Goal: Task Accomplishment & Management: Complete application form

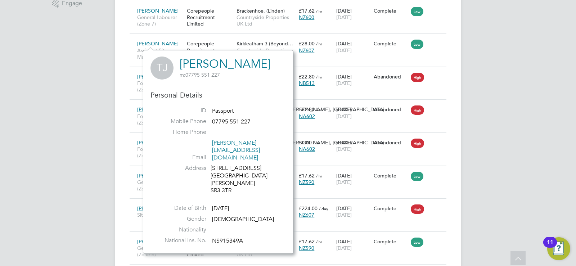
click at [45, 86] on div "JC Joseph Cowling Notifications 13 Applications: Network Team Members Businesse…" at bounding box center [288, 253] width 576 height 1010
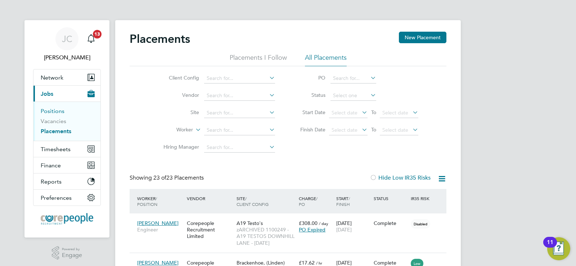
click at [47, 110] on link "Positions" at bounding box center [53, 111] width 24 height 7
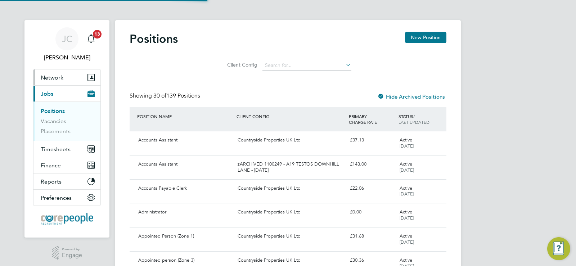
click at [49, 79] on span "Network" at bounding box center [52, 77] width 23 height 7
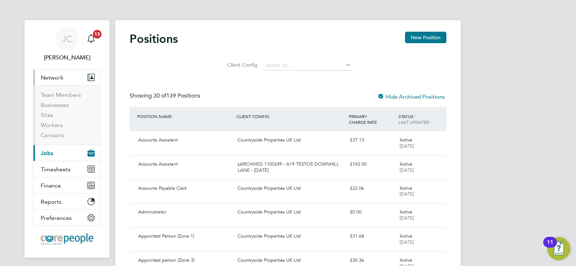
click at [55, 74] on span "Network" at bounding box center [52, 77] width 23 height 7
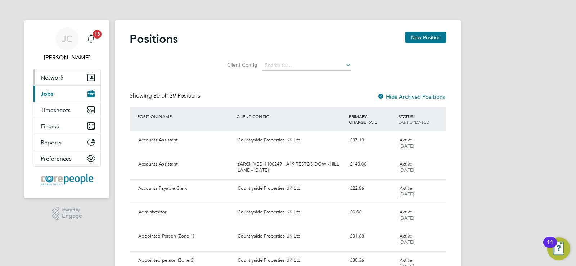
click at [55, 75] on span "Network" at bounding box center [52, 77] width 23 height 7
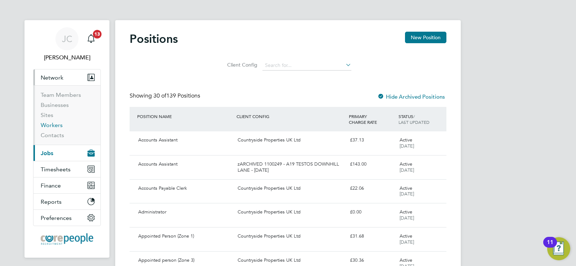
click at [53, 126] on link "Workers" at bounding box center [52, 125] width 22 height 7
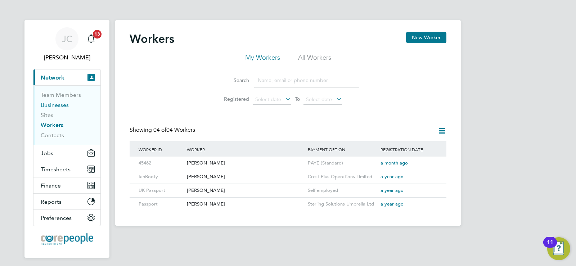
click at [50, 104] on link "Businesses" at bounding box center [55, 104] width 28 height 7
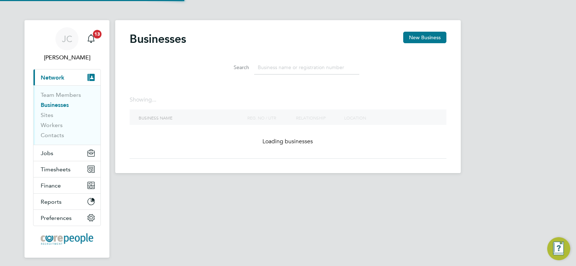
click at [51, 99] on li "Team Members" at bounding box center [68, 96] width 54 height 10
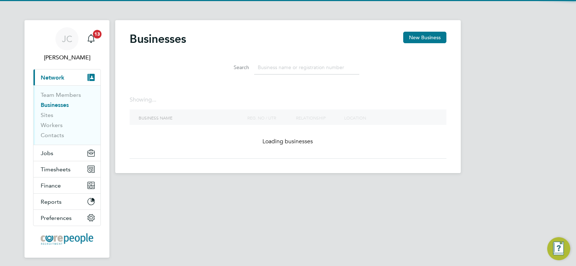
click at [54, 90] on ul "Team Members Businesses Sites Workers Contacts" at bounding box center [66, 114] width 67 height 59
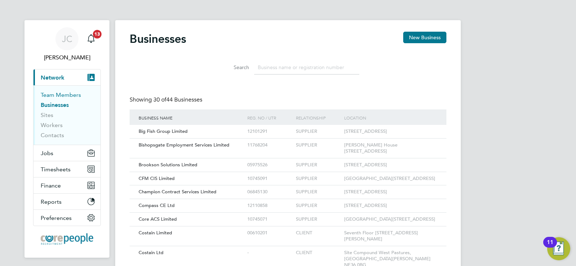
click at [56, 92] on link "Team Members" at bounding box center [61, 94] width 40 height 7
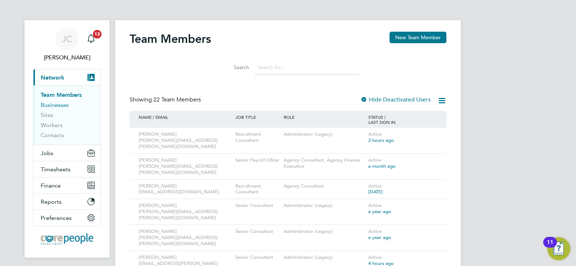
click at [54, 104] on link "Businesses" at bounding box center [55, 104] width 28 height 7
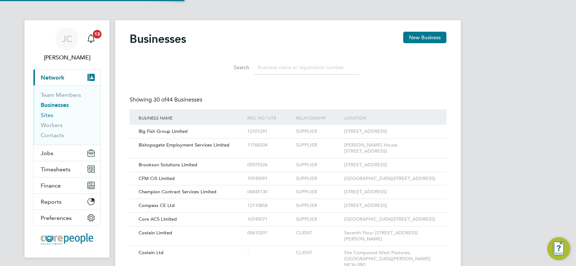
click at [47, 112] on link "Sites" at bounding box center [47, 115] width 13 height 7
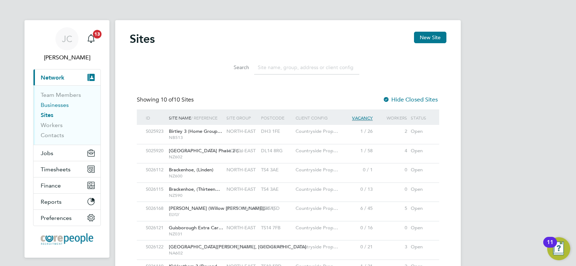
click at [44, 106] on link "Businesses" at bounding box center [55, 104] width 28 height 7
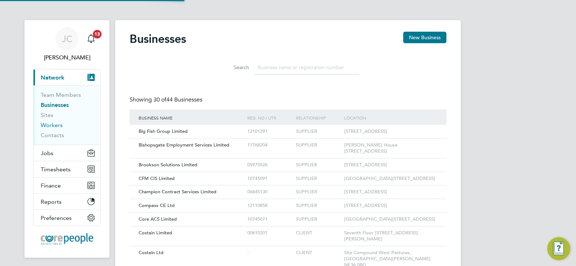
click at [47, 126] on link "Workers" at bounding box center [52, 125] width 22 height 7
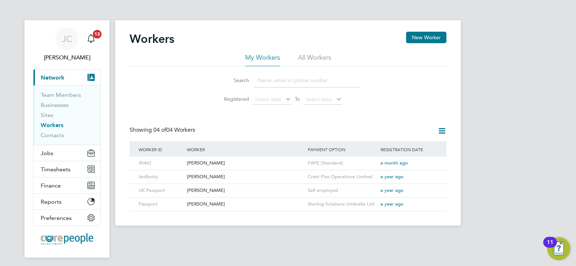
click at [273, 81] on input at bounding box center [306, 80] width 105 height 14
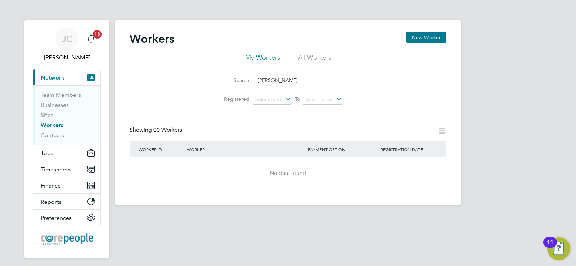
drag, startPoint x: 264, startPoint y: 79, endPoint x: 232, endPoint y: 79, distance: 31.7
click at [232, 79] on div "Search bill wright" at bounding box center [288, 80] width 142 height 14
type input "william wright"
click at [66, 77] on button "Current page: Network" at bounding box center [66, 77] width 67 height 16
click at [308, 65] on li "All Workers" at bounding box center [314, 59] width 33 height 13
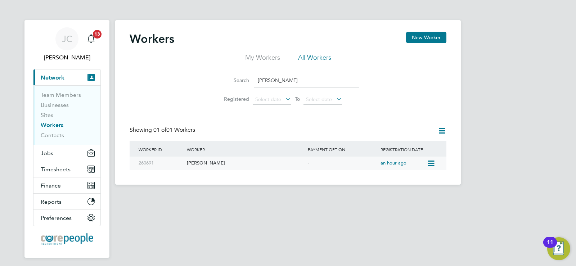
click at [199, 160] on div "[PERSON_NAME]" at bounding box center [245, 162] width 121 height 13
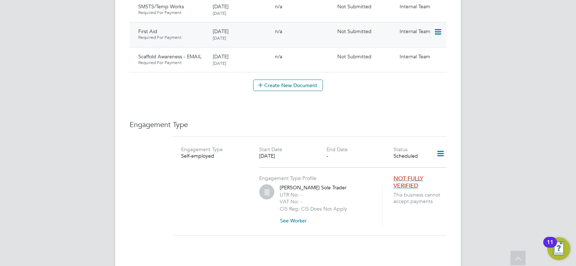
scroll to position [504, 0]
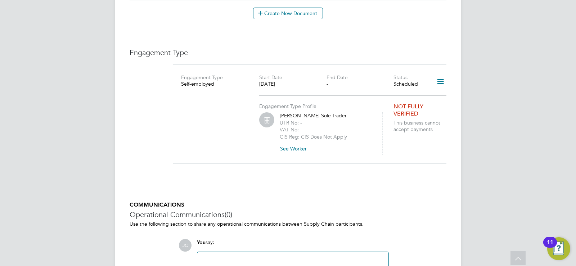
click at [441, 74] on icon at bounding box center [440, 81] width 13 height 17
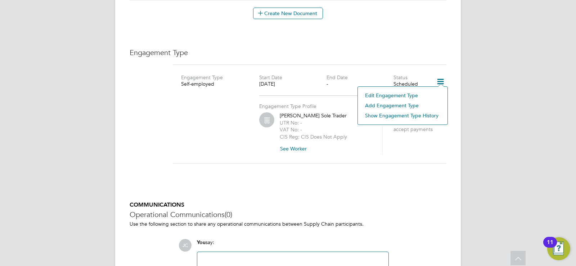
click at [391, 94] on li "Edit Engagement Type" at bounding box center [402, 95] width 82 height 10
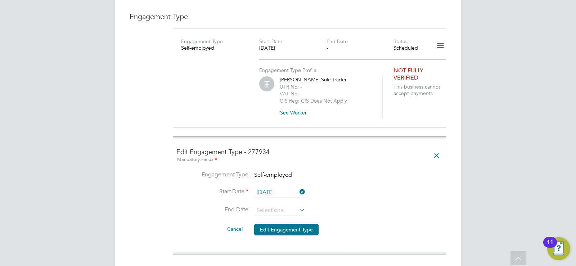
scroll to position [611, 0]
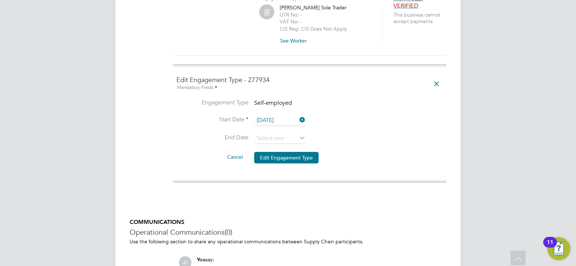
click at [292, 99] on li "Engagement Type Self-employed" at bounding box center [309, 107] width 266 height 16
click at [298, 115] on icon at bounding box center [298, 120] width 0 height 10
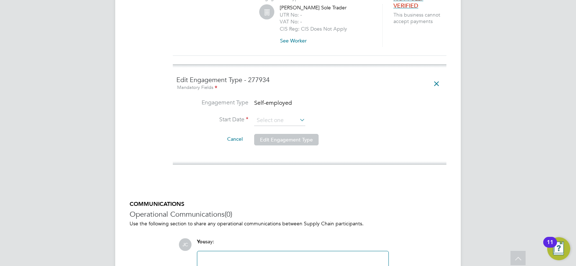
click at [298, 115] on icon at bounding box center [298, 120] width 0 height 10
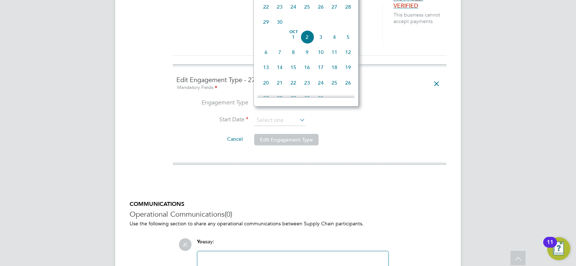
click at [265, 73] on span "13" at bounding box center [266, 67] width 14 height 14
type input "[DATE]"
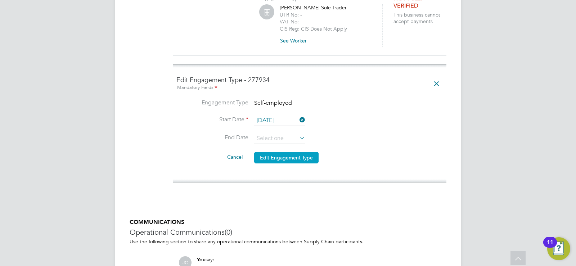
click at [285, 152] on button "Edit Engagement Type" at bounding box center [286, 158] width 64 height 12
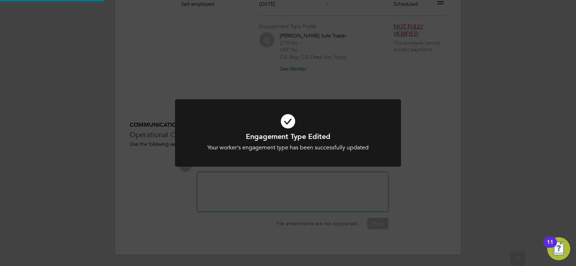
scroll to position [575, 0]
click at [345, 62] on div "Engagement Type Edited Your worker's engagement type has been successfully upda…" at bounding box center [288, 133] width 576 height 266
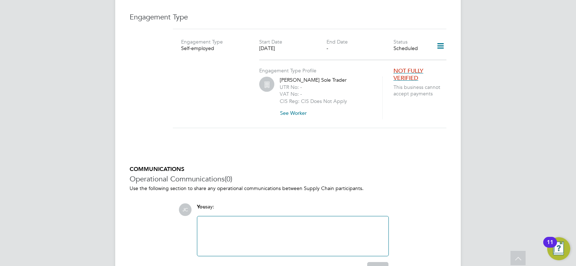
scroll to position [503, 0]
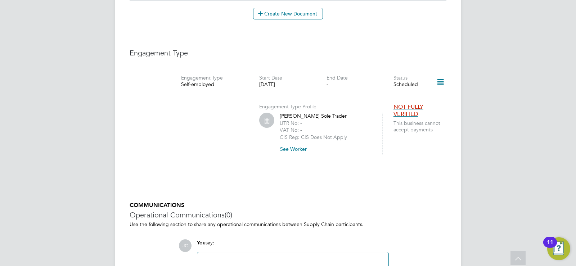
click at [441, 74] on icon at bounding box center [440, 82] width 13 height 17
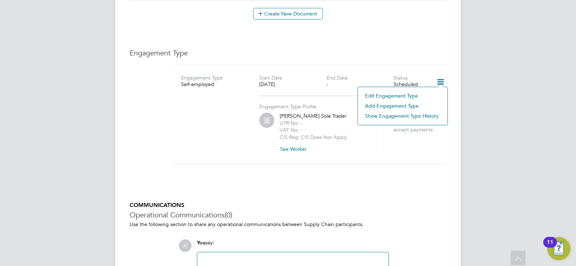
click at [389, 106] on li "Add Engagement Type" at bounding box center [402, 106] width 82 height 10
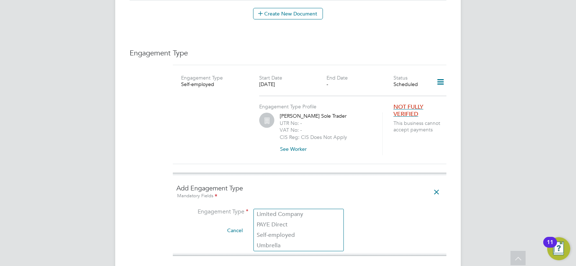
click at [324, 207] on input at bounding box center [298, 212] width 89 height 10
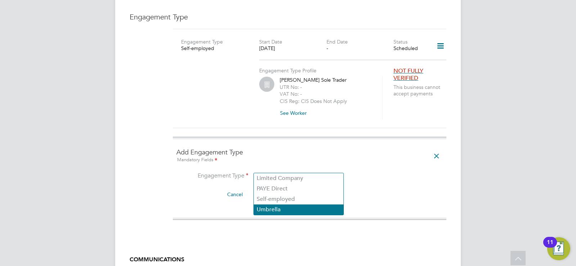
click at [275, 207] on li "Umbrella" at bounding box center [299, 209] width 90 height 10
type input "Umbrella"
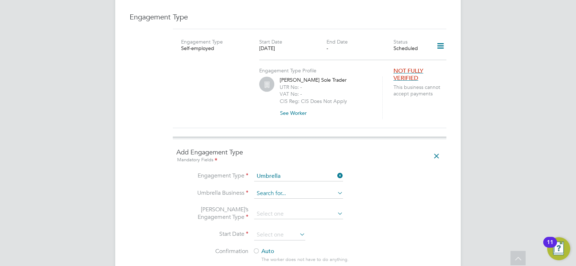
click at [291, 188] on input at bounding box center [298, 193] width 89 height 10
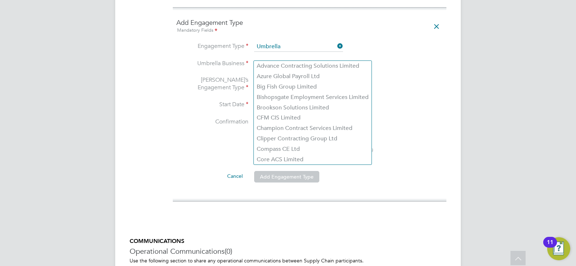
scroll to position [633, 0]
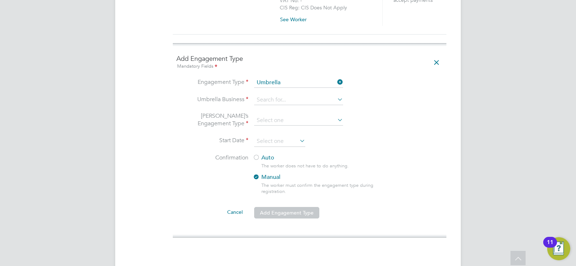
click at [400, 154] on li "Confirmation Auto The worker does not have to do anything. Manual The worker mu…" at bounding box center [309, 180] width 266 height 52
click at [340, 103] on li "Umbrella Business" at bounding box center [309, 103] width 266 height 17
click at [336, 115] on icon at bounding box center [336, 120] width 0 height 10
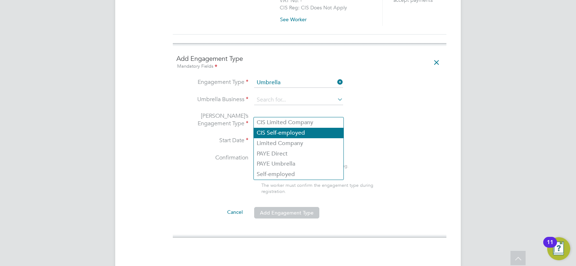
click at [287, 133] on li "CIS Self-employed" at bounding box center [299, 133] width 90 height 10
type input "CIS Self-employed"
click at [336, 94] on icon at bounding box center [336, 99] width 0 height 10
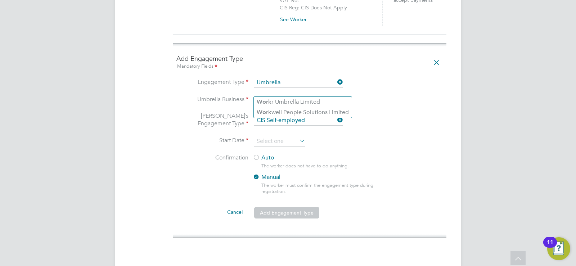
type input "work"
click at [420, 112] on li "Umbrella’s Engagement Type CIS Self-employed" at bounding box center [309, 124] width 266 height 24
click at [324, 95] on input at bounding box center [298, 100] width 89 height 10
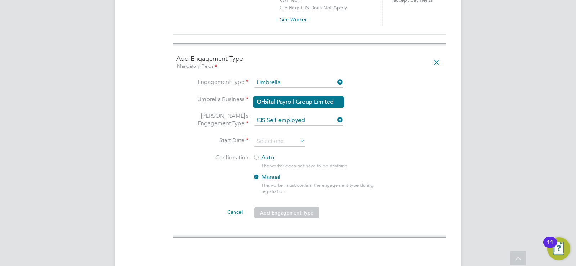
click at [310, 102] on li "Orbi tal Payroll Group Limited" at bounding box center [299, 102] width 90 height 10
type input "Orbital Payroll Group Limited"
click at [336, 115] on icon at bounding box center [336, 120] width 0 height 10
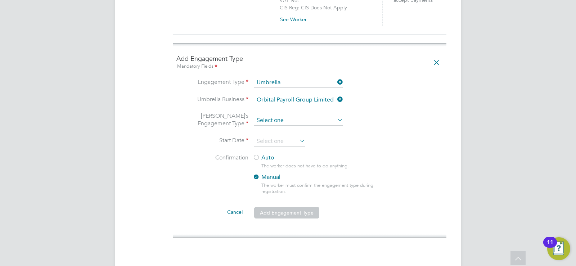
click at [305, 115] on input at bounding box center [298, 120] width 89 height 10
click at [282, 133] on li "CIS Self-employed" at bounding box center [299, 133] width 90 height 10
type input "CIS Self-employed"
click at [282, 136] on input at bounding box center [279, 141] width 51 height 11
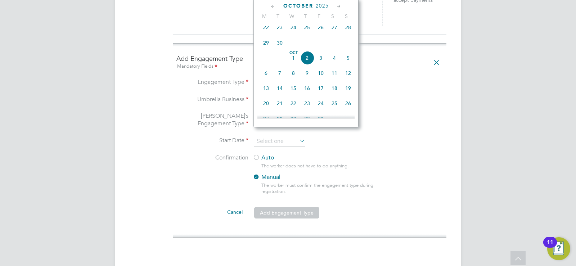
click at [265, 93] on span "13" at bounding box center [266, 88] width 14 height 14
type input "[DATE]"
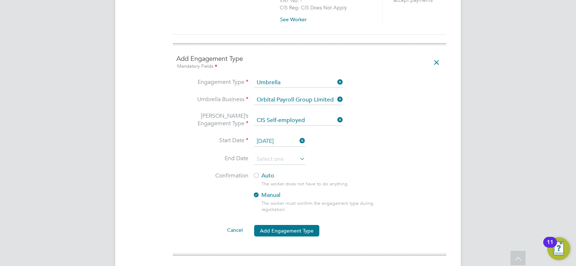
click at [298, 154] on icon at bounding box center [298, 159] width 0 height 10
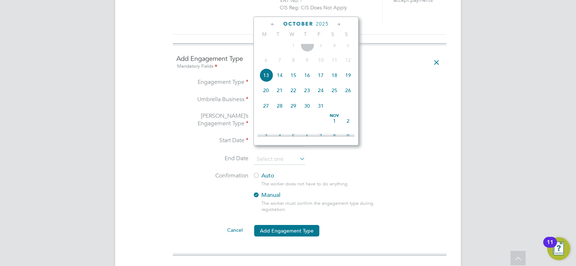
click at [339, 24] on icon at bounding box center [338, 25] width 7 height 8
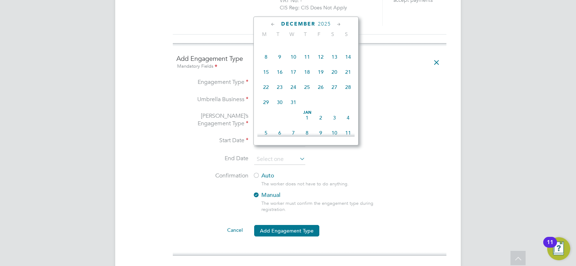
click at [339, 24] on icon at bounding box center [338, 25] width 7 height 8
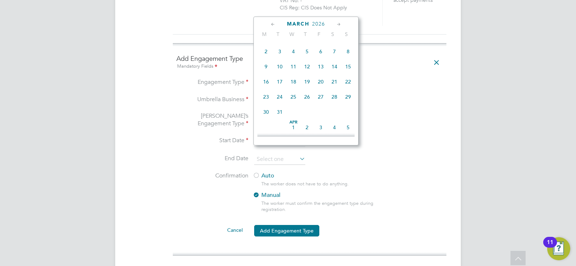
click at [335, 104] on span "28" at bounding box center [334, 97] width 14 height 14
type input "[DATE]"
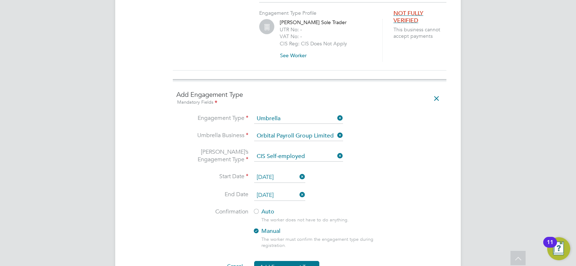
scroll to position [633, 0]
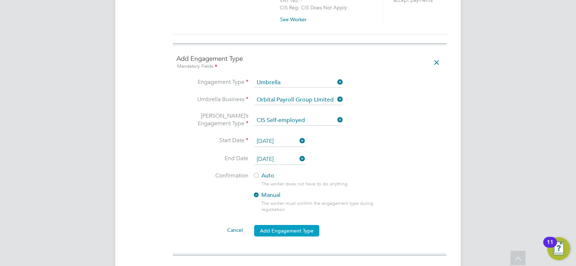
click at [298, 225] on button "Add Engagement Type" at bounding box center [286, 231] width 65 height 12
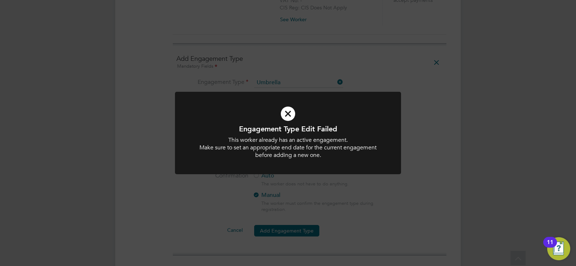
click at [459, 199] on div "Engagement Type Edit Failed This worker already has an active engagement. Make …" at bounding box center [288, 133] width 576 height 266
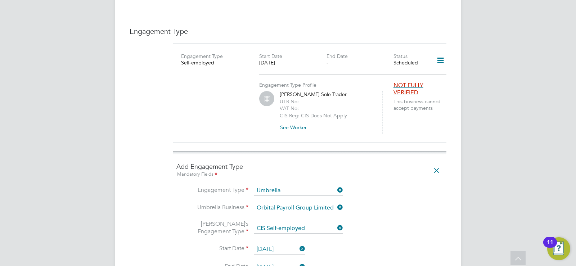
scroll to position [489, 0]
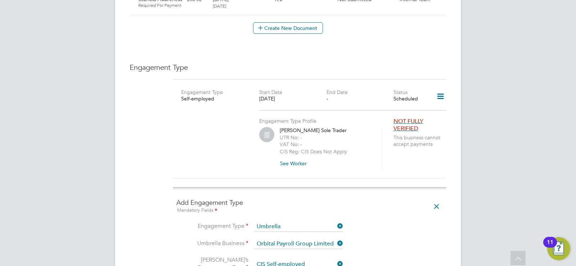
click at [438, 88] on icon at bounding box center [440, 96] width 13 height 17
click at [382, 108] on li "Edit Engagement Type" at bounding box center [403, 110] width 82 height 10
click at [380, 109] on li "Edit Engagement Type" at bounding box center [403, 110] width 82 height 10
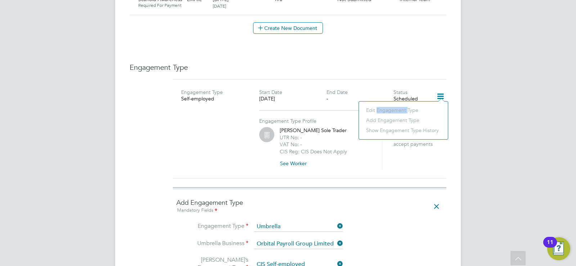
click at [380, 109] on li "Edit Engagement Type" at bounding box center [403, 110] width 82 height 10
click at [438, 199] on icon at bounding box center [436, 206] width 13 height 17
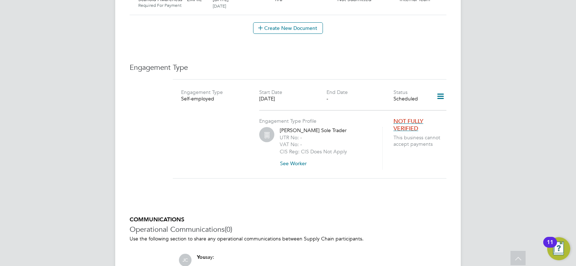
click at [435, 90] on icon at bounding box center [440, 96] width 13 height 17
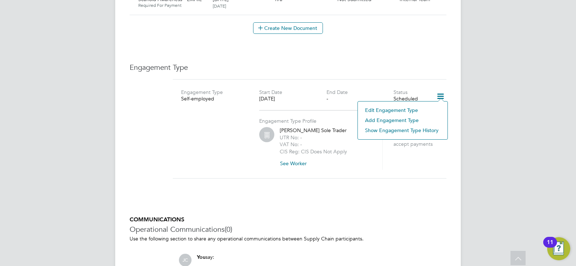
click at [392, 108] on li "Edit Engagement Type" at bounding box center [402, 110] width 82 height 10
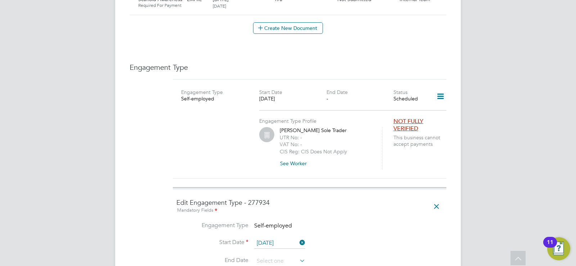
scroll to position [561, 0]
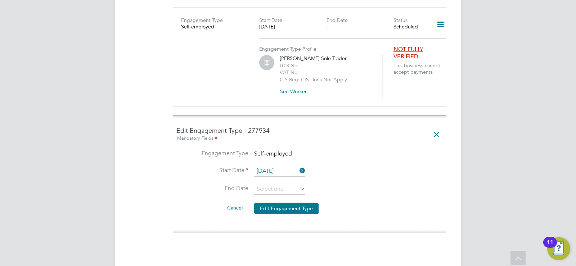
click at [238, 202] on button "Cancel" at bounding box center [234, 208] width 27 height 12
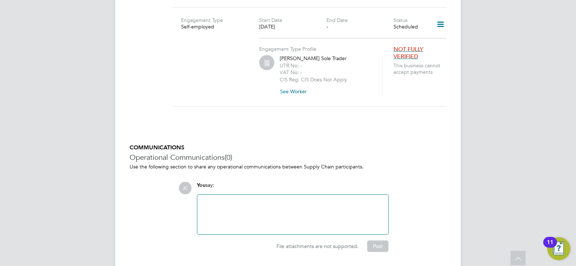
scroll to position [525, 0]
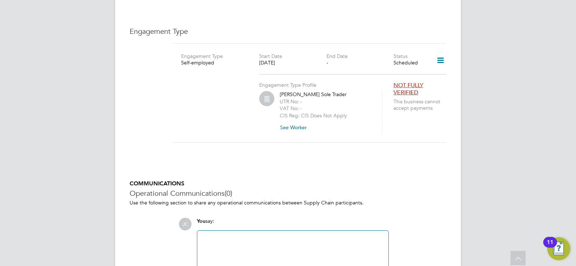
click at [437, 55] on icon at bounding box center [440, 60] width 13 height 17
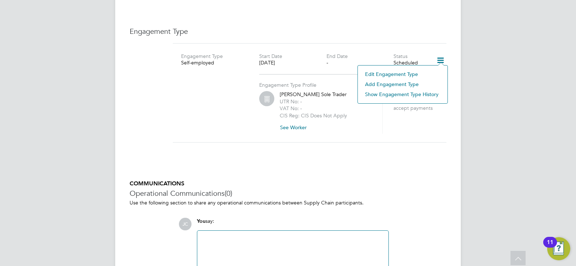
click at [387, 73] on li "Edit Engagement Type" at bounding box center [402, 74] width 82 height 10
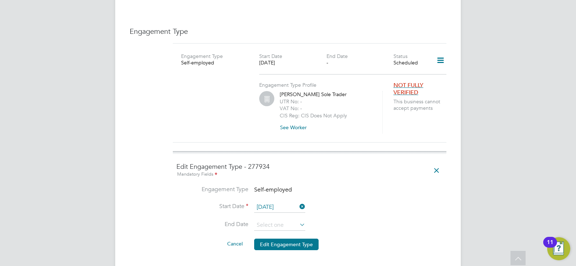
click at [298, 201] on icon at bounding box center [298, 206] width 0 height 10
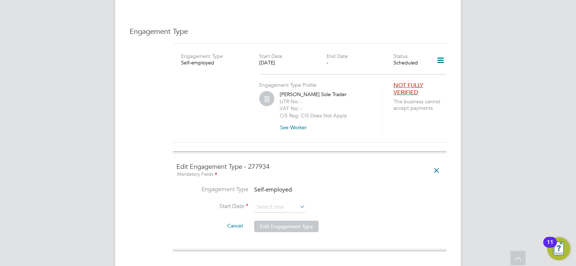
click at [283, 186] on span "Self-employed" at bounding box center [273, 189] width 38 height 7
click at [282, 186] on span "Self-employed" at bounding box center [273, 189] width 38 height 7
click at [298, 201] on icon at bounding box center [298, 206] width 0 height 10
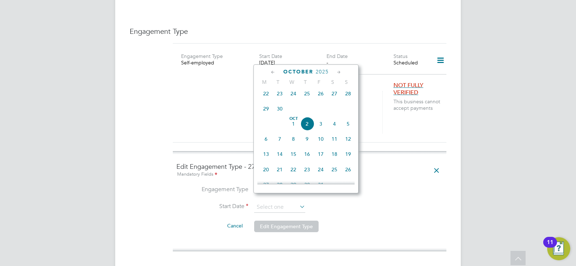
click at [263, 159] on span "13" at bounding box center [266, 154] width 14 height 14
type input "[DATE]"
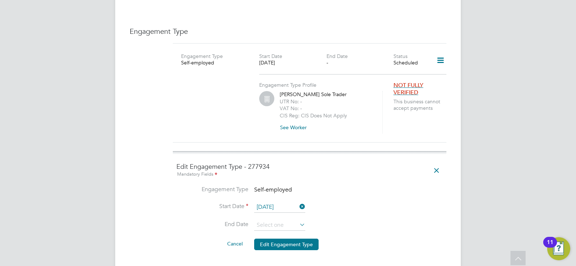
click at [298, 219] on icon at bounding box center [298, 224] width 0 height 10
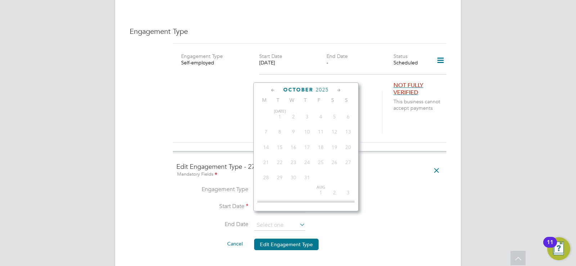
scroll to position [233, 0]
click at [338, 89] on icon at bounding box center [338, 90] width 7 height 8
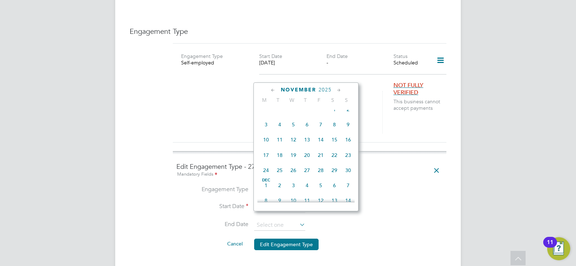
click at [338, 89] on icon at bounding box center [338, 90] width 7 height 8
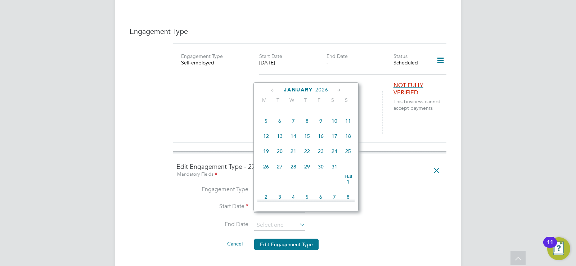
click at [338, 89] on icon at bounding box center [338, 90] width 7 height 8
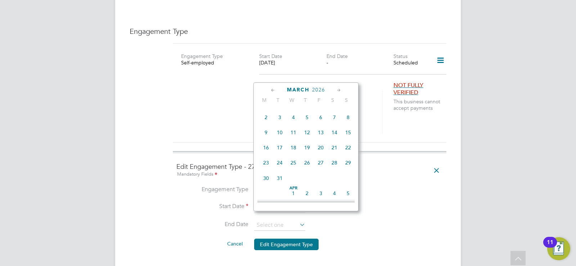
click at [338, 89] on icon at bounding box center [338, 90] width 7 height 8
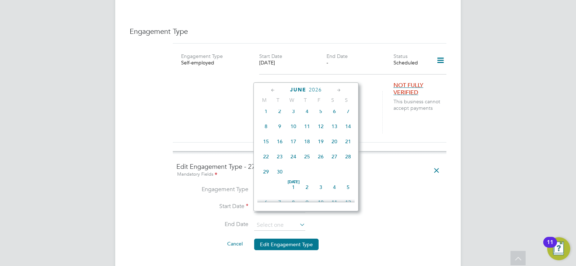
click at [273, 92] on icon at bounding box center [272, 90] width 7 height 8
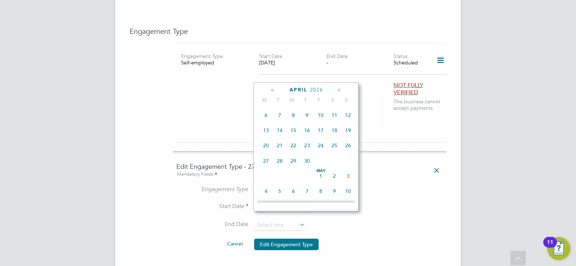
click at [273, 92] on icon at bounding box center [272, 90] width 7 height 8
click at [333, 169] on span "28" at bounding box center [334, 163] width 14 height 14
type input "28 Mar 2026"
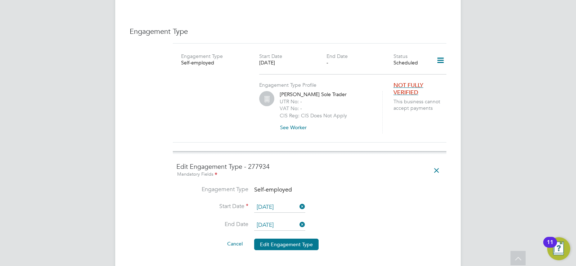
click at [284, 186] on span "Self-employed" at bounding box center [273, 189] width 38 height 7
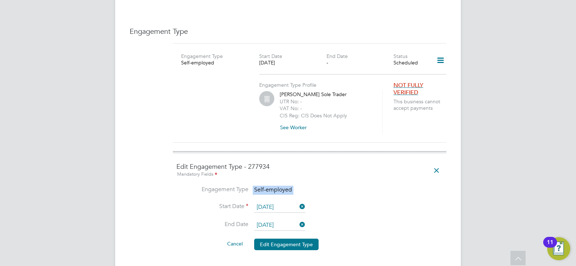
click at [367, 186] on li "Engagement Type Self-employed" at bounding box center [309, 194] width 266 height 16
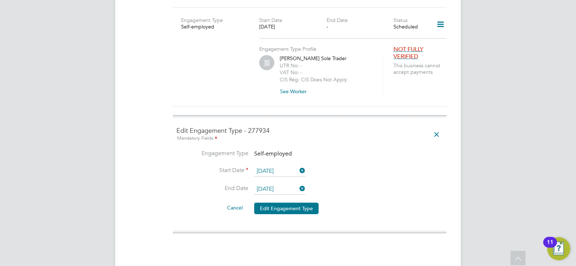
scroll to position [597, 0]
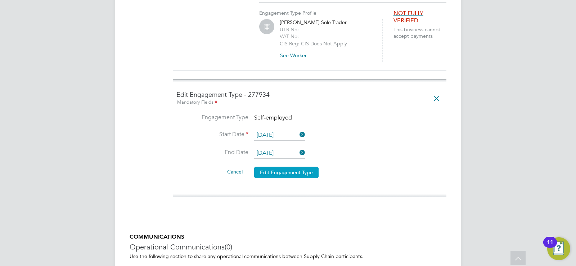
click at [300, 167] on button "Edit Engagement Type" at bounding box center [286, 173] width 64 height 12
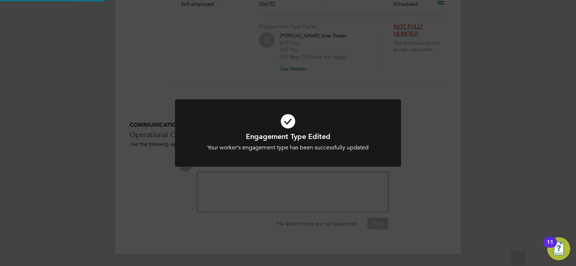
scroll to position [575, 0]
click at [437, 186] on div "Engagement Type Edited Your worker's engagement type has been successfully upda…" at bounding box center [288, 133] width 576 height 266
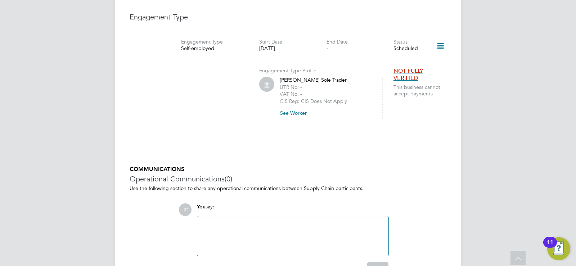
scroll to position [503, 0]
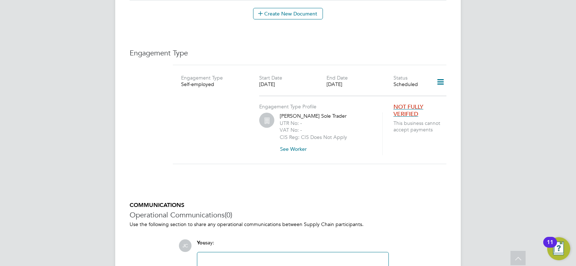
click at [442, 74] on icon at bounding box center [440, 82] width 13 height 17
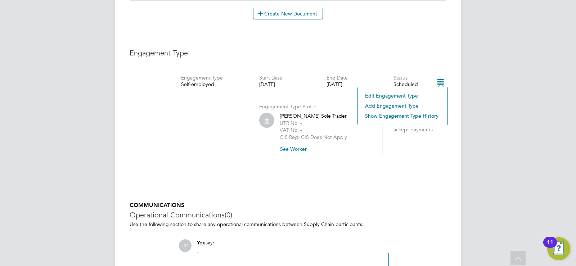
click at [390, 94] on li "Edit Engagement Type" at bounding box center [402, 96] width 82 height 10
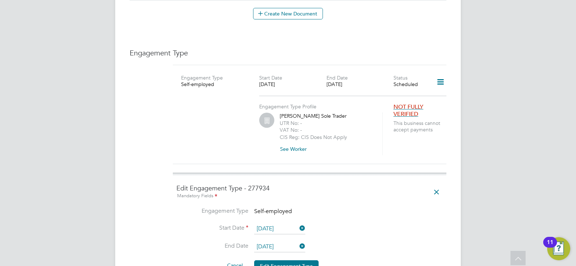
click at [298, 223] on icon at bounding box center [298, 228] width 0 height 10
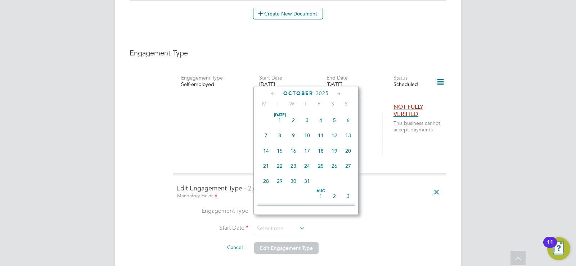
scroll to position [203, 0]
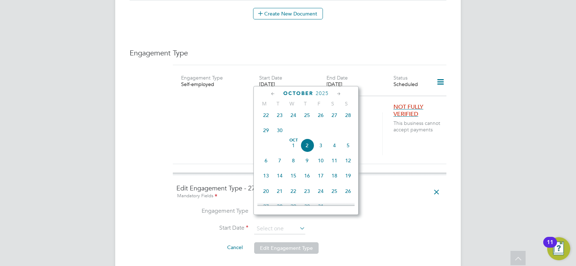
click at [305, 148] on span "2" at bounding box center [307, 145] width 14 height 14
type input "02 Oct 2025"
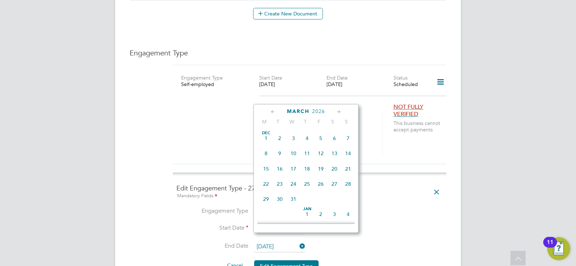
click at [297, 241] on input "28 Mar 2026" at bounding box center [279, 246] width 51 height 11
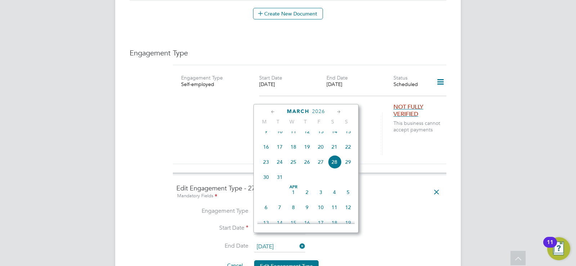
click at [322, 199] on span "3" at bounding box center [321, 192] width 14 height 14
type input "03 Apr 2026"
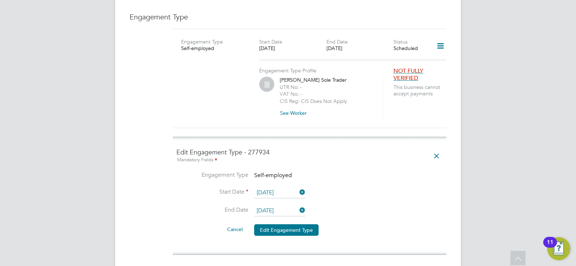
scroll to position [575, 0]
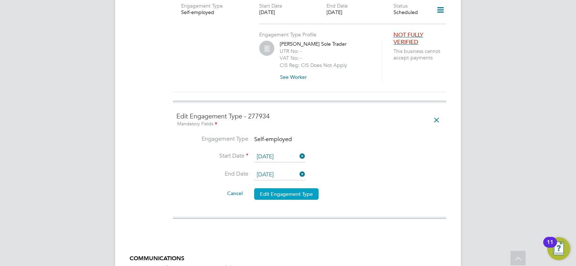
click at [291, 188] on button "Edit Engagement Type" at bounding box center [286, 194] width 64 height 12
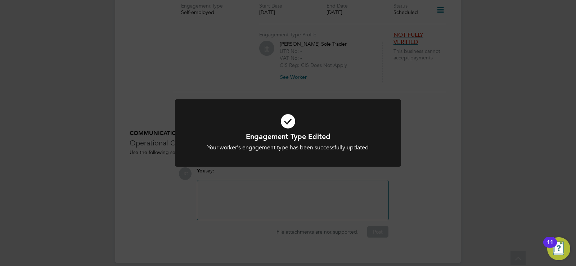
click at [440, 150] on div "Engagement Type Edited Your worker's engagement type has been successfully upda…" at bounding box center [288, 133] width 576 height 266
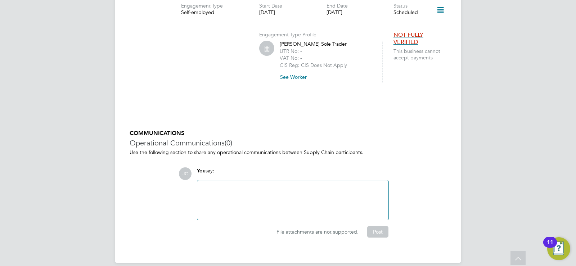
click at [440, 5] on icon at bounding box center [440, 10] width 13 height 17
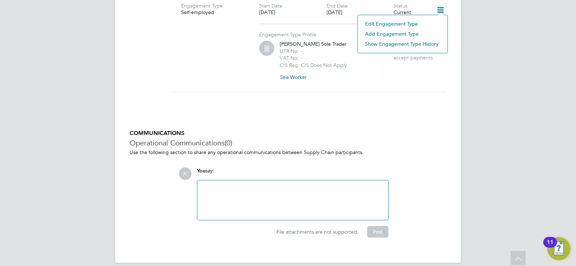
click at [383, 26] on li "Edit Engagement Type" at bounding box center [402, 24] width 82 height 10
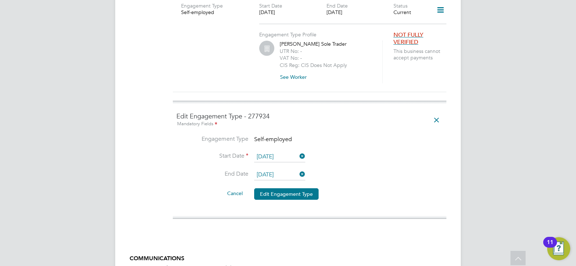
click at [298, 169] on icon at bounding box center [298, 174] width 0 height 10
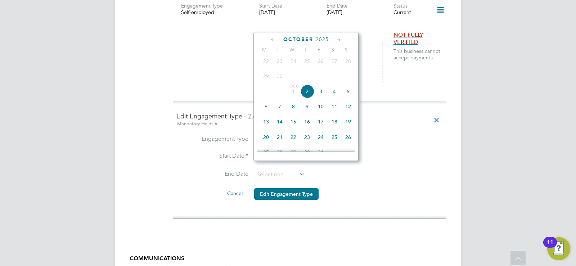
click at [270, 38] on icon at bounding box center [272, 40] width 7 height 8
click at [270, 40] on icon at bounding box center [272, 40] width 7 height 8
click at [342, 40] on div "August 2025" at bounding box center [305, 39] width 97 height 7
click at [340, 41] on icon at bounding box center [338, 40] width 7 height 8
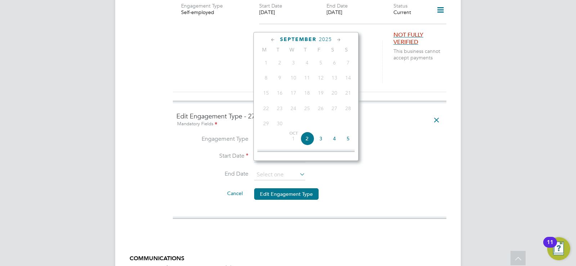
click at [340, 41] on icon at bounding box center [338, 40] width 7 height 8
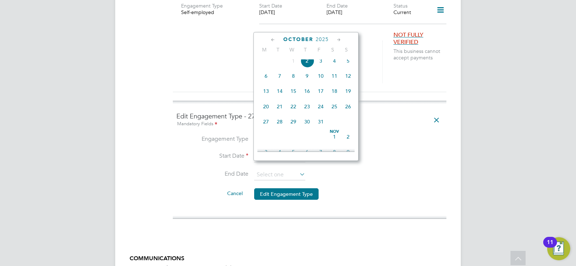
click at [322, 67] on span "3" at bounding box center [321, 61] width 14 height 14
type input "03 Oct 2025"
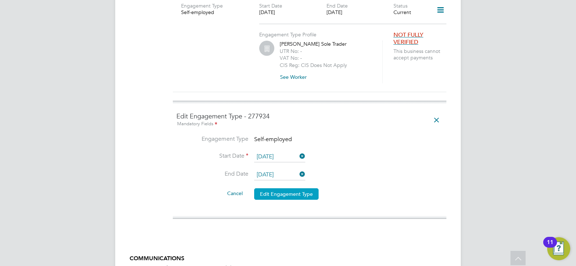
click at [294, 188] on button "Edit Engagement Type" at bounding box center [286, 194] width 64 height 12
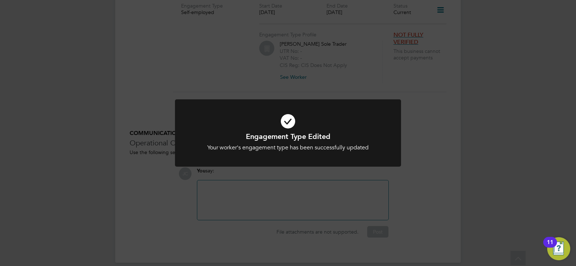
click at [420, 133] on div "Engagement Type Edited Your worker's engagement type has been successfully upda…" at bounding box center [288, 133] width 576 height 266
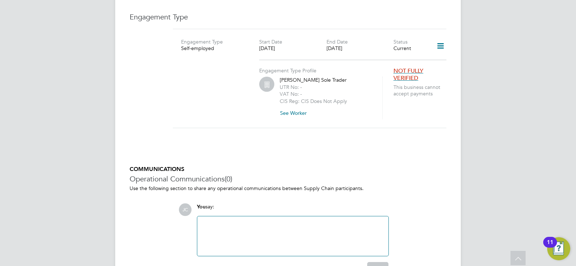
scroll to position [467, 0]
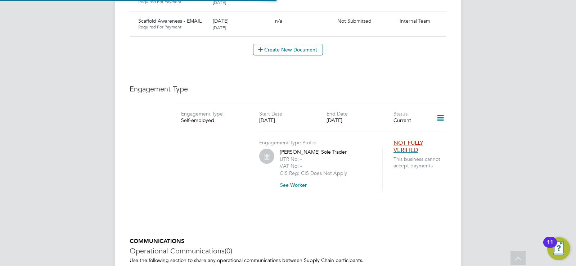
click at [441, 111] on icon at bounding box center [440, 118] width 13 height 17
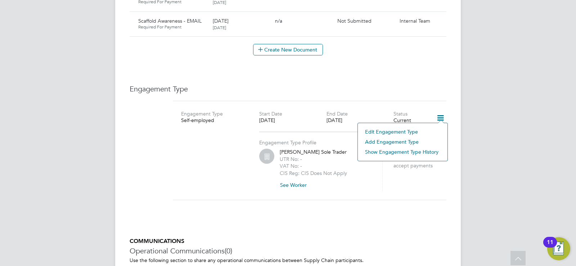
click at [384, 140] on li "Add Engagement Type" at bounding box center [402, 142] width 82 height 10
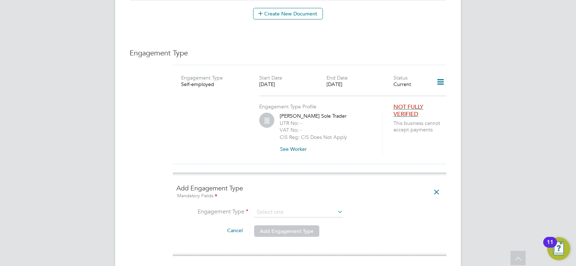
scroll to position [539, 0]
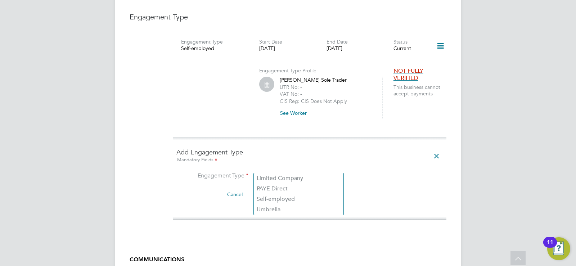
click at [296, 171] on input at bounding box center [298, 176] width 89 height 10
click at [271, 199] on li "Self-employed" at bounding box center [299, 199] width 90 height 10
type input "Self-employed"
click at [282, 171] on input at bounding box center [298, 176] width 89 height 10
click at [273, 211] on li "Umbrella" at bounding box center [299, 209] width 90 height 10
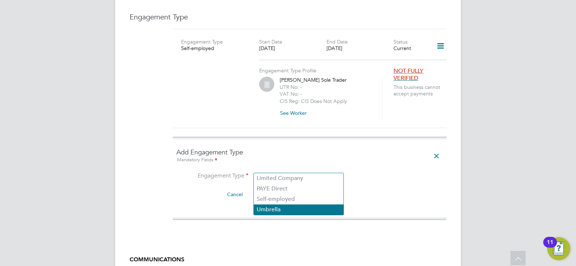
type input "Umbrella"
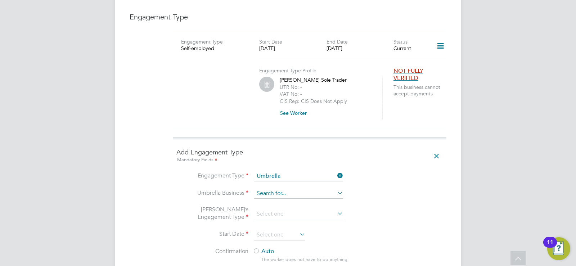
click at [276, 188] on input at bounding box center [298, 193] width 89 height 10
click at [272, 191] on li "Orbit al Payroll Group Limited" at bounding box center [299, 195] width 90 height 10
type input "Orbital Payroll Group Limited"
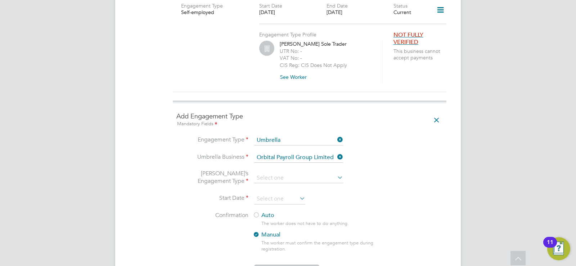
click at [337, 170] on li "Umbrella’s Engagement Type" at bounding box center [309, 182] width 266 height 24
click at [333, 173] on input at bounding box center [298, 178] width 89 height 10
click at [272, 192] on li "CIS Self-employed" at bounding box center [299, 190] width 90 height 10
type input "CIS Self-employed"
click at [281, 194] on input at bounding box center [279, 199] width 51 height 11
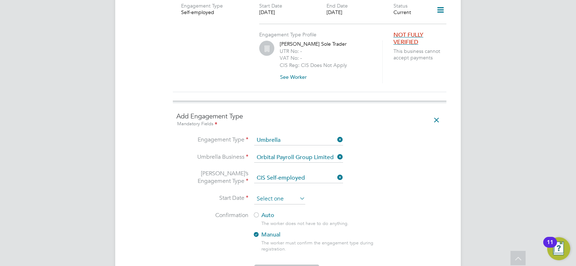
scroll to position [203, 0]
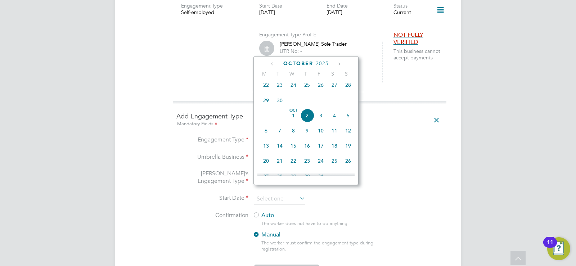
click at [264, 152] on span "13" at bounding box center [266, 146] width 14 height 14
type input "[DATE]"
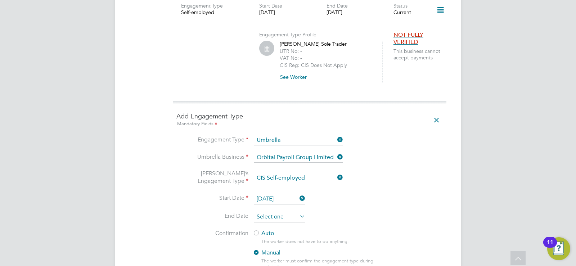
click at [276, 212] on input at bounding box center [279, 217] width 51 height 11
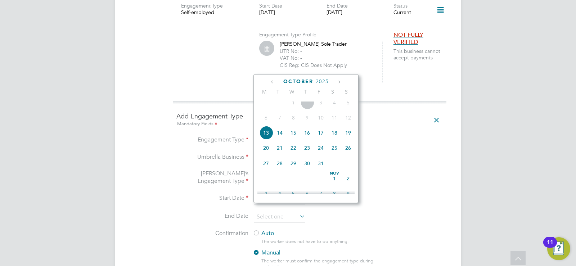
click at [340, 83] on icon at bounding box center [338, 82] width 7 height 8
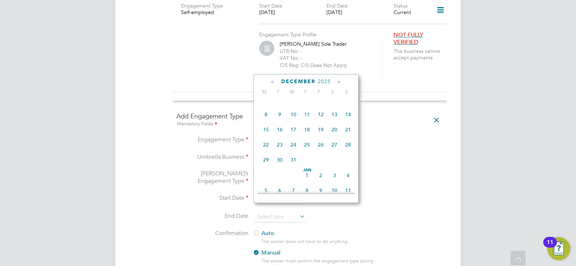
click at [340, 83] on icon at bounding box center [338, 82] width 7 height 8
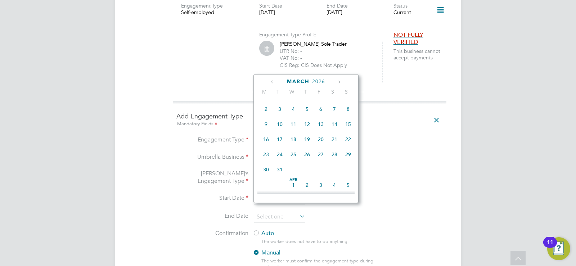
click at [340, 83] on icon at bounding box center [338, 82] width 7 height 8
click at [269, 81] on div "April 2026" at bounding box center [305, 81] width 97 height 7
click at [273, 83] on icon at bounding box center [272, 82] width 7 height 8
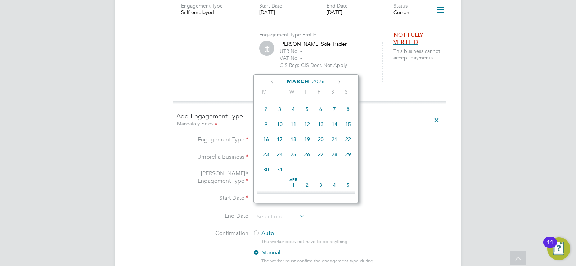
click at [336, 161] on span "28" at bounding box center [334, 154] width 14 height 14
type input "28 Mar 2026"
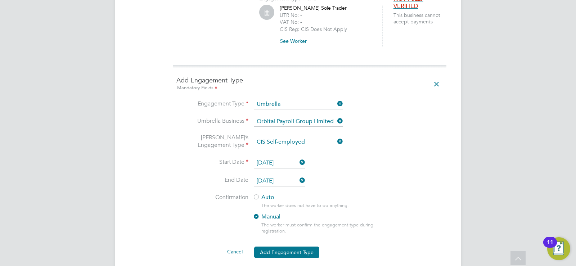
scroll to position [683, 0]
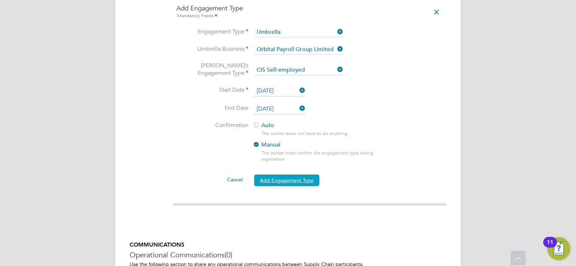
click at [294, 174] on button "Add Engagement Type" at bounding box center [286, 180] width 65 height 12
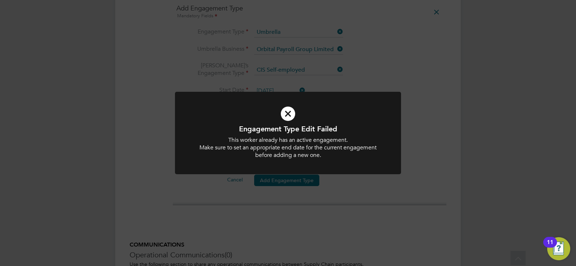
click at [446, 144] on div "Engagement Type Edit Failed This worker already has an active engagement. Make …" at bounding box center [288, 133] width 576 height 266
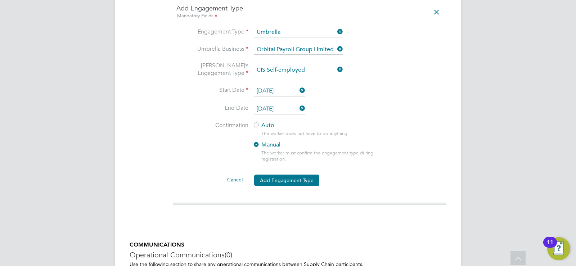
scroll to position [719, 0]
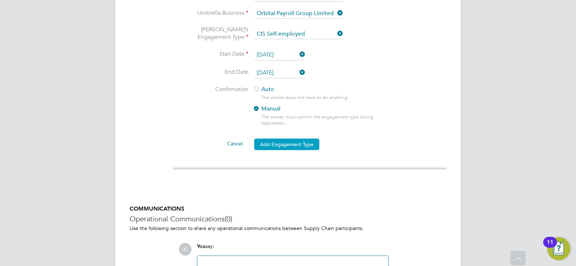
click at [290, 138] on button "Add Engagement Type" at bounding box center [286, 144] width 65 height 12
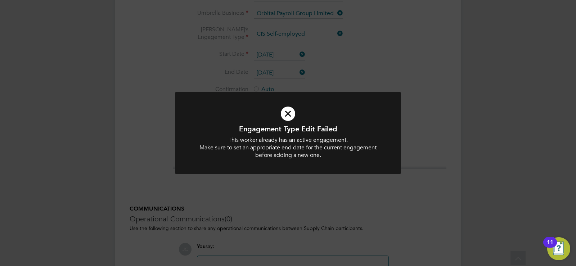
click at [286, 112] on icon at bounding box center [287, 114] width 187 height 28
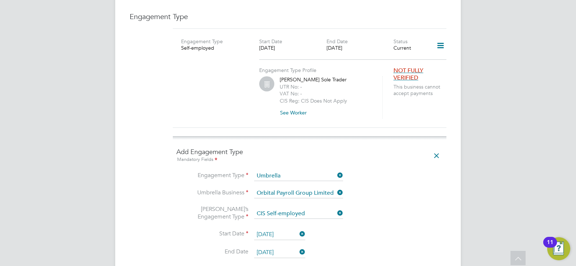
scroll to position [504, 0]
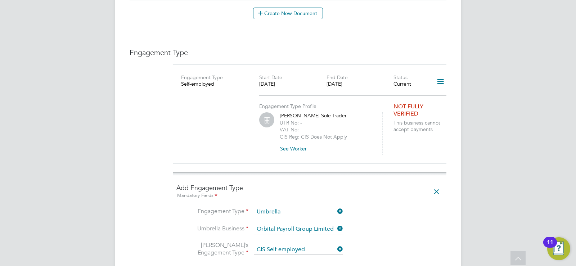
click at [441, 73] on icon at bounding box center [440, 81] width 13 height 17
click at [420, 149] on div "Engagement Type Self-employed Start Date 02 Oct 2025 End Date 03 Oct 2025 Statu…" at bounding box center [309, 113] width 273 height 99
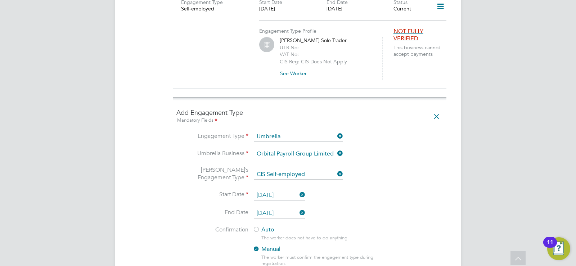
scroll to position [507, 0]
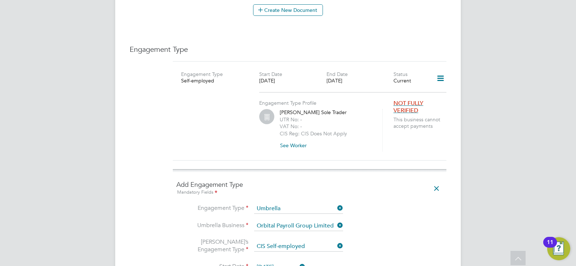
click at [434, 180] on icon at bounding box center [436, 188] width 13 height 17
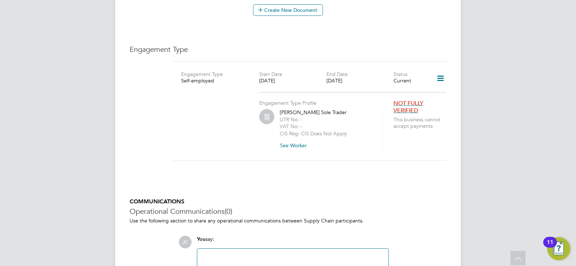
click at [265, 71] on label "Start Date" at bounding box center [270, 74] width 23 height 6
click at [440, 70] on icon at bounding box center [440, 78] width 13 height 17
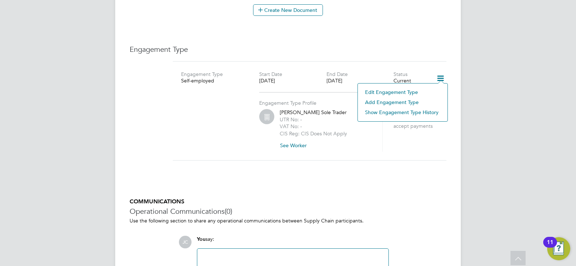
click at [379, 92] on li "Edit Engagement Type" at bounding box center [402, 92] width 82 height 10
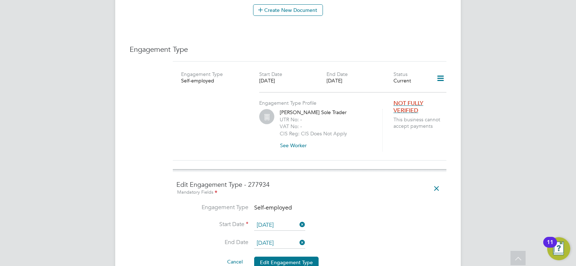
scroll to position [543, 0]
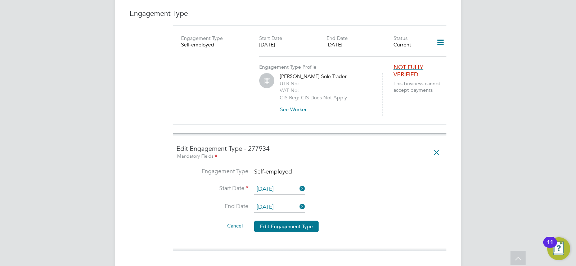
click at [298, 183] on icon at bounding box center [298, 188] width 0 height 10
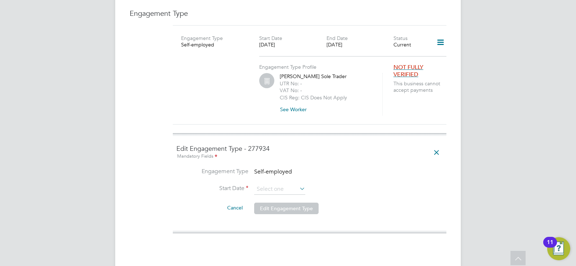
click at [298, 183] on icon at bounding box center [298, 188] width 0 height 10
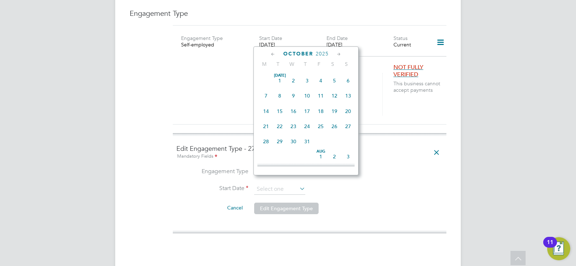
scroll to position [203, 0]
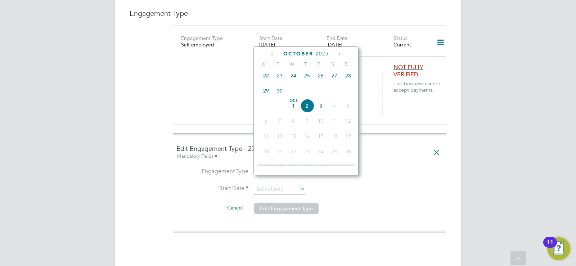
click at [200, 185] on label "Start Date" at bounding box center [212, 189] width 72 height 8
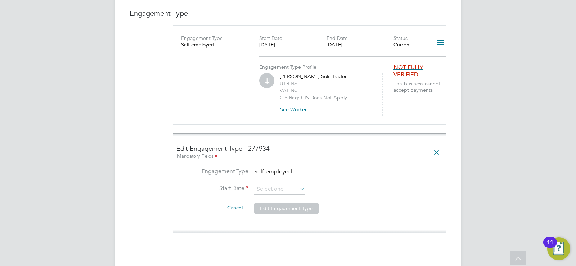
click at [298, 183] on icon at bounding box center [298, 188] width 0 height 10
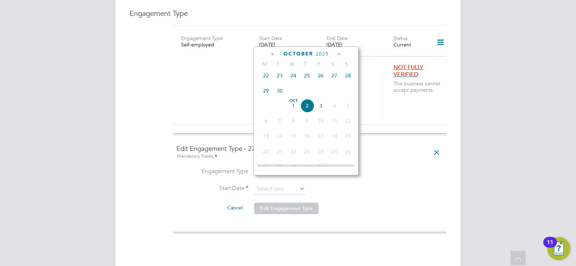
click at [410, 116] on div "Engagement Type Self-employed Start Date 02 Oct 2025 End Date 03 Oct 2025 Statu…" at bounding box center [309, 74] width 273 height 99
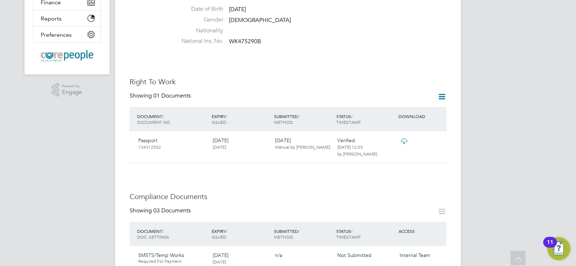
scroll to position [3, 0]
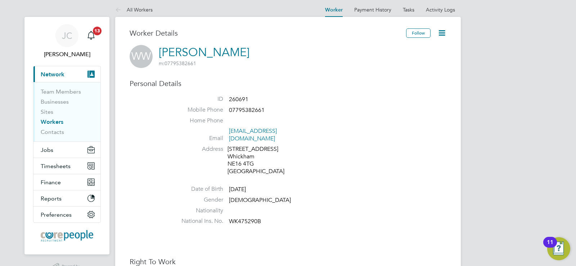
click at [441, 32] on icon at bounding box center [441, 32] width 9 height 9
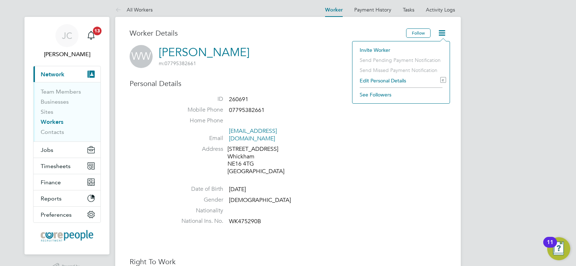
click at [391, 79] on li "Edit Personal Details e" at bounding box center [401, 81] width 90 height 10
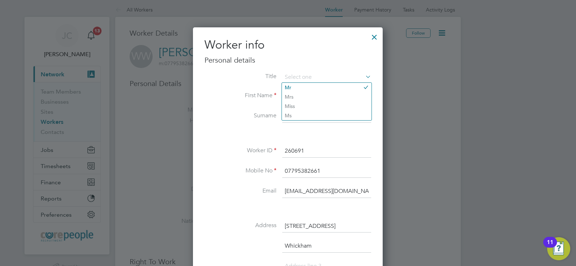
scroll to position [0, 0]
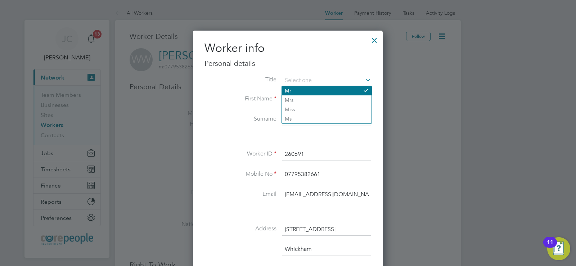
click at [358, 90] on li "Mr" at bounding box center [327, 90] width 90 height 9
type input "Mr"
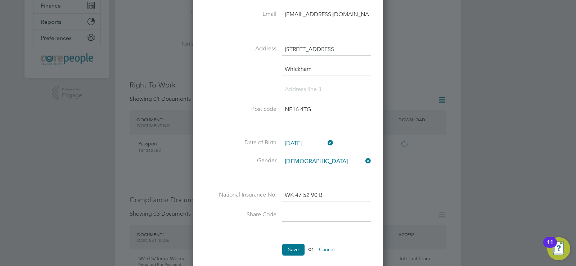
scroll to position [216, 0]
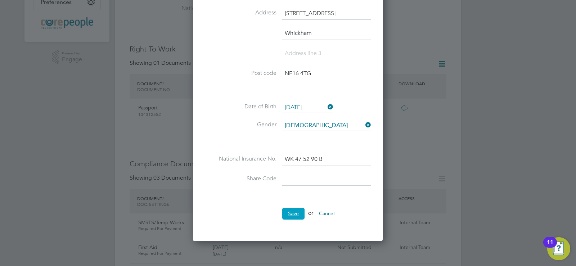
click at [288, 212] on button "Save" at bounding box center [293, 214] width 22 height 12
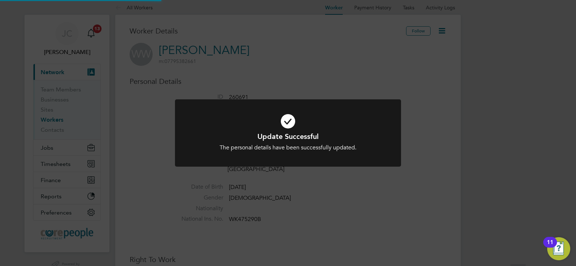
scroll to position [3, 0]
click at [429, 163] on div "Update Successful The personal details have been successfully updated. Cancel O…" at bounding box center [288, 133] width 576 height 266
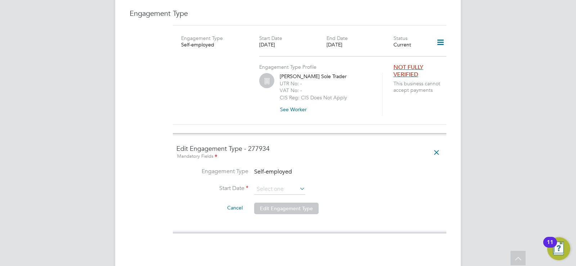
scroll to position [507, 0]
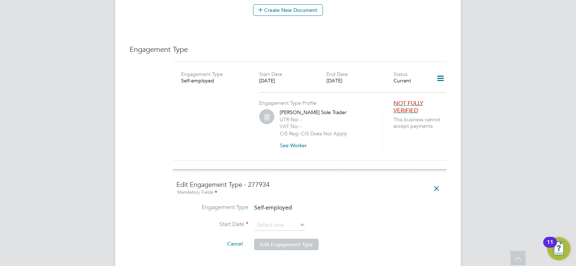
click at [293, 140] on button "See Worker" at bounding box center [295, 146] width 33 height 12
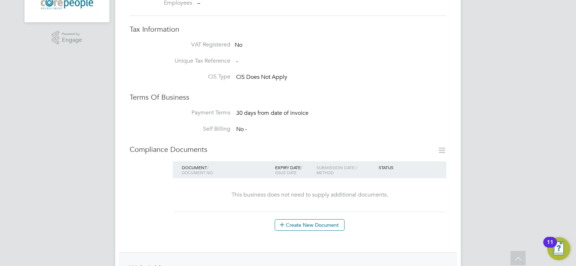
scroll to position [140, 0]
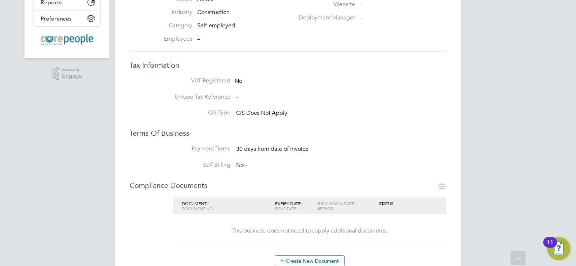
click at [440, 182] on icon at bounding box center [441, 186] width 9 height 9
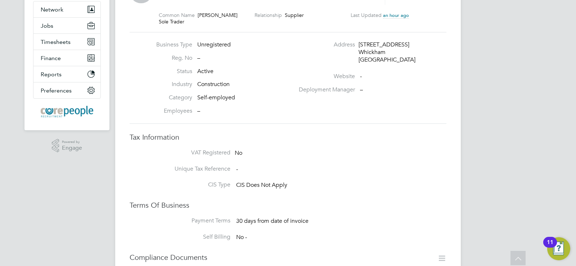
scroll to position [0, 0]
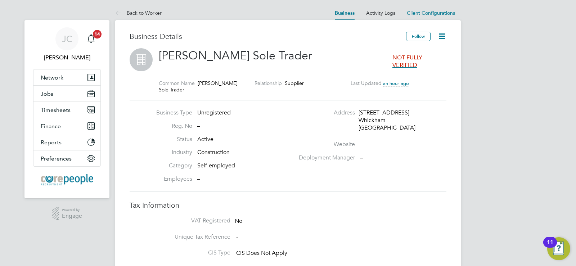
click at [440, 35] on icon at bounding box center [441, 36] width 9 height 9
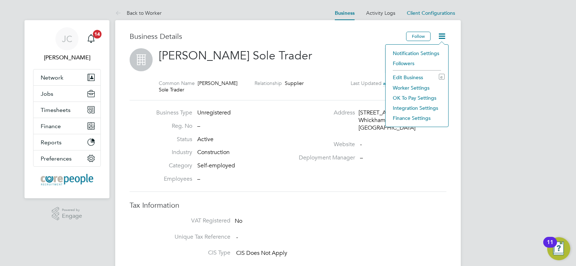
click at [440, 35] on icon at bounding box center [441, 36] width 9 height 9
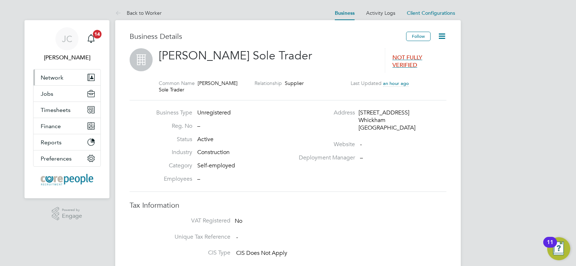
click at [59, 78] on span "Network" at bounding box center [52, 77] width 23 height 7
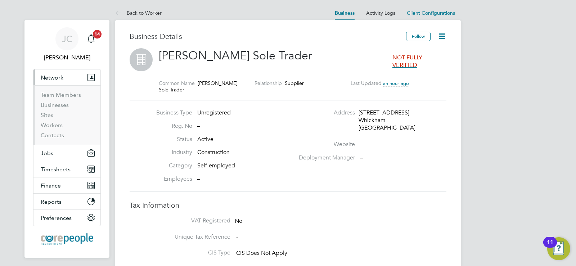
click at [56, 79] on span "Network" at bounding box center [52, 77] width 23 height 7
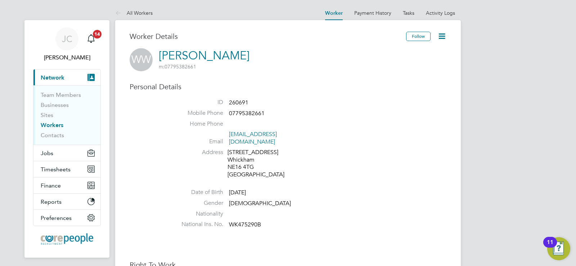
click at [48, 99] on li "Team Members" at bounding box center [68, 96] width 54 height 10
click at [51, 94] on link "Team Members" at bounding box center [61, 94] width 40 height 7
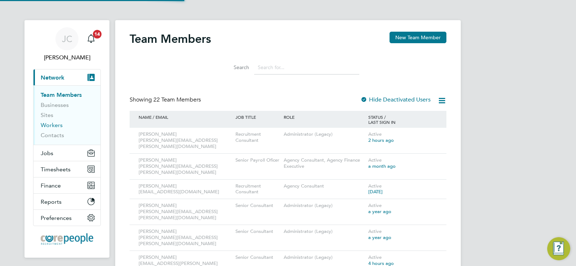
click at [55, 125] on link "Workers" at bounding box center [52, 125] width 22 height 7
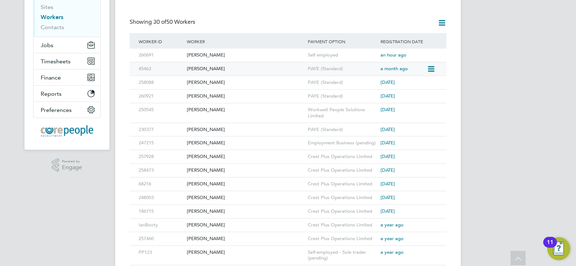
scroll to position [144, 0]
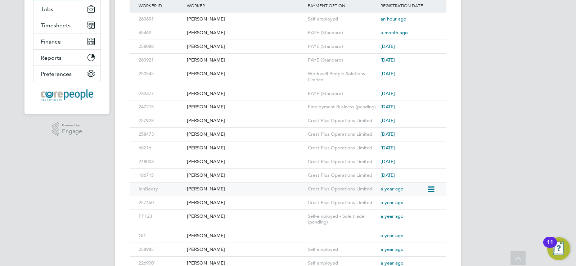
click at [199, 186] on div "Ian Booty" at bounding box center [245, 188] width 121 height 13
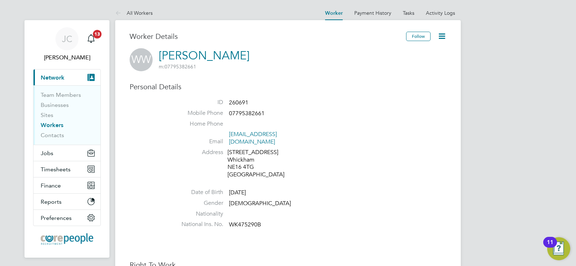
click at [51, 126] on link "Workers" at bounding box center [52, 125] width 23 height 7
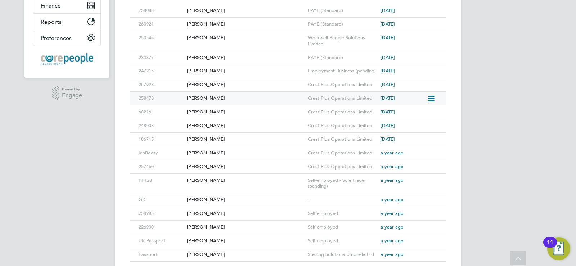
scroll to position [216, 0]
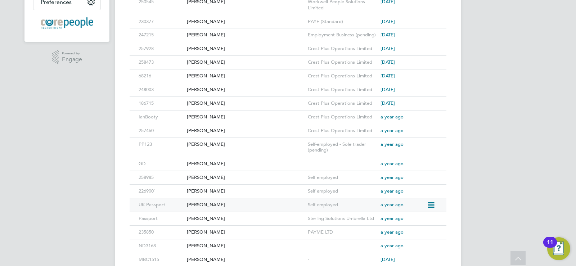
click at [199, 205] on div "[PERSON_NAME]" at bounding box center [245, 204] width 121 height 13
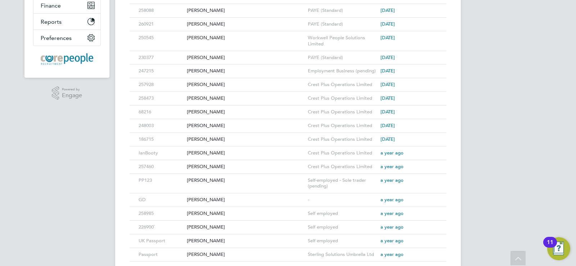
scroll to position [0, 0]
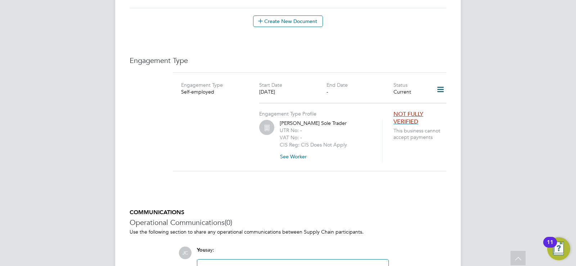
scroll to position [419, 0]
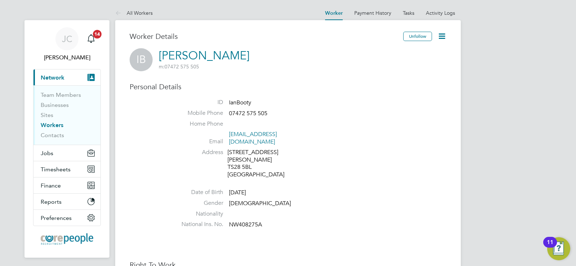
click at [49, 126] on link "Workers" at bounding box center [52, 125] width 23 height 7
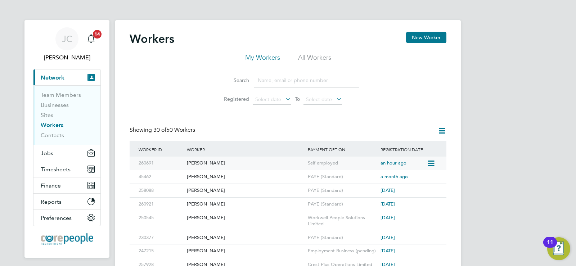
click at [195, 164] on div "[PERSON_NAME]" at bounding box center [245, 162] width 121 height 13
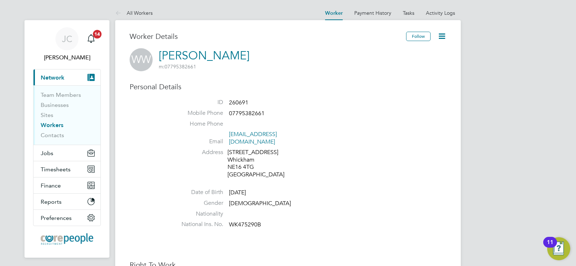
click at [444, 35] on icon at bounding box center [441, 36] width 9 height 9
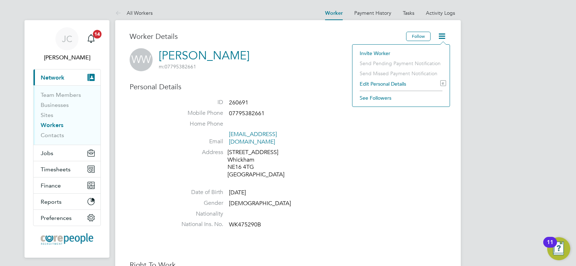
click at [378, 85] on li "Edit Personal Details e" at bounding box center [401, 84] width 90 height 10
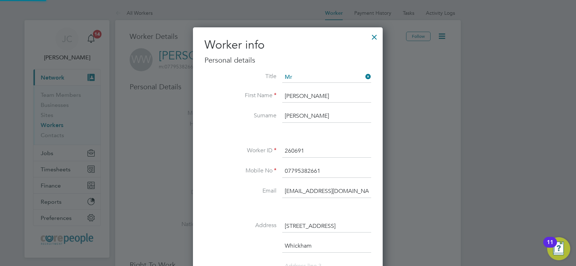
scroll to position [426, 190]
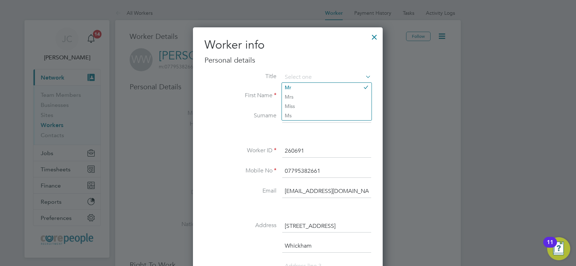
click at [377, 38] on div at bounding box center [374, 35] width 13 height 13
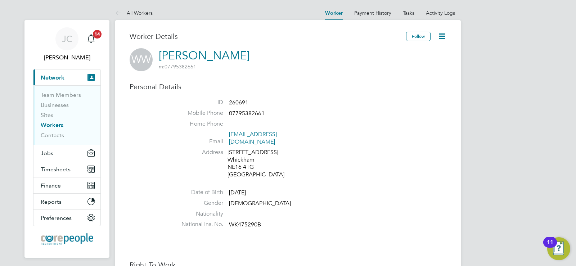
click at [440, 39] on icon at bounding box center [441, 36] width 9 height 9
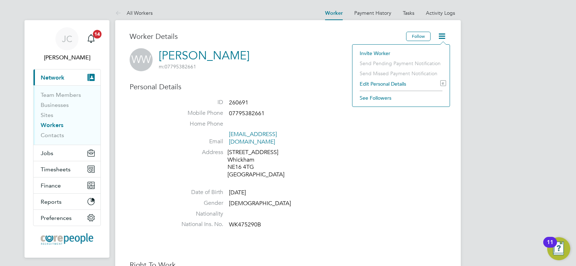
click at [440, 37] on icon at bounding box center [441, 36] width 9 height 9
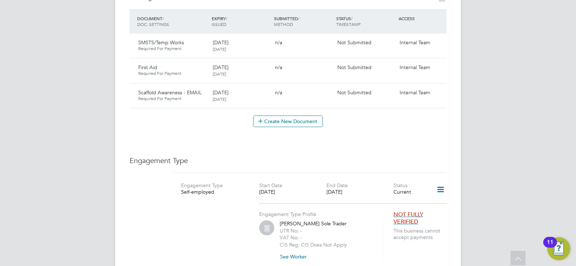
scroll to position [432, 0]
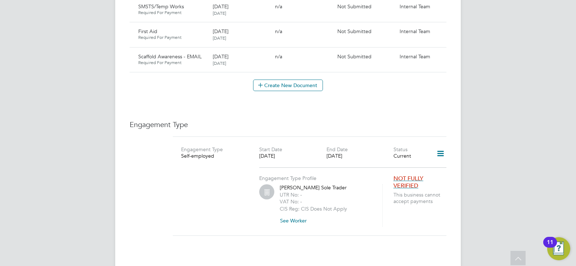
click at [287, 215] on button "See Worker" at bounding box center [295, 221] width 33 height 12
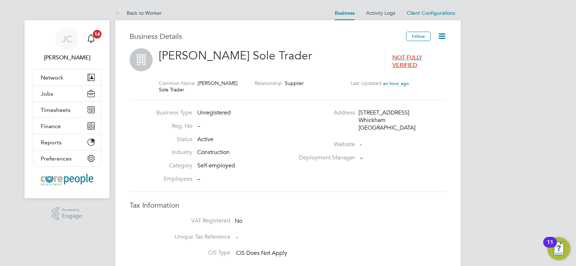
click at [439, 38] on icon at bounding box center [441, 36] width 9 height 9
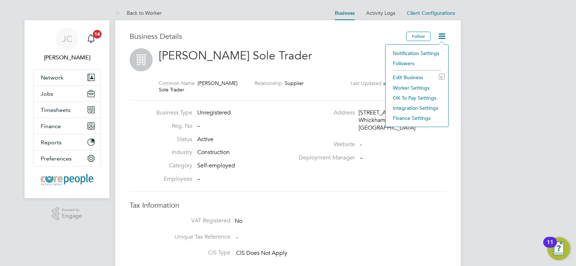
click at [409, 75] on li "Edit Business e" at bounding box center [416, 77] width 55 height 10
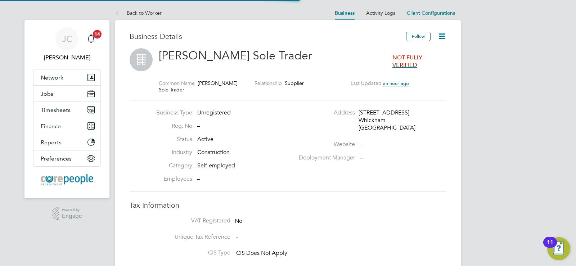
type input "[GEOGRAPHIC_DATA]"
type input "[PERSON_NAME] Sole Trader"
type input "[STREET_ADDRESS]"
type input "Whickham"
type input "NE16 4TG"
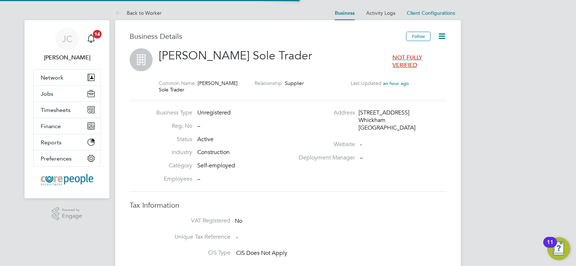
type input "Construction"
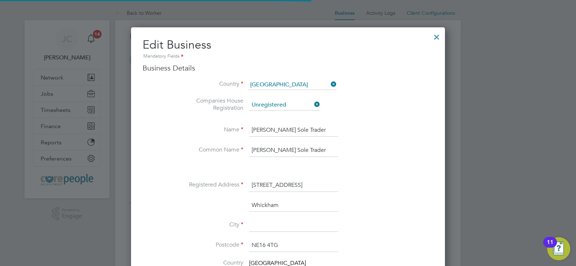
scroll to position [806, 314]
click at [313, 104] on icon at bounding box center [313, 104] width 0 height 10
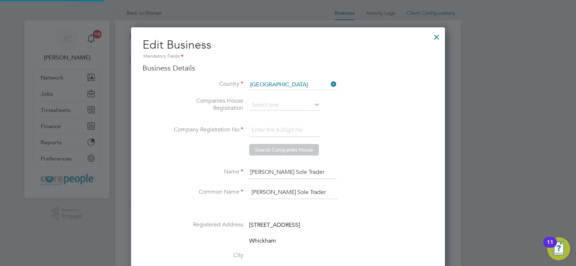
scroll to position [719, 314]
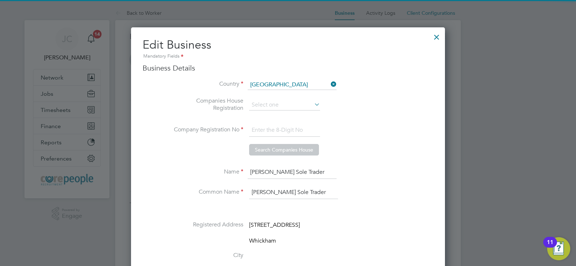
click at [324, 173] on input "William Wright Sole Trader" at bounding box center [291, 172] width 89 height 13
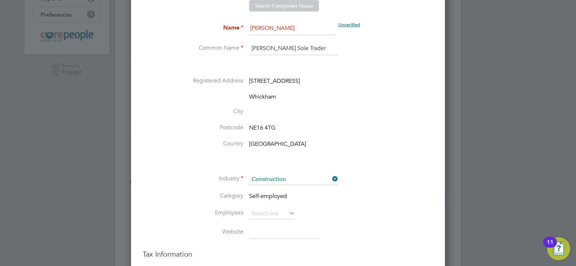
scroll to position [180, 0]
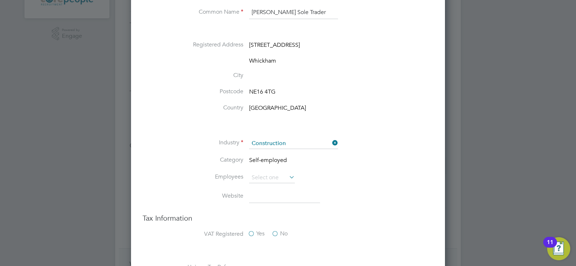
type input "[PERSON_NAME]"
click at [287, 156] on li "Category Self-employed" at bounding box center [302, 164] width 262 height 16
click at [285, 159] on span "Self-employed" at bounding box center [268, 159] width 38 height 7
click at [287, 177] on icon at bounding box center [287, 177] width 0 height 10
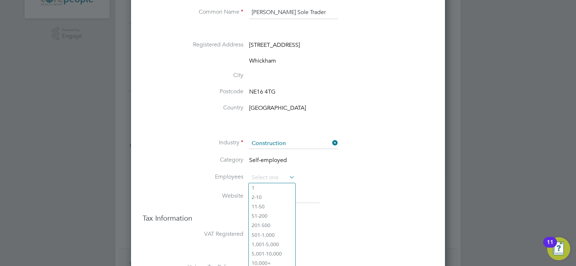
click at [287, 177] on icon at bounding box center [287, 177] width 0 height 10
click at [341, 177] on li "Employees" at bounding box center [302, 181] width 262 height 18
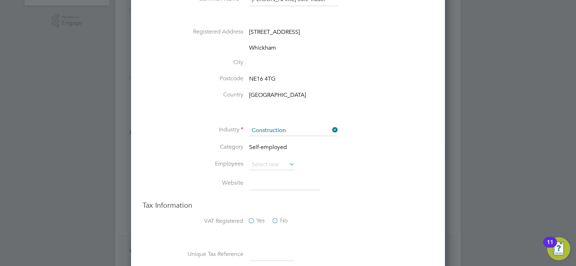
scroll to position [157, 0]
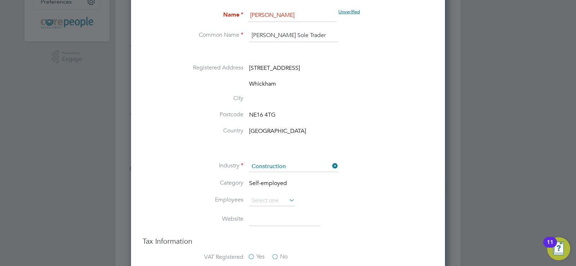
click at [278, 182] on span "Self-employed" at bounding box center [268, 182] width 38 height 7
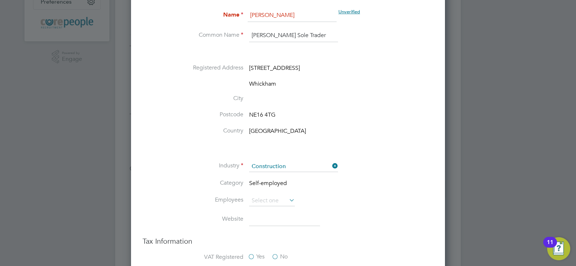
click at [377, 206] on li "Employees" at bounding box center [302, 204] width 262 height 18
click at [281, 183] on span "Self-employed" at bounding box center [268, 182] width 38 height 7
drag, startPoint x: 290, startPoint y: 184, endPoint x: 244, endPoint y: 183, distance: 46.4
click at [230, 178] on ul "Industry Construction Category Self-employed Employees Website" at bounding box center [302, 189] width 262 height 87
click at [301, 189] on li "Category Self-employed" at bounding box center [302, 187] width 262 height 16
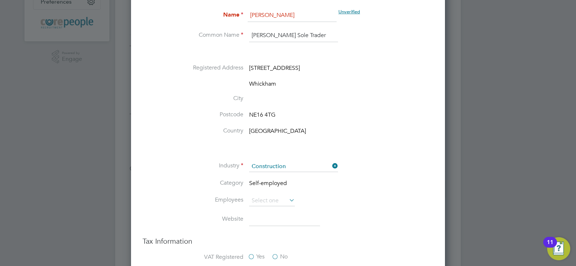
click at [293, 184] on li "Category Self-employed" at bounding box center [302, 187] width 262 height 16
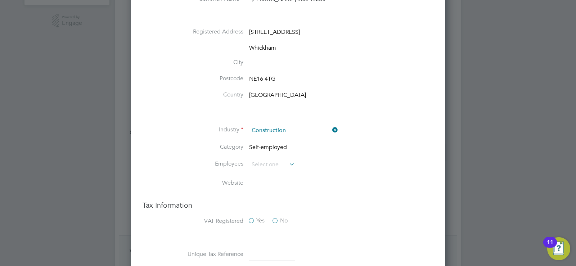
scroll to position [0, 0]
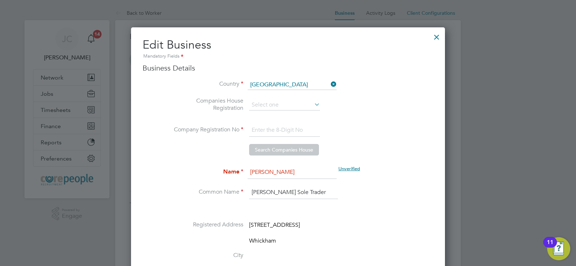
click at [436, 36] on div at bounding box center [436, 35] width 13 height 13
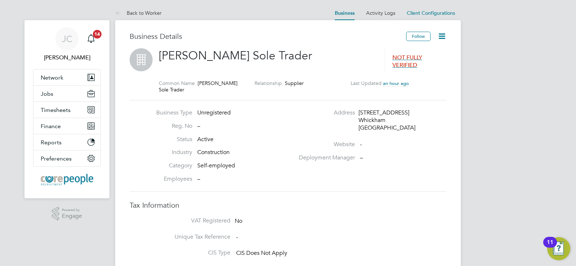
click at [443, 35] on icon at bounding box center [441, 36] width 9 height 9
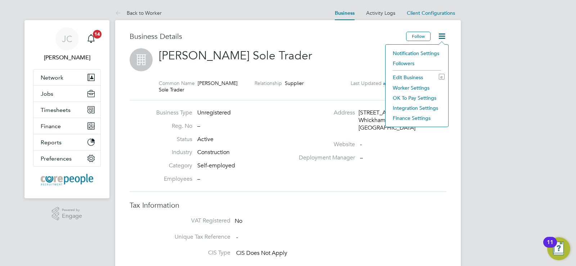
click at [408, 86] on li "Worker Settings" at bounding box center [416, 88] width 55 height 10
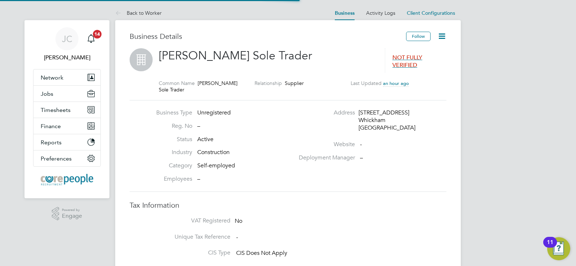
type input "Mandatory"
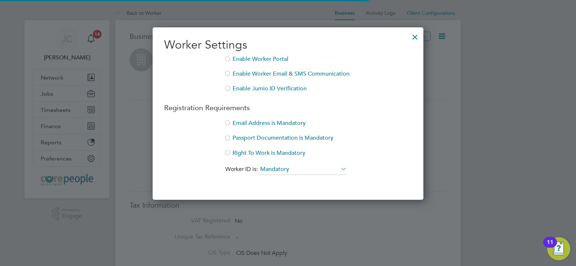
scroll to position [173, 271]
click at [413, 37] on div at bounding box center [414, 35] width 13 height 13
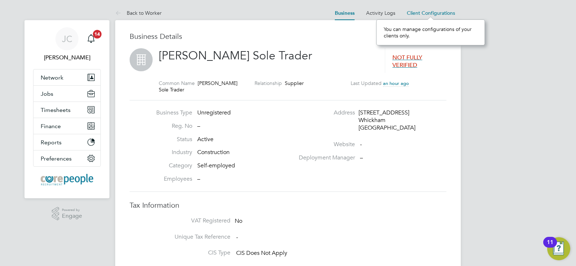
scroll to position [6, 49]
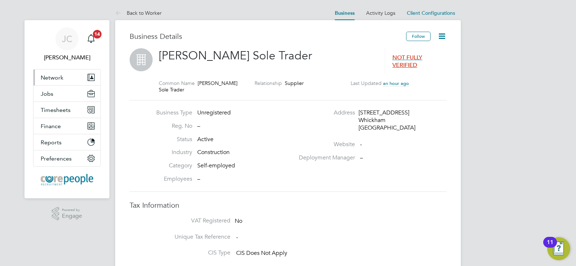
click at [54, 74] on span "Network" at bounding box center [52, 77] width 23 height 7
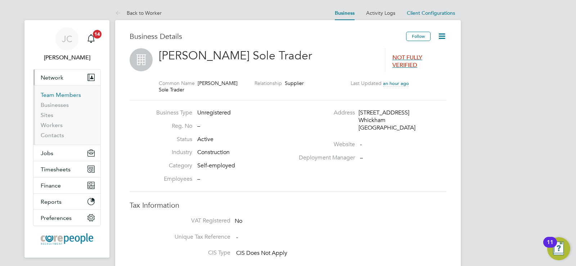
click at [57, 95] on link "Team Members" at bounding box center [61, 94] width 40 height 7
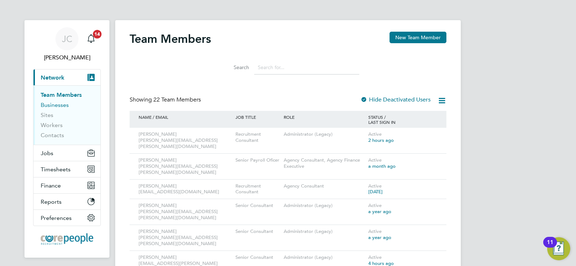
click at [51, 103] on link "Businesses" at bounding box center [55, 104] width 28 height 7
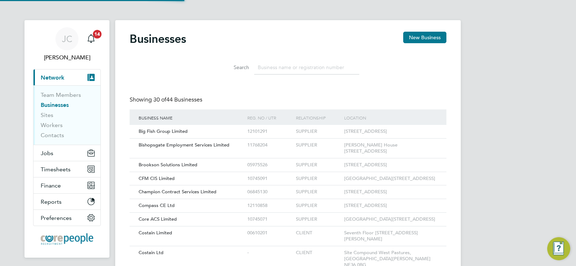
click at [48, 119] on li "Sites" at bounding box center [68, 117] width 54 height 10
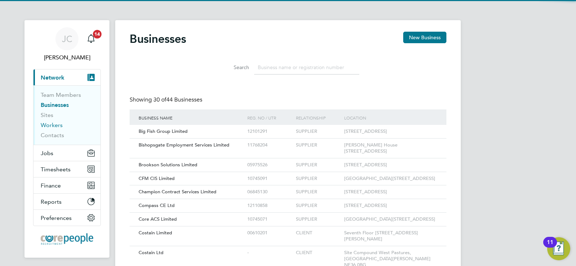
click at [50, 127] on link "Workers" at bounding box center [52, 125] width 22 height 7
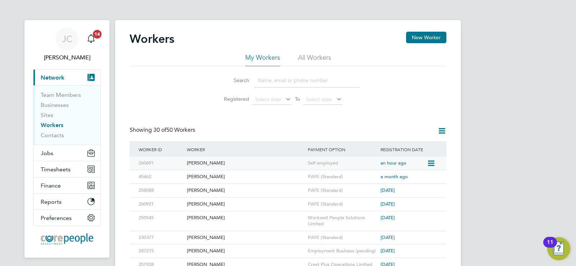
click at [287, 163] on div "[PERSON_NAME]" at bounding box center [245, 162] width 121 height 13
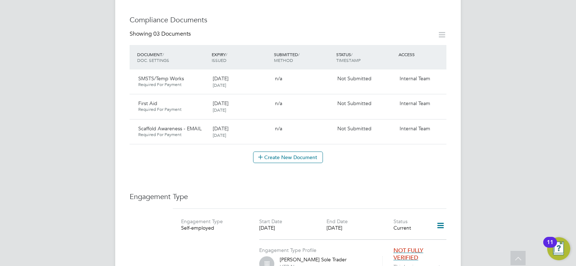
scroll to position [432, 0]
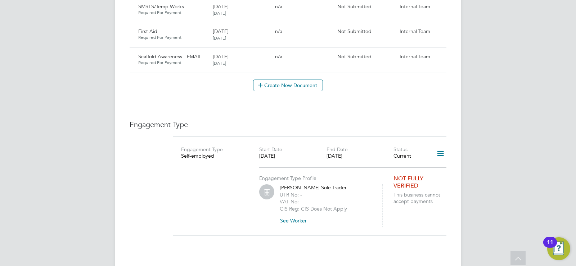
click at [438, 147] on icon at bounding box center [440, 153] width 13 height 17
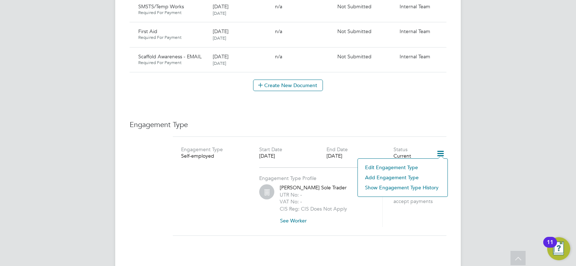
click at [385, 167] on li "Edit Engagement Type" at bounding box center [402, 167] width 82 height 10
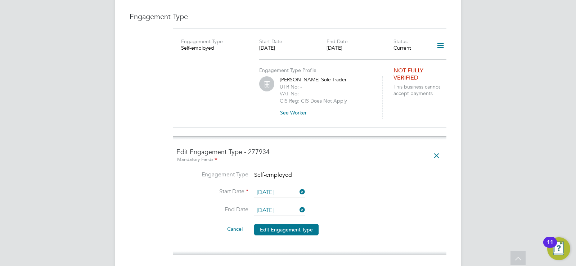
scroll to position [576, 0]
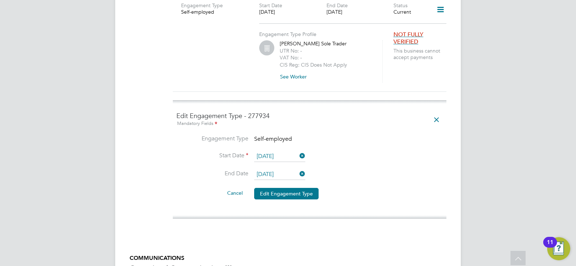
click at [292, 135] on li "Engagement Type Self-employed" at bounding box center [309, 143] width 266 height 16
click at [298, 169] on icon at bounding box center [298, 174] width 0 height 10
click at [281, 188] on button "Edit Engagement Type" at bounding box center [286, 194] width 64 height 12
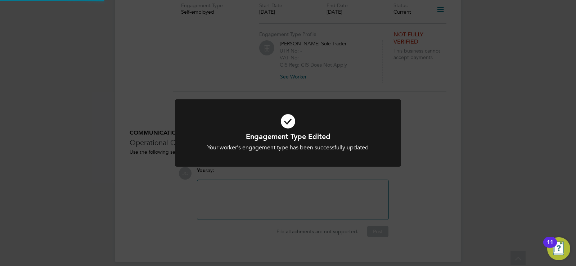
scroll to position [575, 0]
click at [281, 183] on div "Engagement Type Edited Your worker's engagement type has been successfully upda…" at bounding box center [288, 133] width 576 height 266
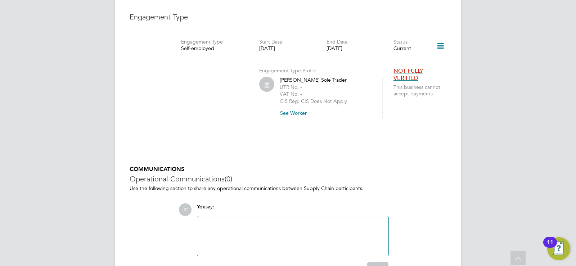
scroll to position [467, 0]
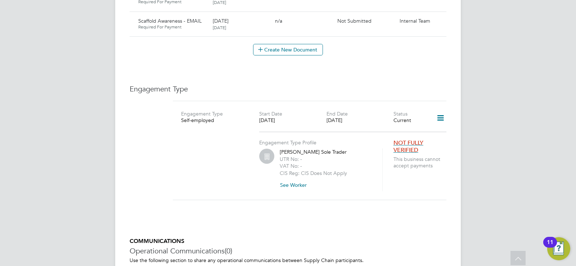
click at [437, 110] on icon at bounding box center [440, 118] width 13 height 17
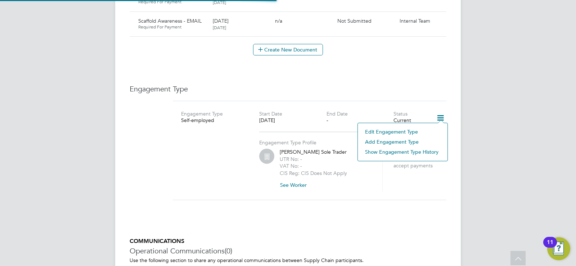
click at [381, 141] on li "Add Engagement Type" at bounding box center [402, 142] width 82 height 10
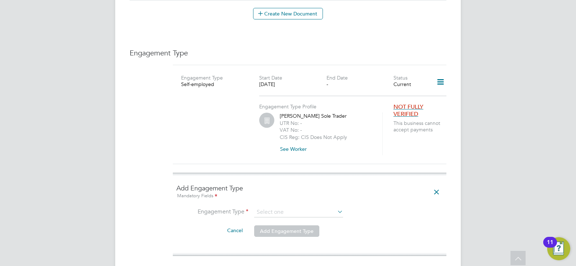
scroll to position [539, 0]
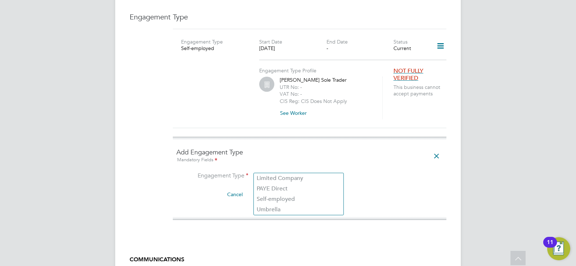
click at [316, 171] on input at bounding box center [298, 176] width 89 height 10
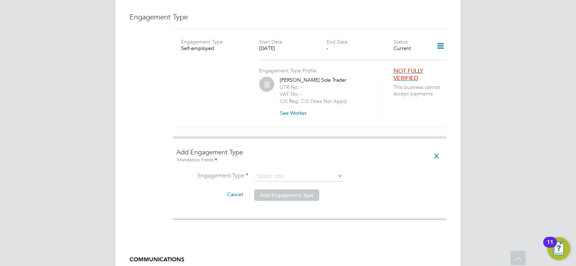
drag, startPoint x: 274, startPoint y: 200, endPoint x: 269, endPoint y: 208, distance: 9.7
click at [282, 171] on input at bounding box center [298, 176] width 89 height 10
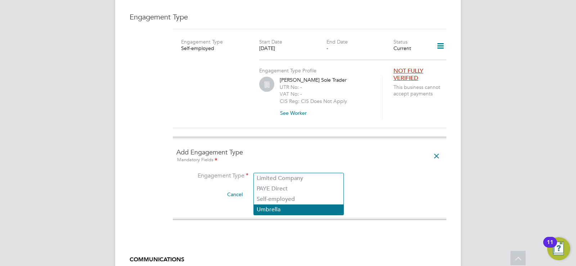
click at [269, 208] on li "Umbrella" at bounding box center [299, 209] width 90 height 10
type input "Umbrella"
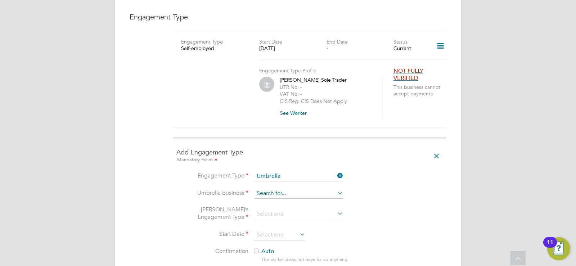
click at [273, 188] on input at bounding box center [298, 193] width 89 height 10
click at [287, 198] on li "Orb ital Payroll Group Limited" at bounding box center [299, 195] width 90 height 10
type input "Orbital Payroll Group Limited"
click at [281, 206] on li "[PERSON_NAME]’s Engagement Type" at bounding box center [309, 218] width 266 height 24
click at [278, 206] on li "[PERSON_NAME]’s Engagement Type" at bounding box center [309, 218] width 266 height 24
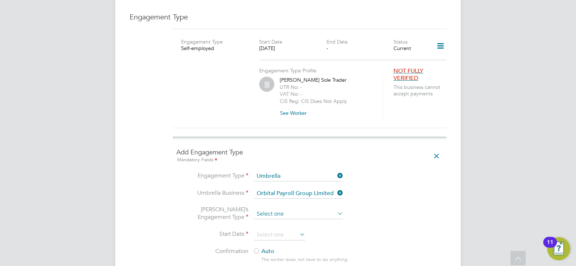
click at [277, 209] on input at bounding box center [298, 214] width 89 height 10
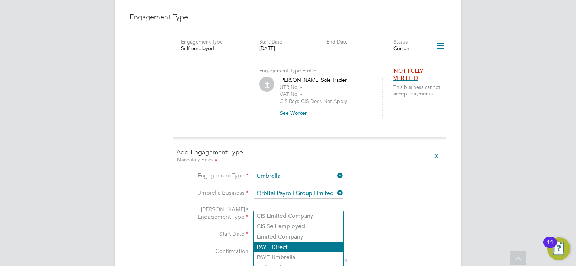
scroll to position [575, 0]
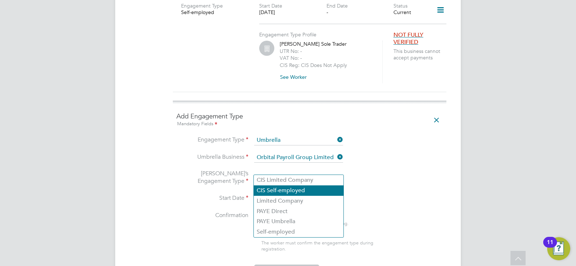
click at [278, 193] on li "CIS Self-employed" at bounding box center [299, 190] width 90 height 10
type input "CIS Self-employed"
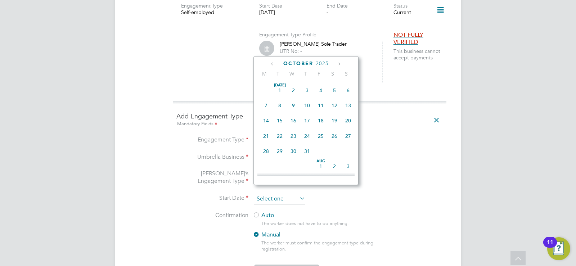
click at [275, 194] on input at bounding box center [279, 199] width 51 height 11
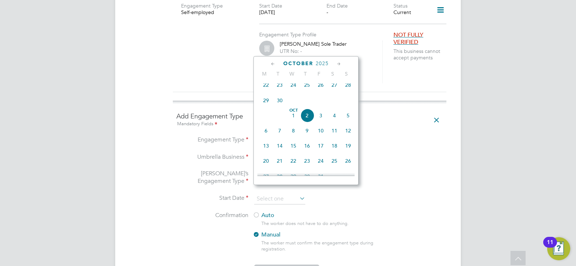
click at [267, 152] on span "13" at bounding box center [266, 146] width 14 height 14
type input "[DATE]"
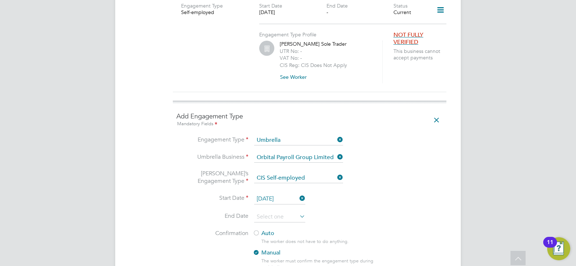
scroll to position [611, 0]
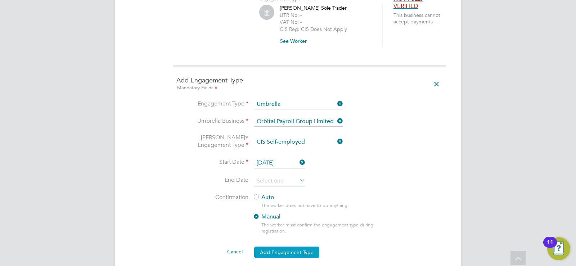
click at [285, 246] on button "Add Engagement Type" at bounding box center [286, 252] width 65 height 12
click at [286, 246] on button "Add Engagement Type" at bounding box center [286, 252] width 65 height 12
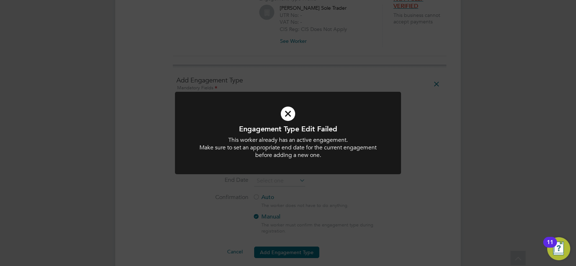
click at [422, 202] on div "Engagement Type Edit Failed This worker already has an active engagement. Make …" at bounding box center [288, 133] width 576 height 266
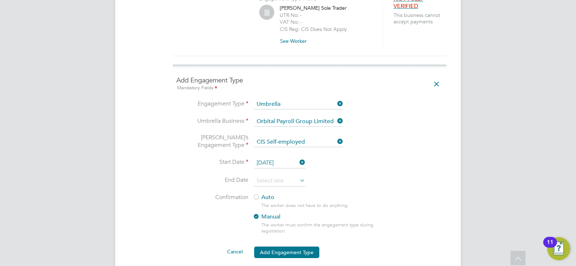
scroll to position [431, 0]
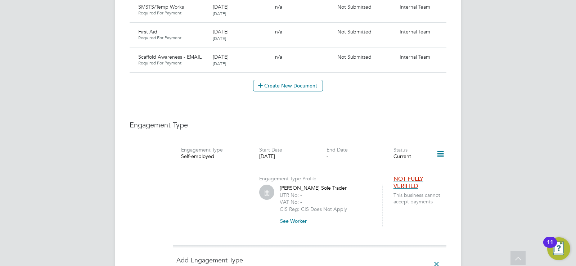
click at [442, 146] on icon at bounding box center [440, 154] width 13 height 17
click at [398, 166] on li "Edit Engagement Type" at bounding box center [403, 168] width 82 height 10
click at [437, 256] on icon at bounding box center [436, 264] width 13 height 17
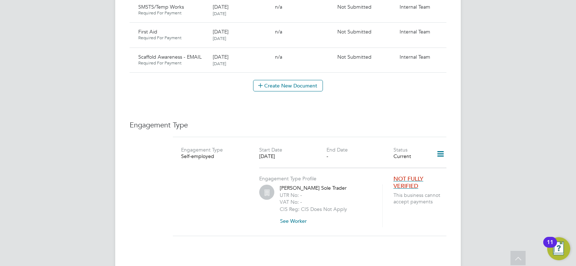
click at [438, 146] on icon at bounding box center [440, 154] width 13 height 17
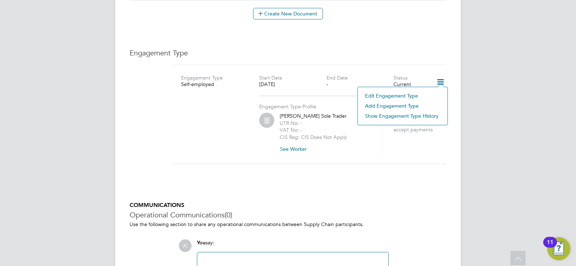
scroll to position [539, 0]
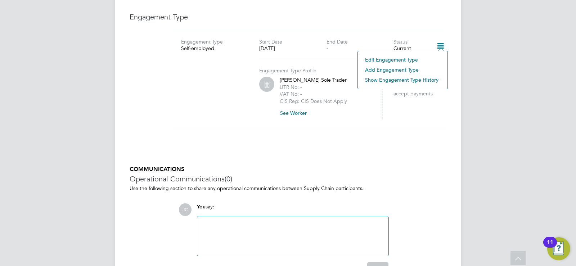
click at [380, 59] on li "Edit Engagement Type" at bounding box center [402, 60] width 82 height 10
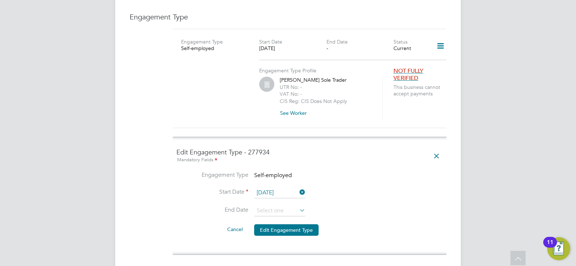
click at [298, 187] on icon at bounding box center [298, 192] width 0 height 10
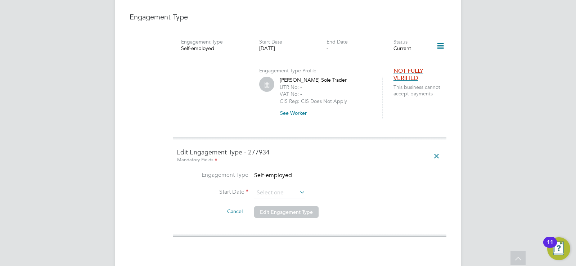
click at [290, 206] on button "Edit Engagement Type" at bounding box center [286, 212] width 64 height 12
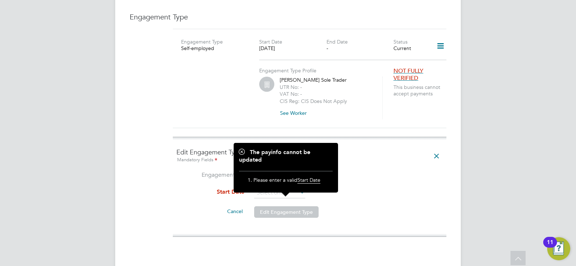
click at [312, 179] on span "Start Date" at bounding box center [308, 180] width 23 height 7
click at [356, 187] on li "Start Date" at bounding box center [309, 196] width 266 height 18
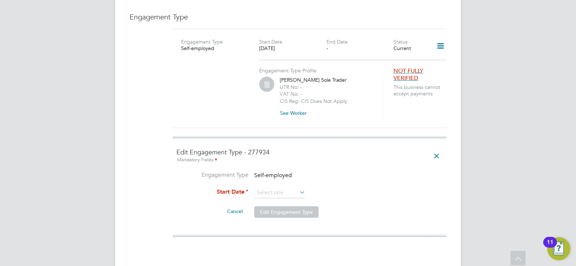
click at [298, 187] on icon at bounding box center [298, 192] width 0 height 10
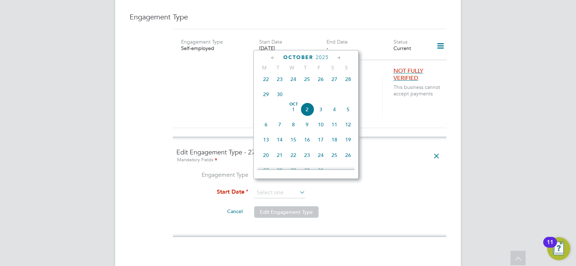
click at [269, 146] on span "13" at bounding box center [266, 140] width 14 height 14
type input "[DATE]"
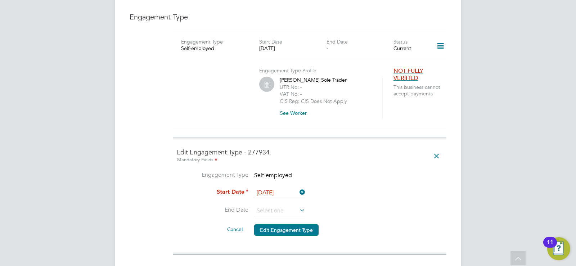
click at [298, 205] on icon at bounding box center [298, 210] width 0 height 10
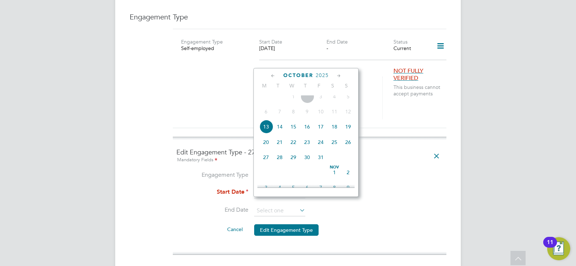
click at [372, 197] on li "Start Date [DATE]" at bounding box center [309, 196] width 266 height 18
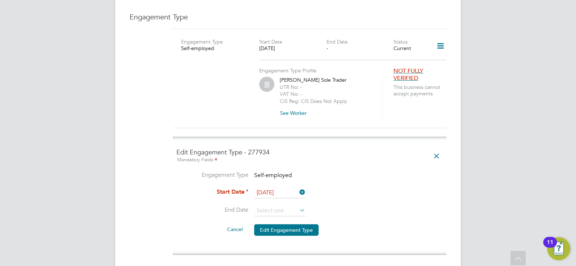
click at [298, 205] on icon at bounding box center [298, 210] width 0 height 10
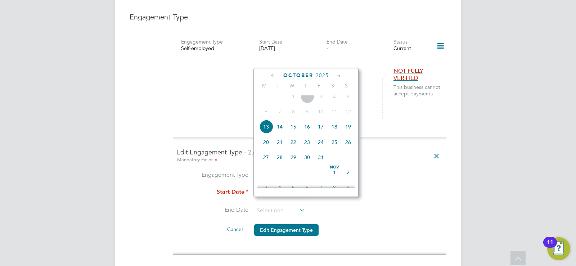
click at [350, 71] on div "[DATE] M T W T F S S [DATE] 2 3 4 5 6 7 8 9 10 11 12 13 14 15 16 17 18 19 20 21…" at bounding box center [305, 132] width 105 height 129
click at [427, 148] on h4 "Edit Engagement Type - 277934 Mandatory Fields" at bounding box center [309, 156] width 266 height 16
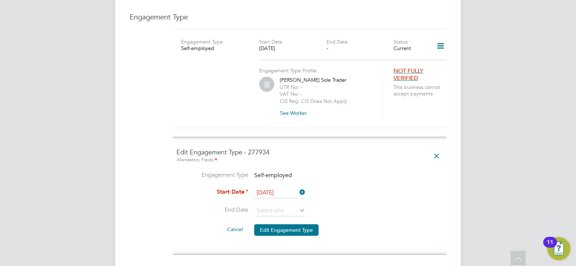
click at [438, 149] on icon at bounding box center [436, 156] width 13 height 17
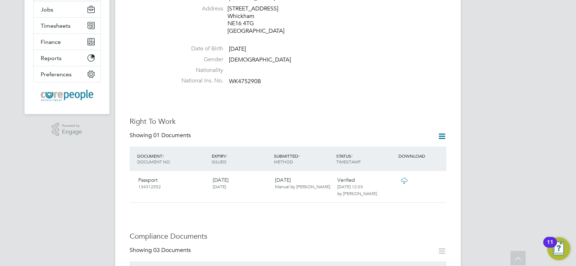
scroll to position [0, 0]
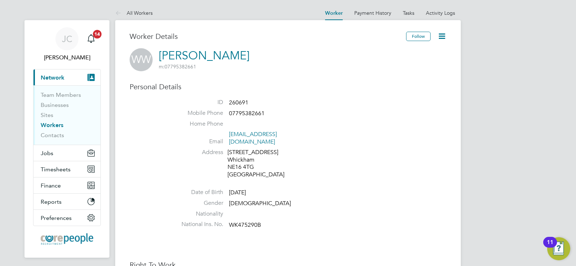
click at [443, 38] on icon at bounding box center [441, 36] width 9 height 9
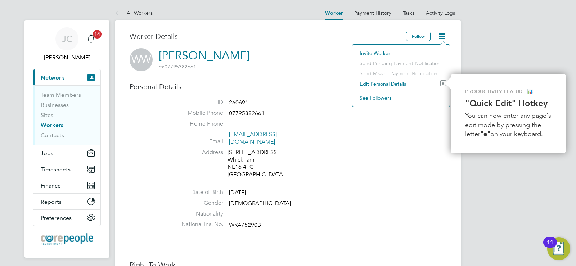
click at [401, 82] on li "Edit Personal Details e" at bounding box center [401, 84] width 90 height 10
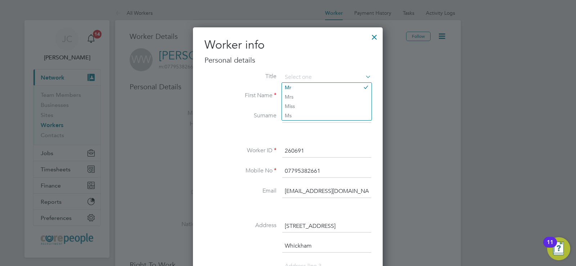
click at [374, 34] on div at bounding box center [374, 35] width 13 height 13
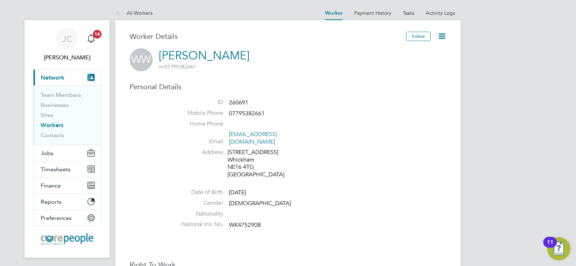
click at [46, 127] on link "Workers" at bounding box center [52, 125] width 23 height 7
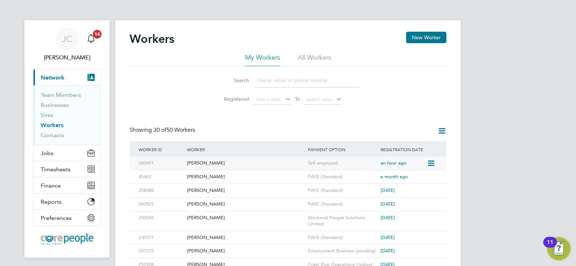
click at [206, 164] on div "[PERSON_NAME]" at bounding box center [245, 162] width 121 height 13
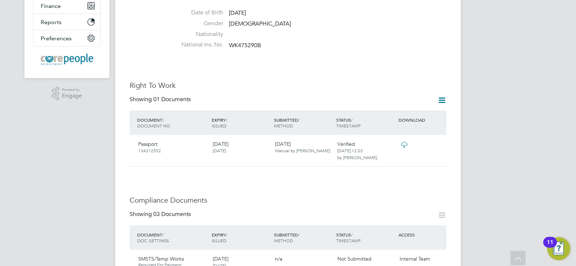
scroll to position [108, 0]
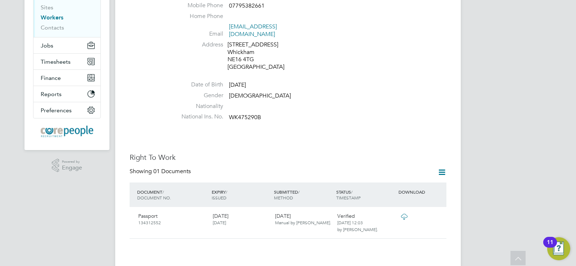
click at [442, 168] on icon at bounding box center [441, 172] width 9 height 9
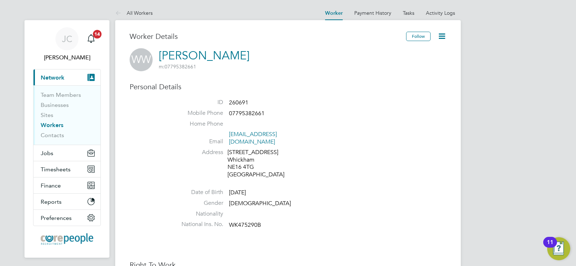
click at [442, 36] on icon at bounding box center [441, 36] width 9 height 9
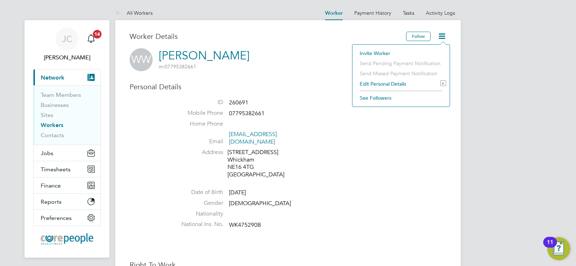
click at [382, 85] on li "Edit Personal Details e" at bounding box center [401, 84] width 90 height 10
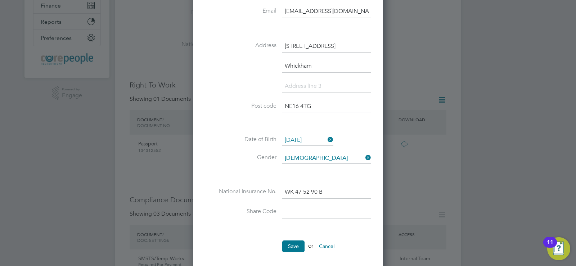
scroll to position [216, 0]
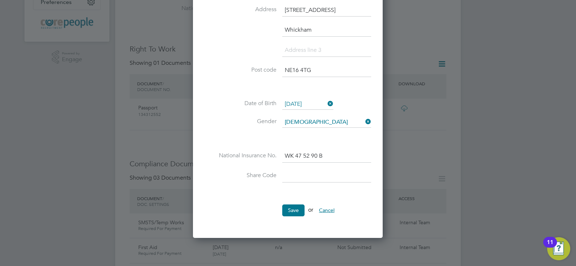
click at [329, 210] on button "Cancel" at bounding box center [326, 210] width 27 height 12
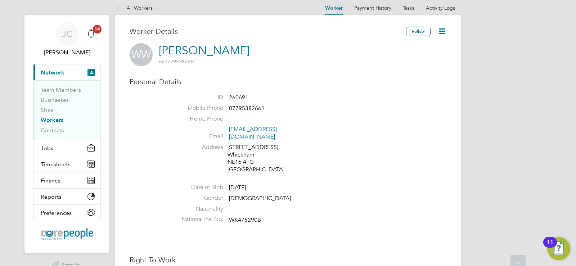
scroll to position [0, 0]
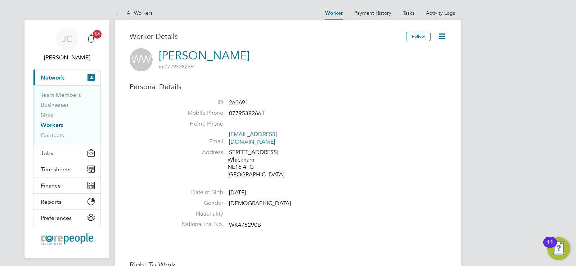
click at [440, 35] on icon at bounding box center [441, 36] width 9 height 9
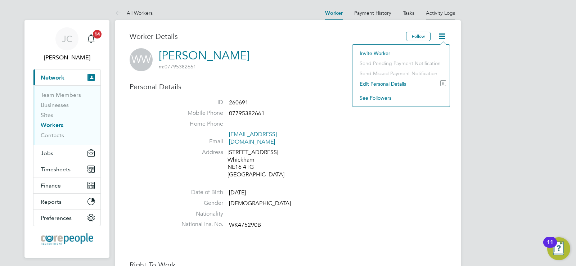
click at [440, 11] on link "Activity Logs" at bounding box center [440, 13] width 29 height 6
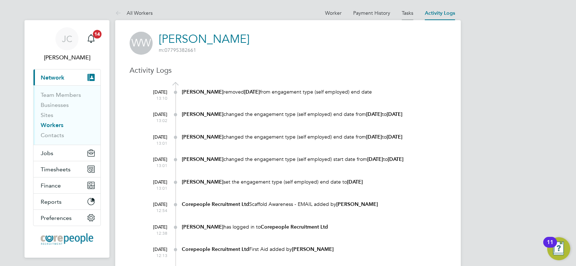
click at [405, 12] on link "Tasks" at bounding box center [407, 13] width 12 height 6
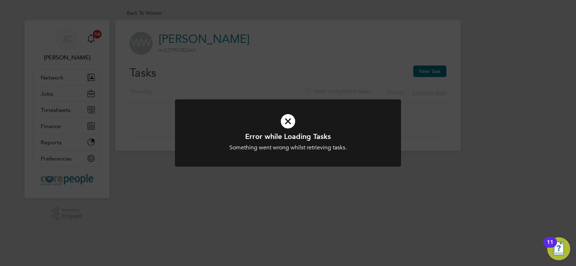
click at [279, 117] on icon at bounding box center [287, 121] width 187 height 28
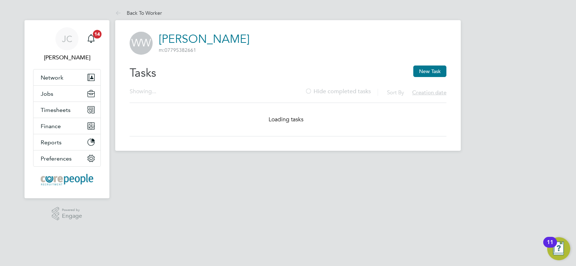
click at [289, 124] on div "Back To Worker Back To Worker WW William Wright m: 07795382661 Tasks New Task S…" at bounding box center [287, 78] width 345 height 145
click at [248, 90] on div "Showing ... Sort By Creation date Hide completed tasks" at bounding box center [287, 95] width 317 height 15
click at [60, 73] on button "Network" at bounding box center [66, 77] width 67 height 16
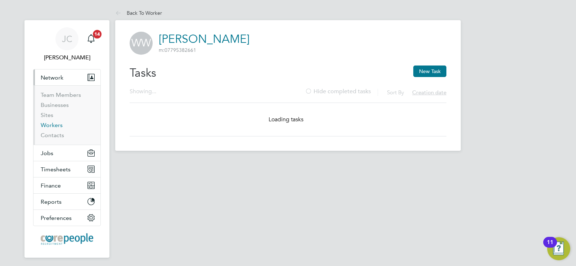
click at [46, 126] on link "Workers" at bounding box center [52, 125] width 22 height 7
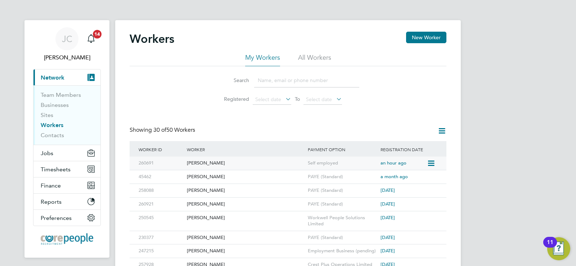
click at [431, 163] on icon at bounding box center [430, 163] width 7 height 9
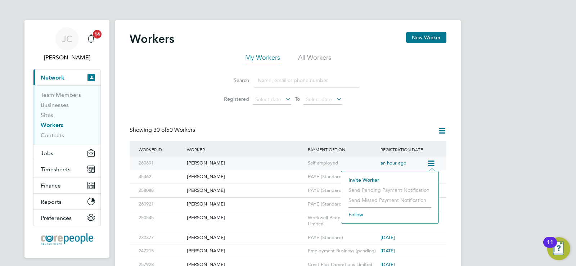
click at [204, 163] on div "[PERSON_NAME]" at bounding box center [245, 162] width 121 height 13
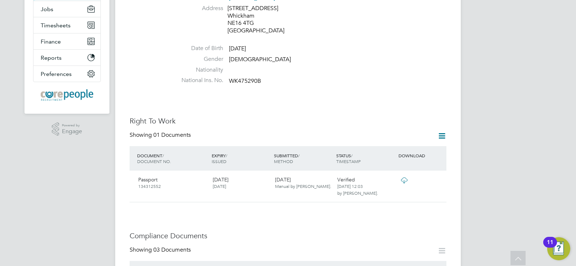
scroll to position [180, 0]
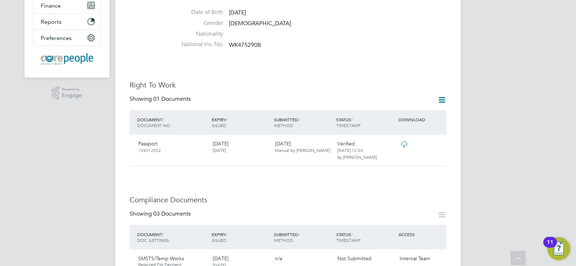
drag, startPoint x: 0, startPoint y: 280, endPoint x: 231, endPoint y: 208, distance: 241.8
click at [231, 210] on div "Showing 03 Documents" at bounding box center [287, 217] width 317 height 15
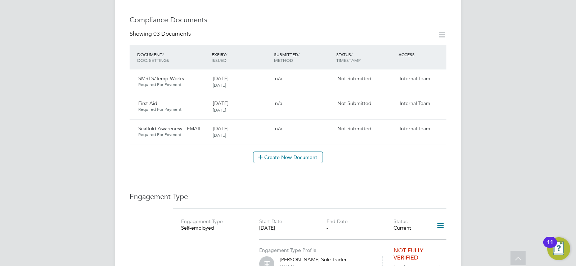
scroll to position [432, 0]
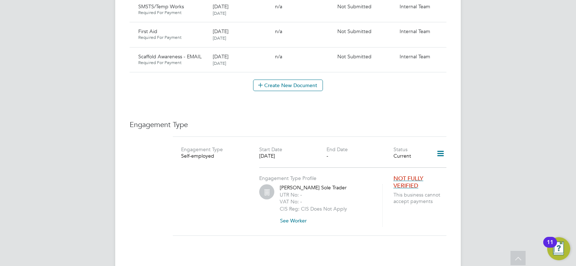
click at [436, 145] on icon at bounding box center [440, 153] width 13 height 17
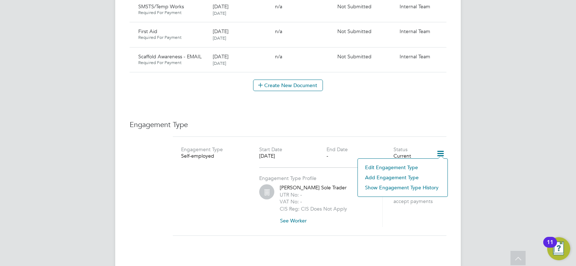
click at [303, 120] on h3 "Engagement Type" at bounding box center [287, 124] width 317 height 9
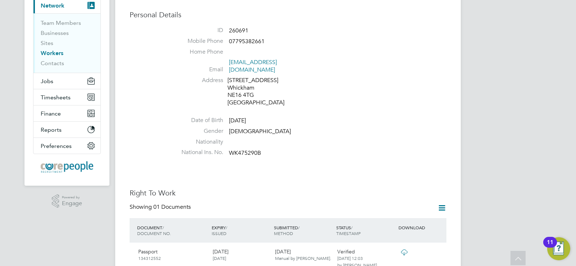
scroll to position [0, 0]
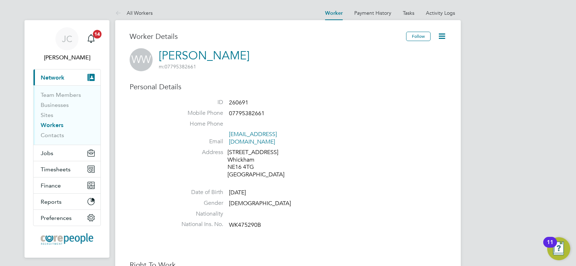
click at [52, 126] on link "Workers" at bounding box center [52, 125] width 23 height 7
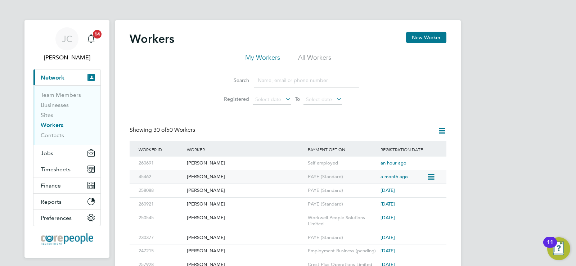
click at [428, 178] on icon at bounding box center [430, 177] width 7 height 9
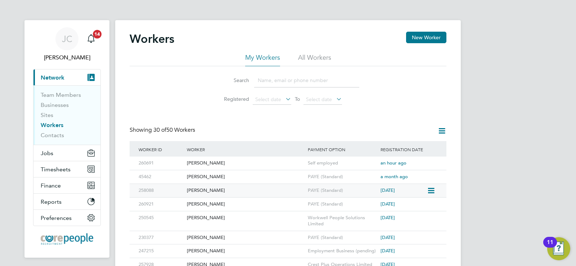
click at [433, 189] on icon at bounding box center [430, 190] width 7 height 9
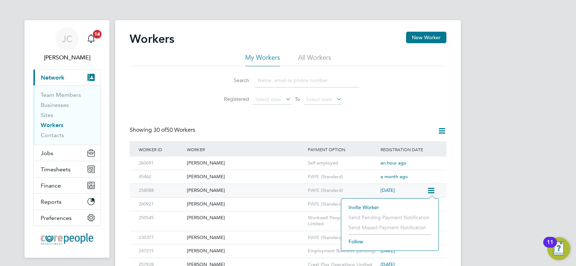
drag, startPoint x: 220, startPoint y: 190, endPoint x: 200, endPoint y: 190, distance: 20.1
click at [200, 190] on div "[PERSON_NAME]" at bounding box center [245, 190] width 121 height 13
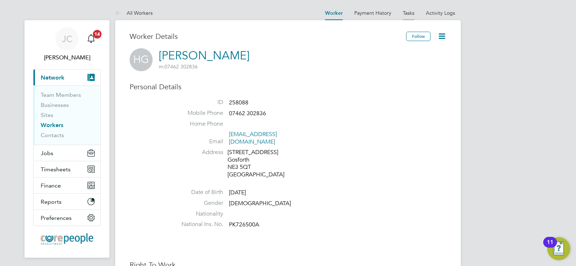
click at [413, 15] on link "Tasks" at bounding box center [409, 13] width 12 height 6
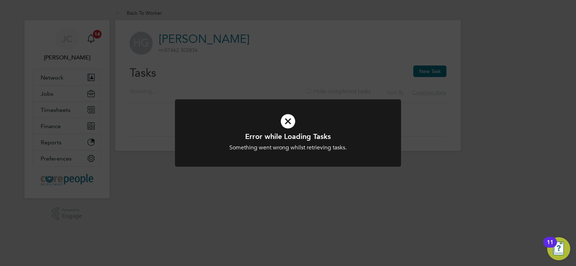
click at [292, 120] on icon at bounding box center [287, 121] width 187 height 28
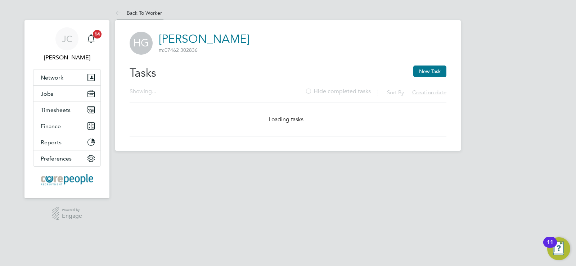
click at [117, 12] on icon at bounding box center [119, 13] width 9 height 9
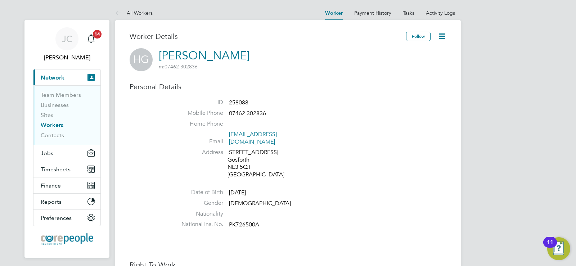
click at [439, 35] on icon at bounding box center [441, 36] width 9 height 9
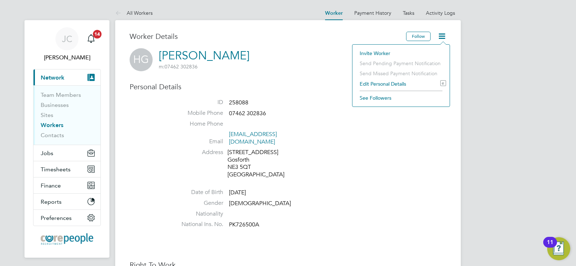
click at [381, 84] on li "Edit Personal Details e" at bounding box center [401, 84] width 90 height 10
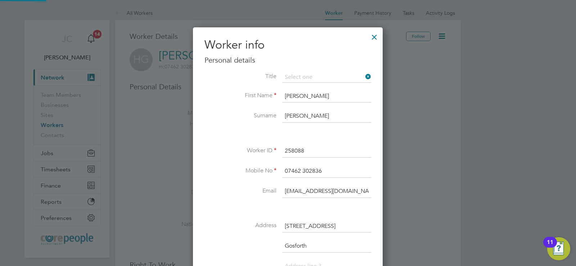
scroll to position [426, 190]
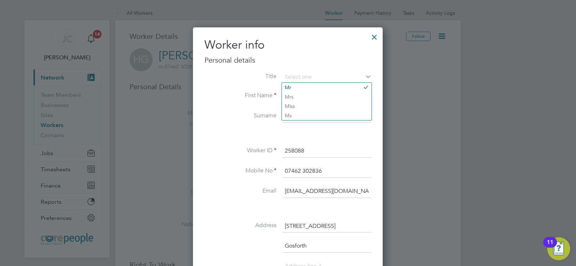
click at [351, 165] on input "07462 302836" at bounding box center [326, 171] width 89 height 13
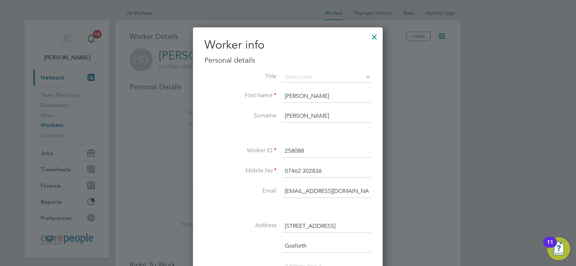
click at [327, 133] on li at bounding box center [287, 134] width 167 height 8
click at [320, 78] on input at bounding box center [326, 77] width 89 height 11
click at [236, 161] on li "Worker ID 258088" at bounding box center [287, 155] width 167 height 20
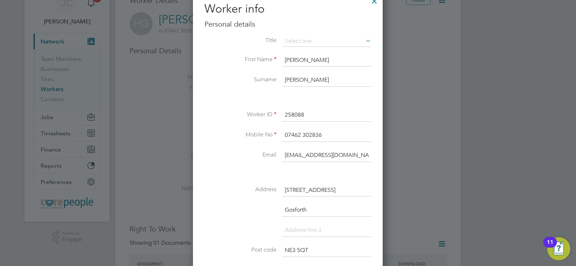
scroll to position [0, 0]
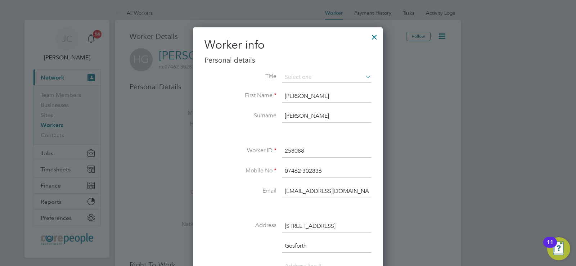
click at [376, 37] on div at bounding box center [374, 35] width 13 height 13
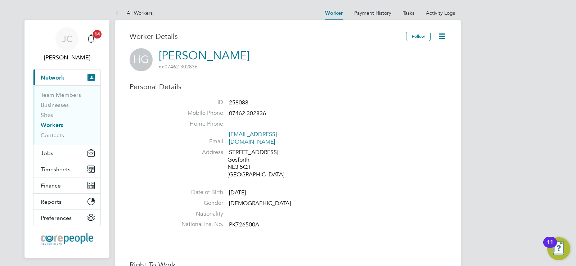
drag, startPoint x: 433, startPoint y: 28, endPoint x: 436, endPoint y: 33, distance: 5.4
click at [437, 33] on icon at bounding box center [441, 36] width 9 height 9
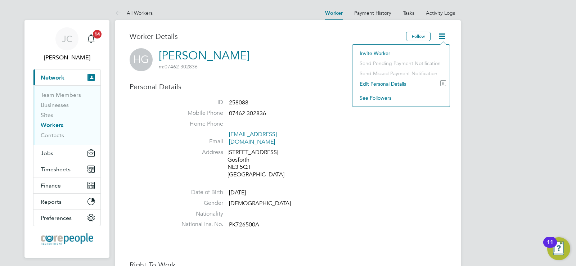
click at [309, 33] on h3 "Worker Details" at bounding box center [267, 36] width 276 height 9
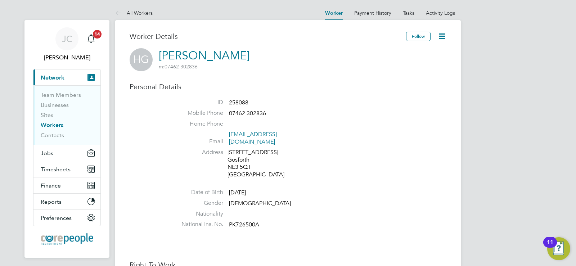
click at [48, 126] on link "Workers" at bounding box center [52, 125] width 23 height 7
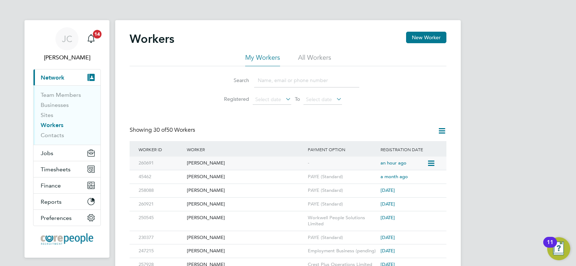
click at [289, 163] on div "[PERSON_NAME]" at bounding box center [245, 162] width 121 height 13
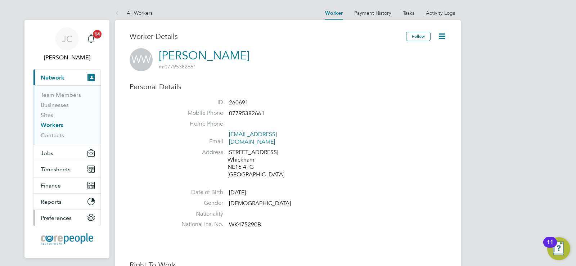
click at [95, 219] on button "Preferences" at bounding box center [66, 218] width 67 height 16
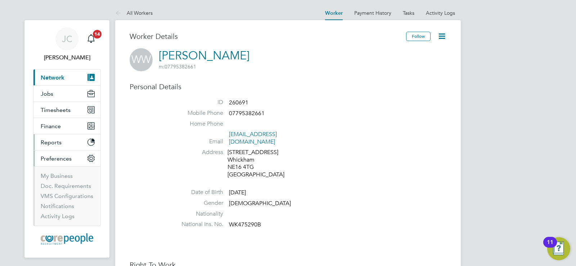
click at [67, 147] on button "Reports" at bounding box center [66, 142] width 67 height 16
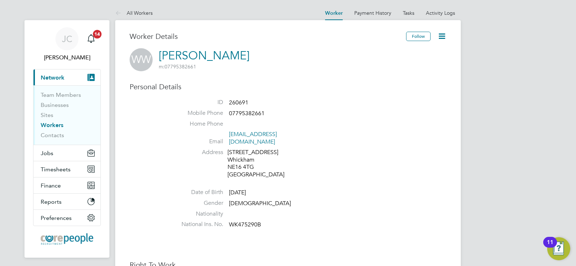
click at [178, 138] on label "Email" at bounding box center [198, 142] width 50 height 8
click at [440, 38] on icon at bounding box center [441, 36] width 9 height 9
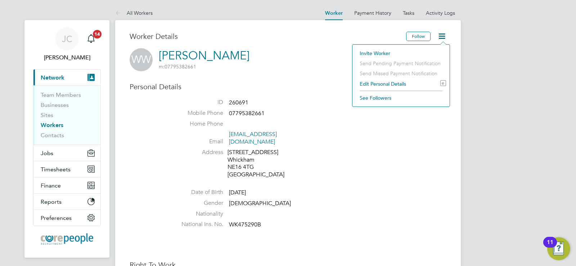
click at [322, 87] on h3 "Personal Details" at bounding box center [287, 86] width 317 height 9
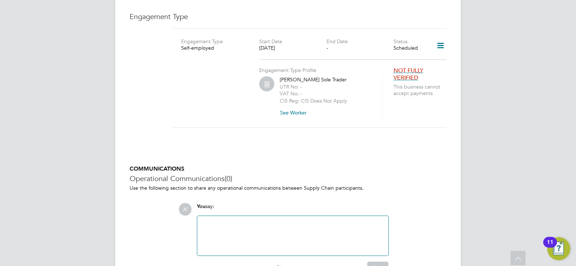
scroll to position [504, 0]
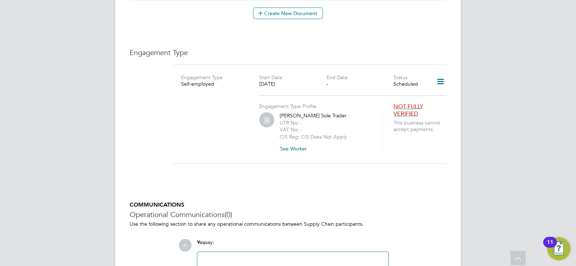
click at [439, 77] on icon at bounding box center [440, 81] width 13 height 17
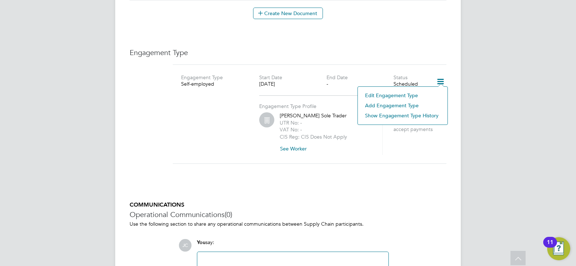
click at [387, 117] on li "Show Engagement Type History" at bounding box center [402, 115] width 82 height 10
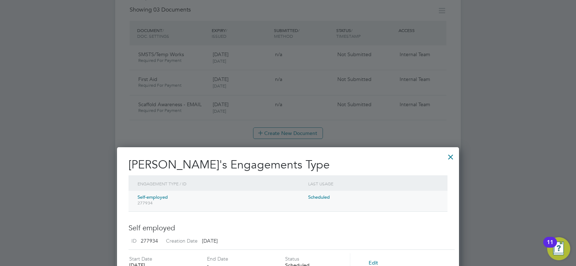
scroll to position [348, 0]
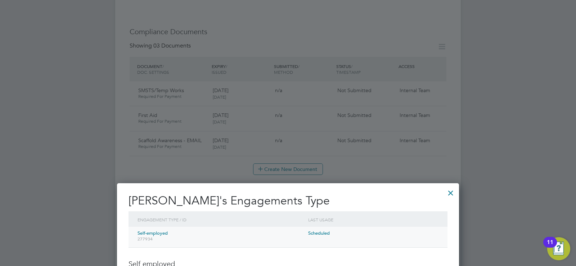
click at [321, 233] on div "Scheduled" at bounding box center [373, 233] width 134 height 13
click at [451, 192] on div at bounding box center [450, 191] width 13 height 13
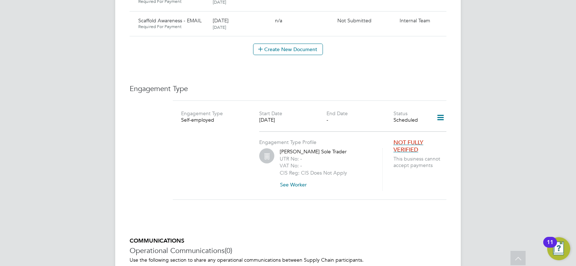
scroll to position [432, 0]
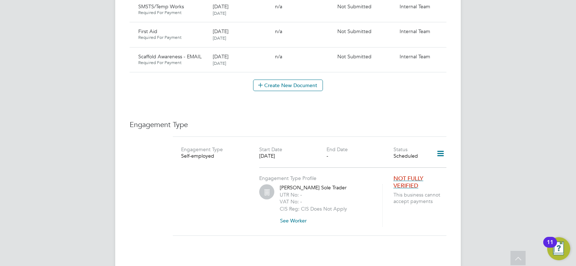
click at [441, 148] on icon at bounding box center [440, 153] width 13 height 17
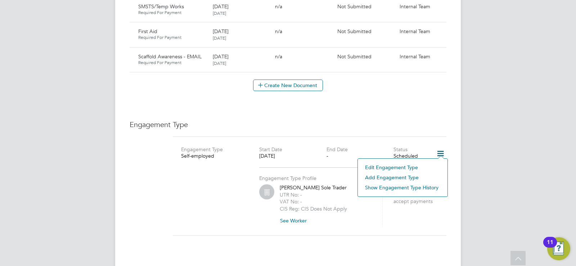
click at [400, 167] on li "Edit Engagement Type" at bounding box center [402, 167] width 82 height 10
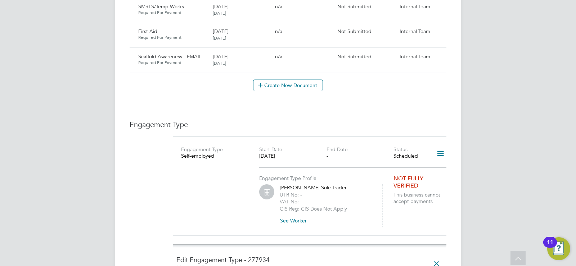
click at [444, 148] on icon at bounding box center [440, 153] width 13 height 17
drag, startPoint x: 339, startPoint y: 158, endPoint x: 345, endPoint y: 161, distance: 6.1
click at [345, 165] on div "Engagement Type Profile [PERSON_NAME] Sole Trader UTR No: - VAT No: - CIS Reg: …" at bounding box center [309, 195] width 279 height 61
click at [436, 255] on icon at bounding box center [436, 263] width 13 height 17
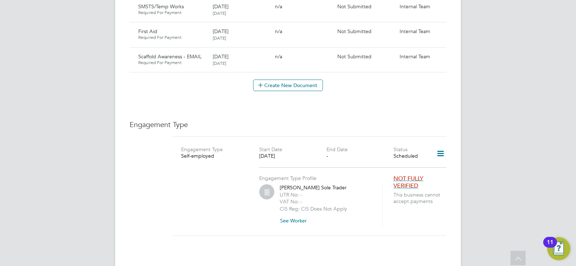
click at [436, 145] on icon at bounding box center [440, 153] width 13 height 17
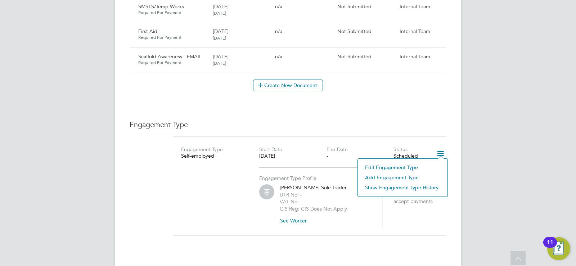
click at [394, 167] on li "Edit Engagement Type" at bounding box center [402, 167] width 82 height 10
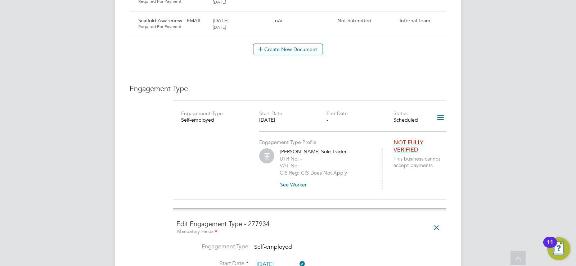
scroll to position [540, 0]
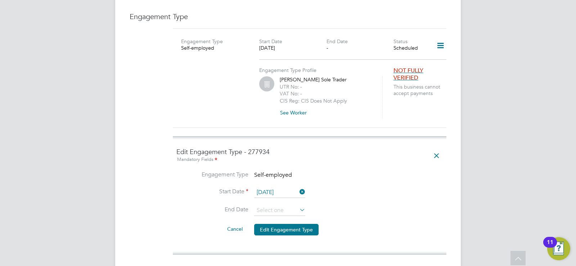
click at [298, 187] on icon at bounding box center [298, 192] width 0 height 10
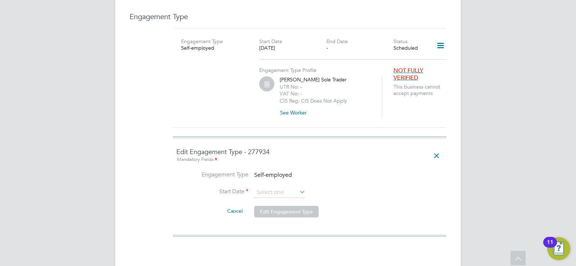
click at [298, 187] on icon at bounding box center [298, 192] width 0 height 10
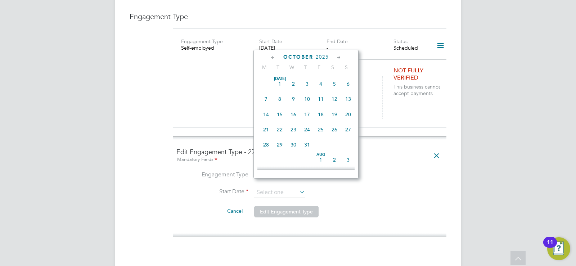
scroll to position [203, 0]
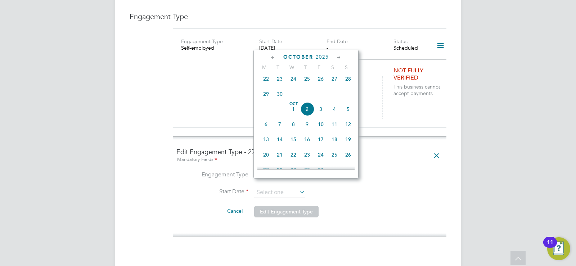
click at [271, 59] on icon at bounding box center [272, 58] width 7 height 8
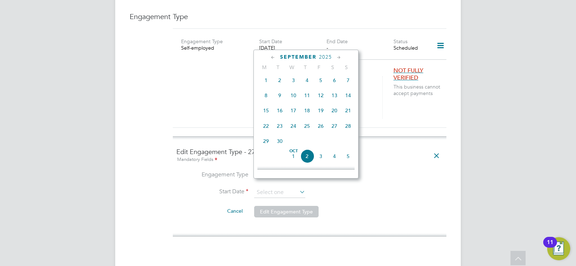
click at [271, 59] on icon at bounding box center [272, 58] width 7 height 8
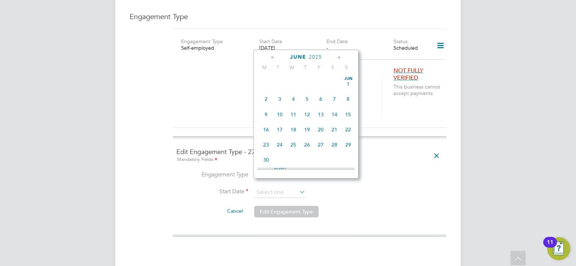
click at [271, 59] on icon at bounding box center [272, 58] width 7 height 8
click at [433, 150] on icon at bounding box center [436, 155] width 13 height 17
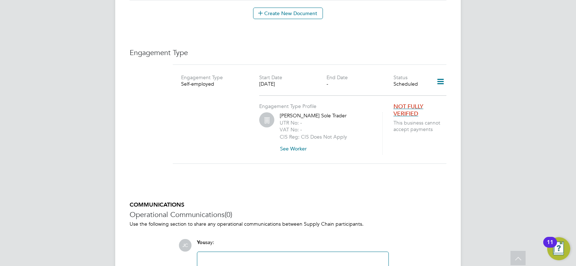
scroll to position [432, 0]
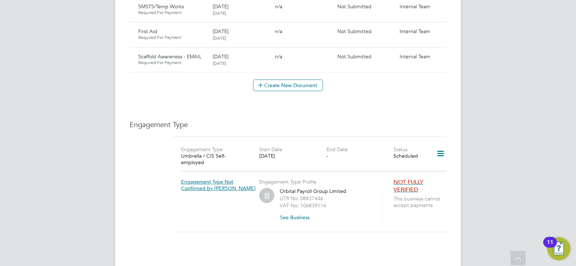
scroll to position [468, 0]
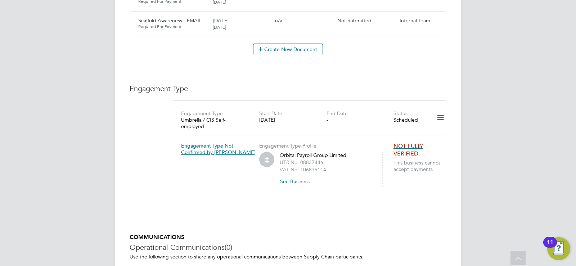
click at [438, 111] on icon at bounding box center [440, 117] width 13 height 17
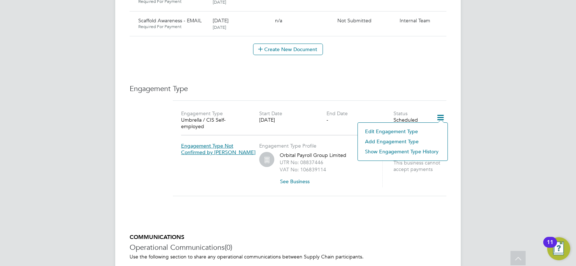
click at [367, 84] on h3 "Engagement Type" at bounding box center [287, 88] width 317 height 9
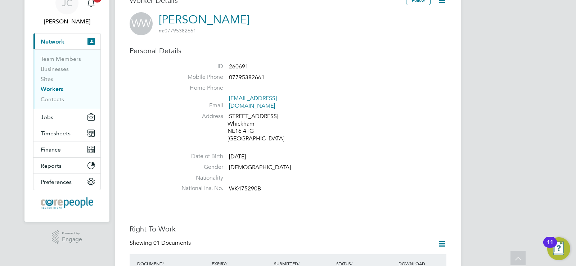
scroll to position [0, 0]
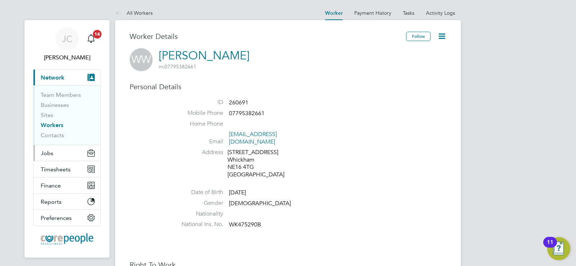
click at [49, 150] on span "Jobs" at bounding box center [47, 153] width 13 height 7
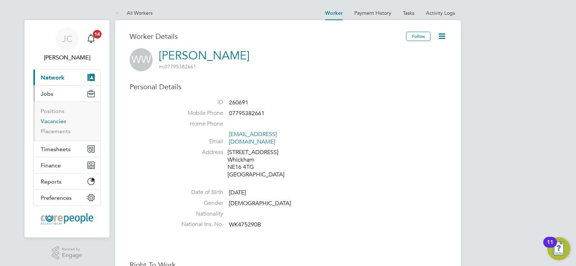
click at [45, 119] on link "Vacancies" at bounding box center [54, 121] width 26 height 7
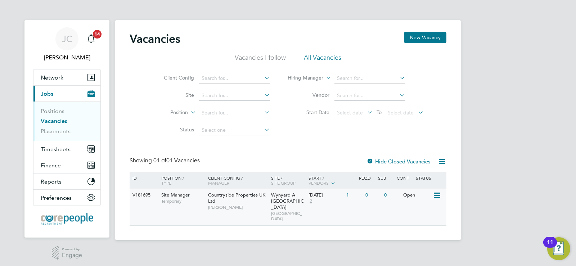
click at [435, 192] on icon at bounding box center [435, 195] width 7 height 9
click at [217, 193] on span "Countryside Properties UK Ltd" at bounding box center [236, 198] width 57 height 12
click at [51, 77] on span "Network" at bounding box center [52, 77] width 23 height 7
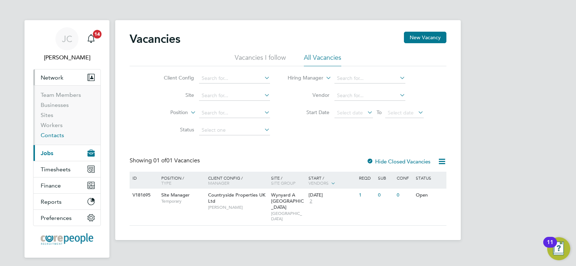
click at [47, 135] on link "Contacts" at bounding box center [52, 135] width 23 height 7
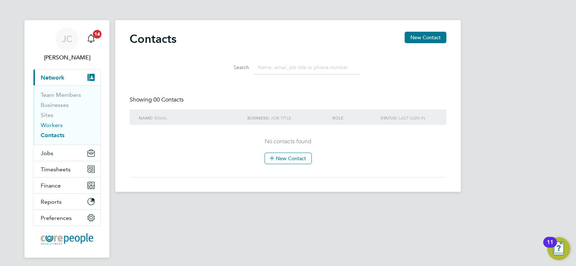
click at [48, 127] on link "Workers" at bounding box center [52, 125] width 22 height 7
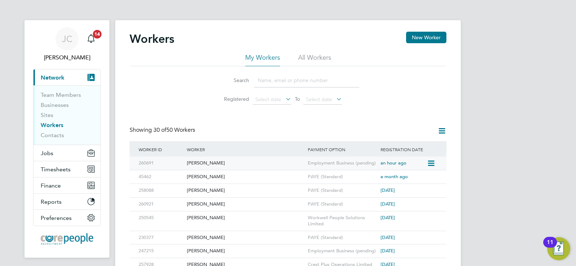
click at [205, 160] on div "[PERSON_NAME]" at bounding box center [245, 162] width 121 height 13
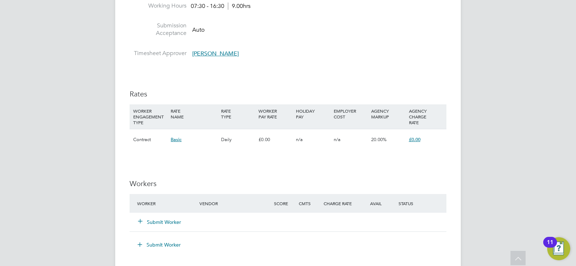
scroll to position [647, 0]
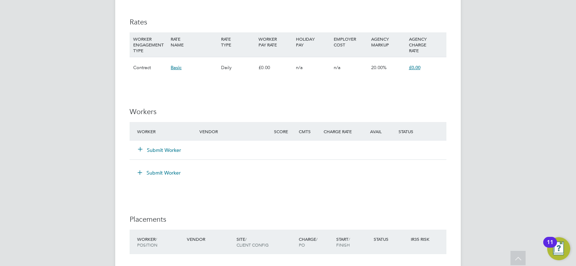
click at [164, 149] on button "Submit Worker" at bounding box center [159, 149] width 43 height 7
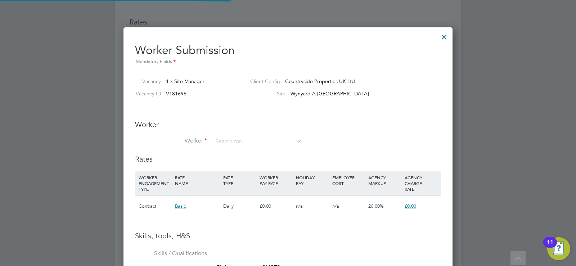
scroll to position [21, 49]
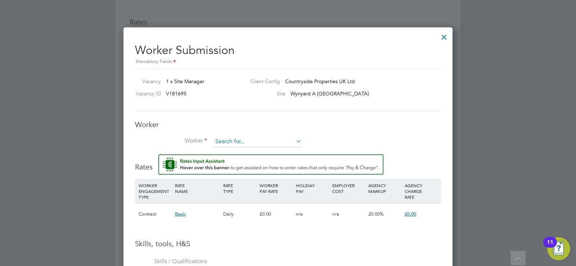
click at [224, 146] on input at bounding box center [257, 141] width 89 height 11
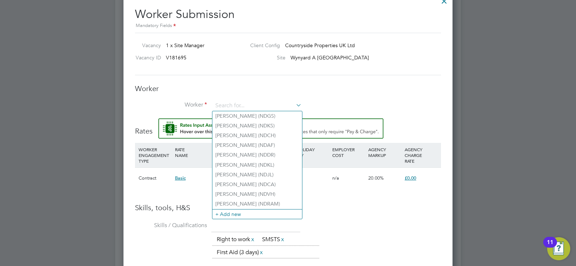
scroll to position [719, 0]
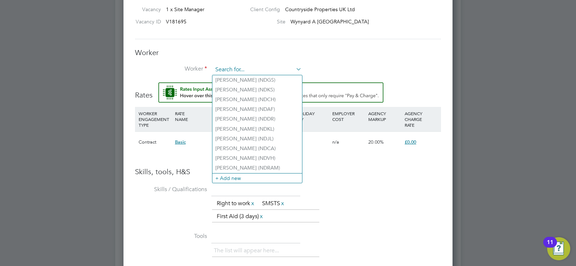
click at [237, 72] on input at bounding box center [257, 69] width 89 height 11
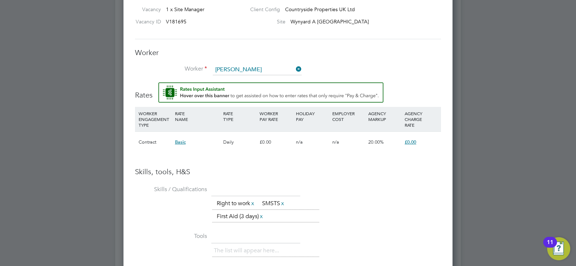
click at [246, 88] on li "David Gray (45462)" at bounding box center [266, 90] width 108 height 10
type input "David Gray (45462)"
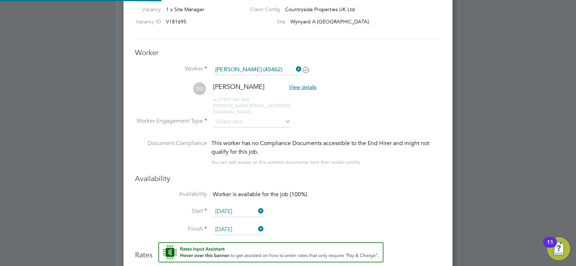
scroll to position [4, 4]
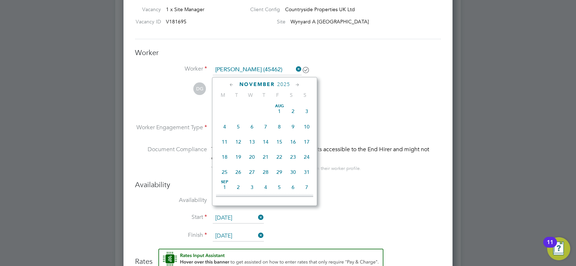
click at [242, 213] on input "01 Nov 2025" at bounding box center [238, 218] width 51 height 11
click at [224, 130] on span "13" at bounding box center [225, 127] width 14 height 14
type input "[DATE]"
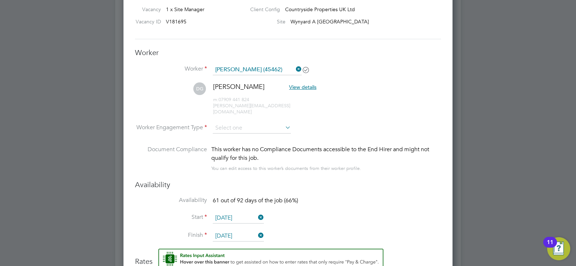
click at [247, 231] on input "[DATE]" at bounding box center [238, 236] width 51 height 11
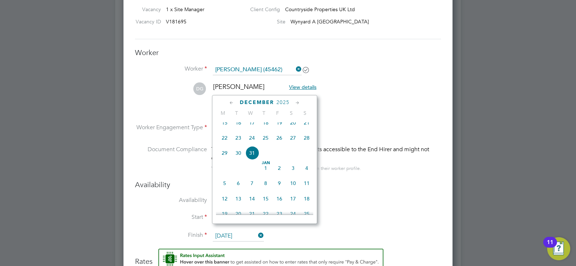
click at [300, 102] on icon at bounding box center [297, 103] width 7 height 8
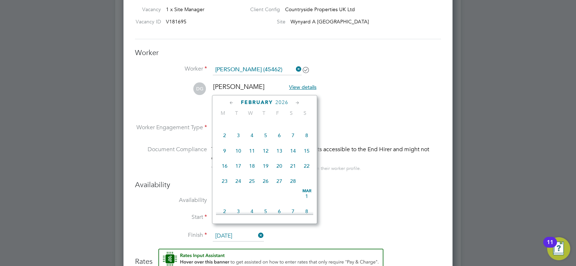
click at [300, 102] on icon at bounding box center [297, 103] width 7 height 8
click at [292, 186] on span "28" at bounding box center [293, 179] width 14 height 14
type input "28 Mar 2026"
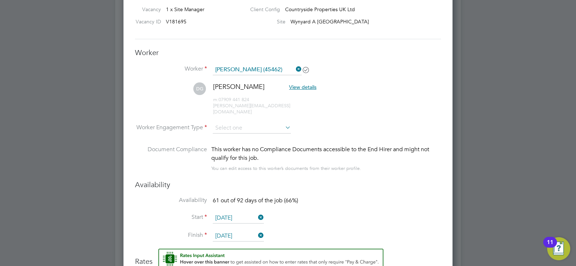
click at [256, 212] on icon at bounding box center [256, 217] width 0 height 10
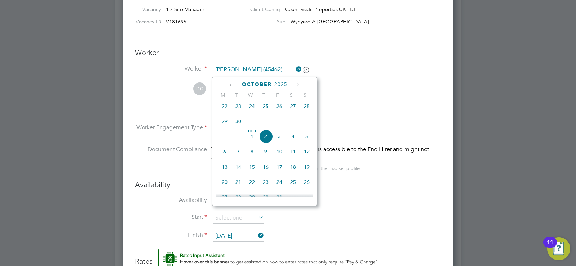
click at [354, 88] on li "DG David Gray View details m: 07909 441 824 david-gray01@icloud.com" at bounding box center [288, 102] width 306 height 40
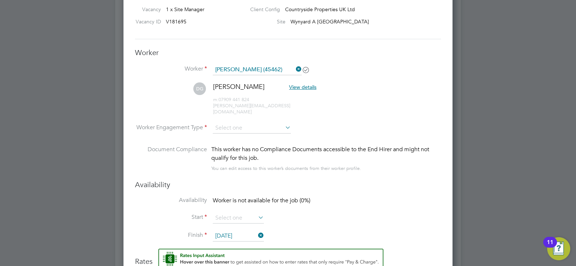
click at [294, 68] on icon at bounding box center [294, 69] width 0 height 10
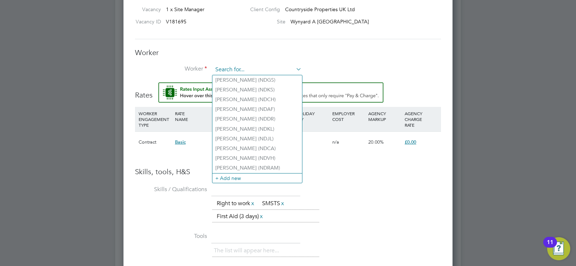
click at [247, 71] on input at bounding box center [257, 69] width 89 height 11
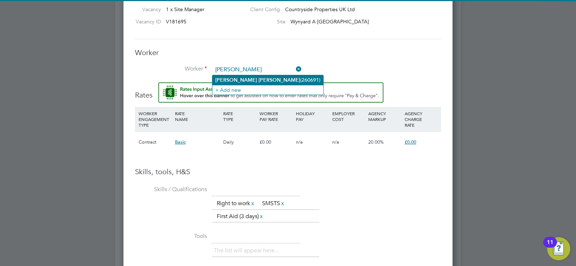
click at [258, 77] on b "Wright" at bounding box center [279, 80] width 42 height 6
type input "[PERSON_NAME] (260691)"
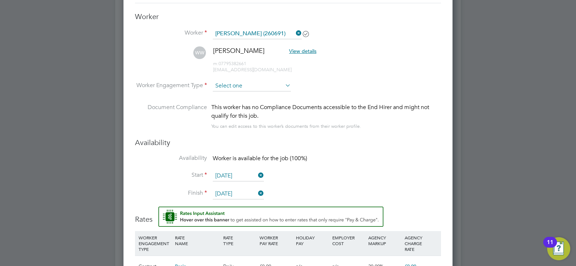
click at [269, 84] on input at bounding box center [252, 86] width 78 height 11
click at [222, 96] on li "Contract" at bounding box center [251, 95] width 79 height 9
type input "Contract"
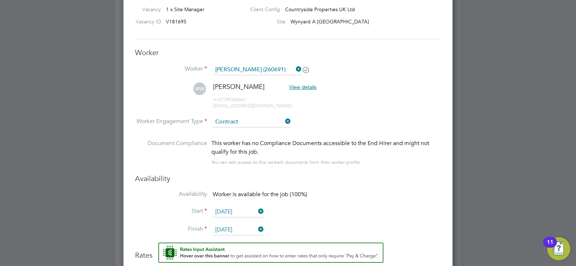
click at [308, 68] on icon at bounding box center [305, 69] width 5 height 5
click at [294, 69] on icon at bounding box center [294, 69] width 0 height 10
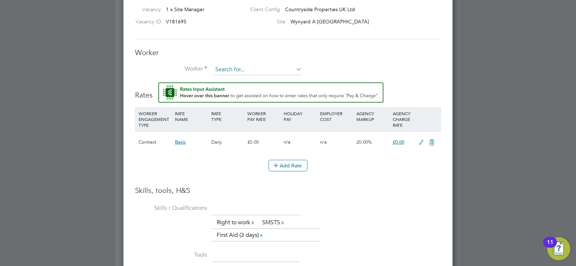
click at [270, 71] on input at bounding box center [257, 69] width 89 height 11
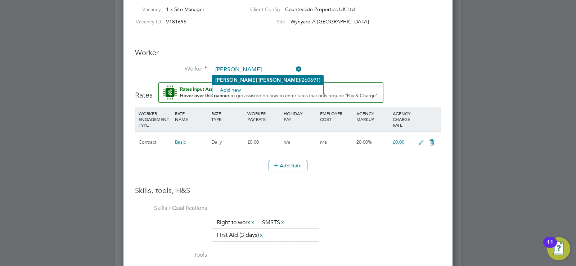
click at [261, 78] on li "William Wright (260691)" at bounding box center [267, 80] width 111 height 10
type input "[PERSON_NAME] (260691)"
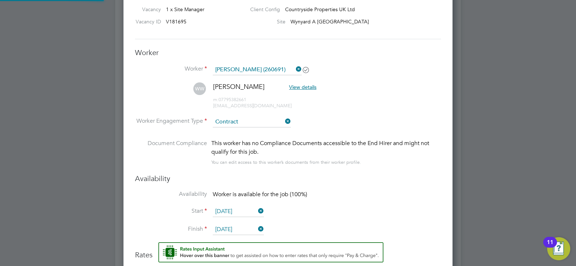
scroll to position [653, 329]
click at [239, 209] on input "[DATE]" at bounding box center [238, 211] width 51 height 11
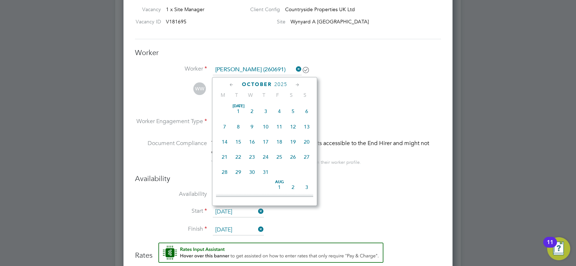
scroll to position [203, 0]
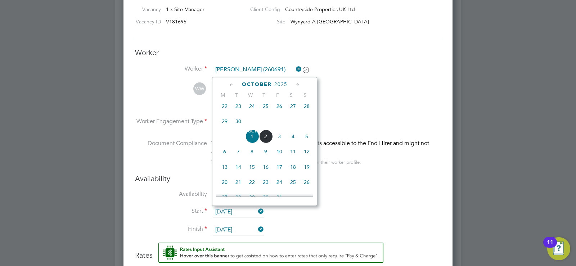
click at [224, 172] on span "13" at bounding box center [225, 167] width 14 height 14
type input "[DATE]"
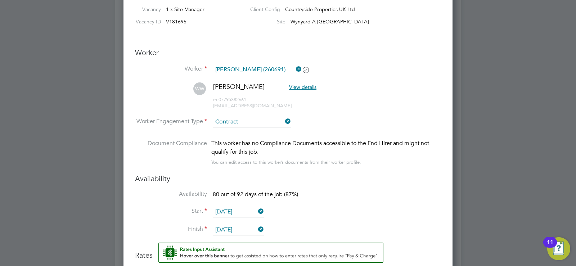
click at [244, 229] on input "[DATE]" at bounding box center [238, 229] width 51 height 11
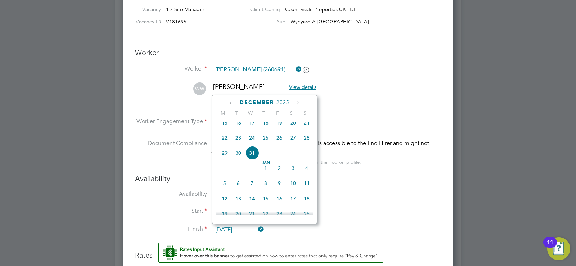
click at [299, 99] on icon at bounding box center [297, 103] width 7 height 8
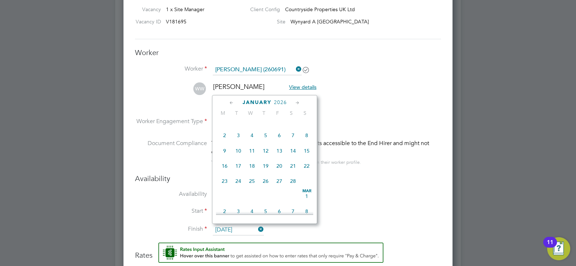
click at [299, 99] on icon at bounding box center [297, 103] width 7 height 8
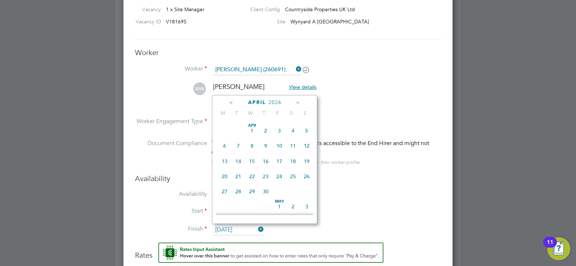
click at [232, 101] on icon at bounding box center [231, 103] width 7 height 8
click at [280, 186] on span "27" at bounding box center [279, 179] width 14 height 14
type input "[DATE]"
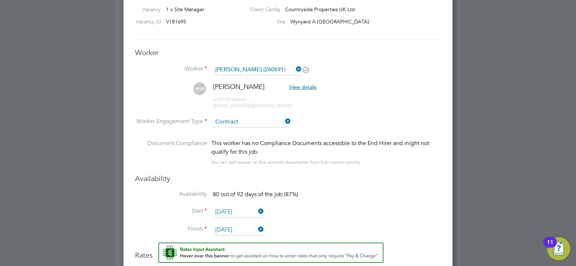
click at [284, 143] on div "This worker has no Compliance Documents accessible to the End Hirer and might n…" at bounding box center [325, 147] width 229 height 17
click at [247, 154] on div "This worker has no Compliance Documents accessible to the End Hirer and might n…" at bounding box center [325, 147] width 229 height 17
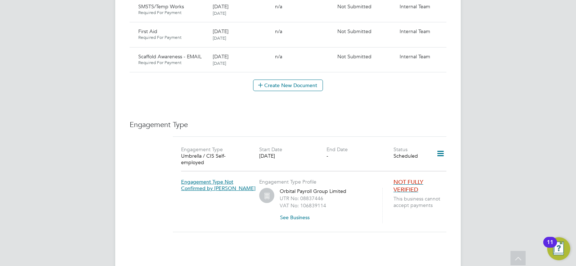
scroll to position [504, 0]
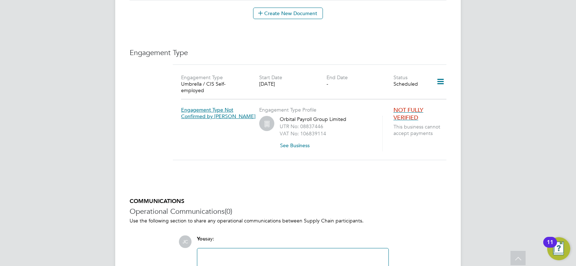
click at [439, 75] on icon at bounding box center [440, 81] width 13 height 17
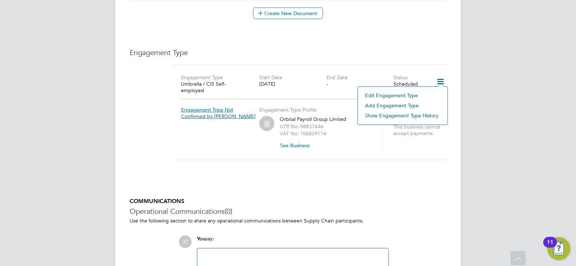
click at [386, 95] on li "Edit Engagement Type" at bounding box center [402, 95] width 82 height 10
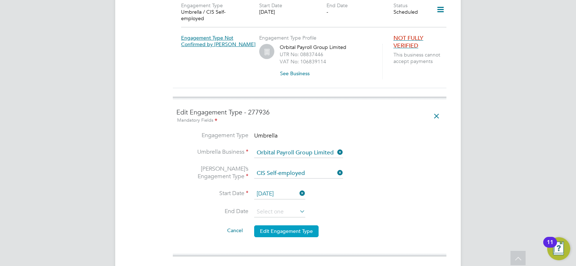
scroll to position [611, 0]
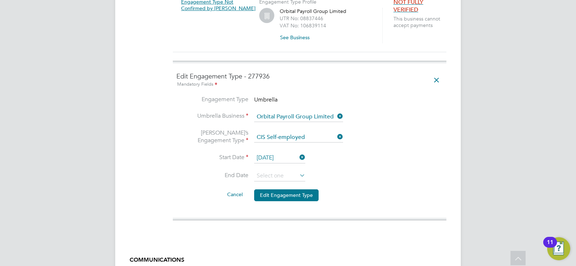
click at [305, 170] on li "End Date" at bounding box center [309, 179] width 266 height 18
click at [298, 170] on icon at bounding box center [298, 175] width 0 height 10
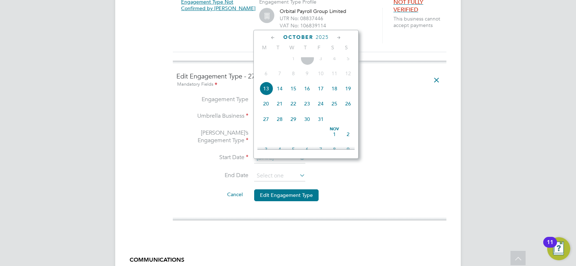
click at [340, 36] on icon at bounding box center [338, 38] width 7 height 8
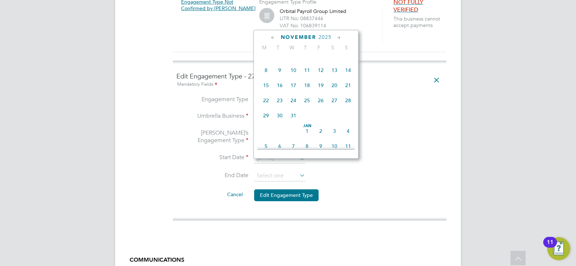
click at [340, 36] on icon at bounding box center [338, 38] width 7 height 8
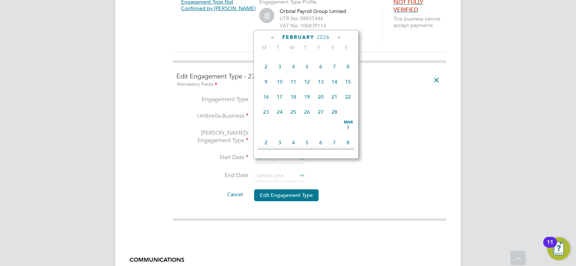
click at [340, 36] on icon at bounding box center [338, 38] width 7 height 8
click at [335, 117] on span "28" at bounding box center [334, 110] width 14 height 14
type input "[DATE]"
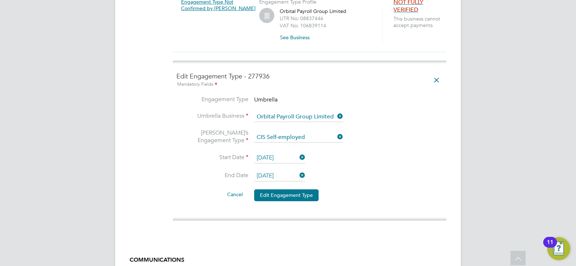
click at [298, 170] on icon at bounding box center [298, 175] width 0 height 10
click at [288, 170] on input at bounding box center [279, 175] width 51 height 11
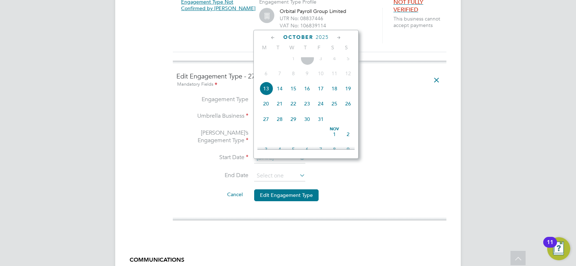
click at [342, 35] on icon at bounding box center [338, 38] width 7 height 8
click at [341, 35] on icon at bounding box center [338, 38] width 7 height 8
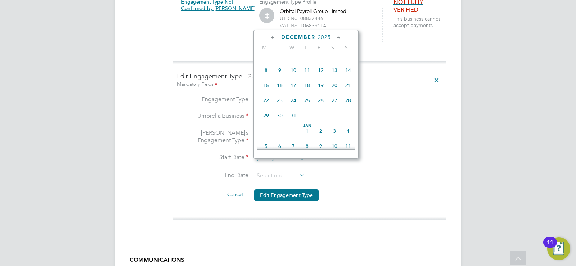
click at [341, 35] on icon at bounding box center [338, 38] width 7 height 8
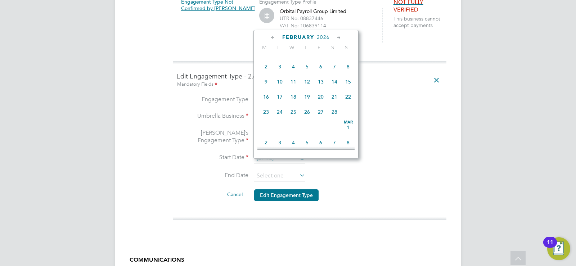
click at [341, 35] on icon at bounding box center [338, 38] width 7 height 8
click at [321, 117] on span "27" at bounding box center [321, 110] width 14 height 14
type input "[DATE]"
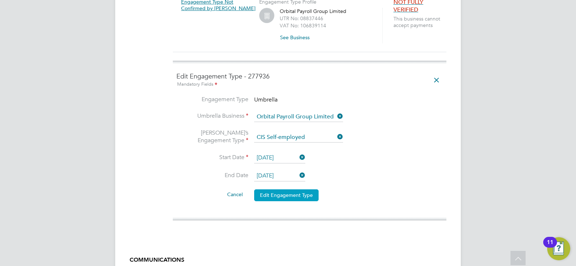
click at [294, 189] on button "Edit Engagement Type" at bounding box center [286, 195] width 64 height 12
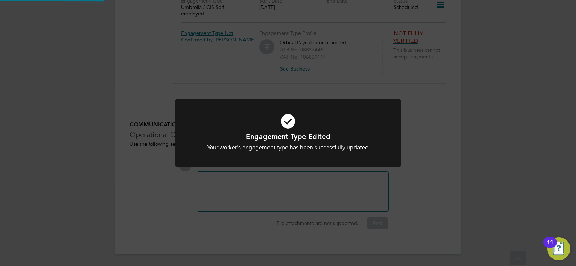
scroll to position [568, 0]
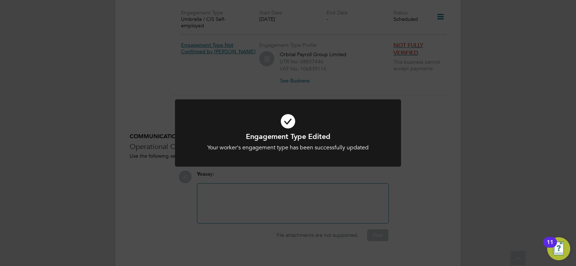
click at [462, 171] on div "Engagement Type Edited Your worker's engagement type has been successfully upda…" at bounding box center [288, 133] width 576 height 266
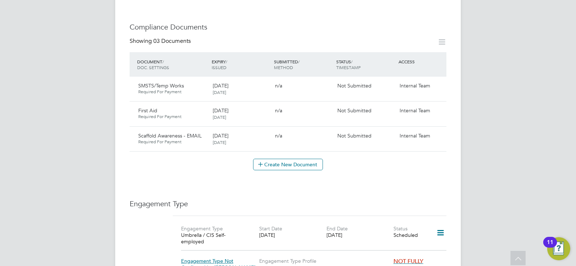
scroll to position [317, 0]
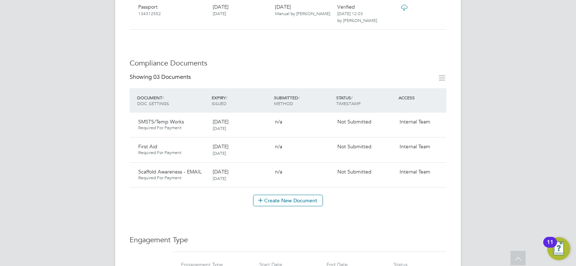
click at [439, 73] on icon at bounding box center [441, 77] width 9 height 9
click at [313, 118] on div "n/a" at bounding box center [303, 121] width 62 height 12
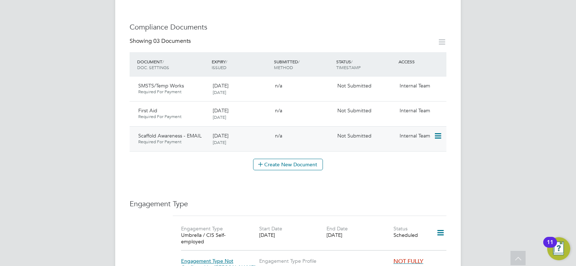
click at [403, 132] on span "Internal Team" at bounding box center [414, 135] width 31 height 6
click at [441, 132] on icon at bounding box center [436, 136] width 7 height 9
click at [385, 143] on li "Edit Document" at bounding box center [405, 146] width 72 height 10
type input "Scaffold Awareness - EMAIL"
type input "[DATE]"
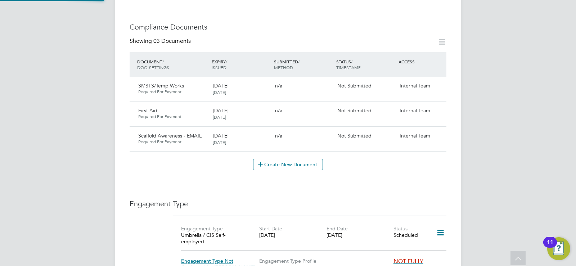
type input "31 Mar 2026"
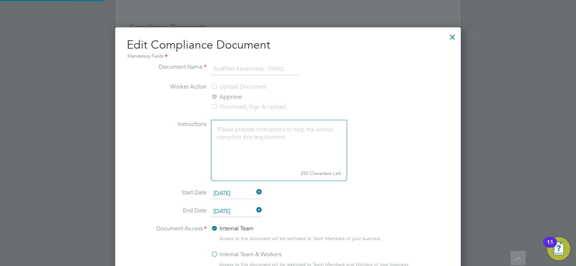
scroll to position [322, 346]
click at [335, 168] on small "255 Characters Left" at bounding box center [279, 173] width 136 height 15
click at [370, 95] on li "Worker Action Upload Document Approve Download, Sign & Upload" at bounding box center [288, 100] width 270 height 37
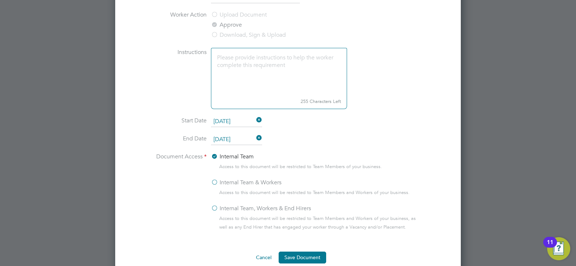
click at [215, 181] on label "Internal Team & Workers" at bounding box center [246, 182] width 71 height 9
click at [0, 0] on input "Internal Team & Workers" at bounding box center [0, 0] width 0 height 0
click at [214, 209] on label "Internal Team, Workers & End Hirers" at bounding box center [261, 208] width 100 height 9
click at [0, 0] on input "Internal Team, Workers & End Hirers" at bounding box center [0, 0] width 0 height 0
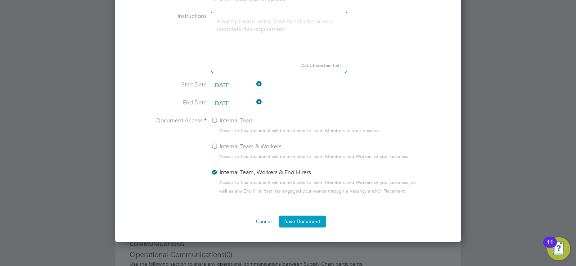
click at [309, 217] on button "Save Document" at bounding box center [301, 221] width 47 height 12
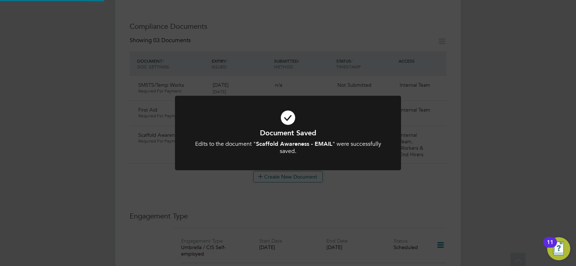
scroll to position [353, 0]
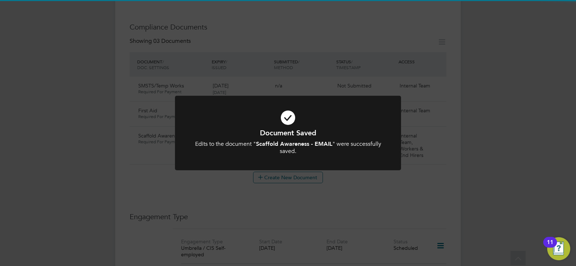
click at [304, 188] on div "Document Saved Edits to the document " Scaffold Awareness - EMAIL " were succes…" at bounding box center [288, 133] width 576 height 266
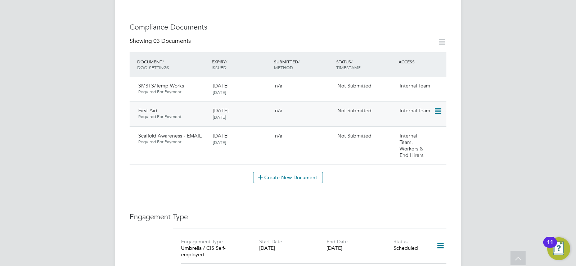
click at [440, 107] on icon at bounding box center [436, 111] width 7 height 9
click at [391, 120] on li "Edit Document" at bounding box center [405, 121] width 72 height 10
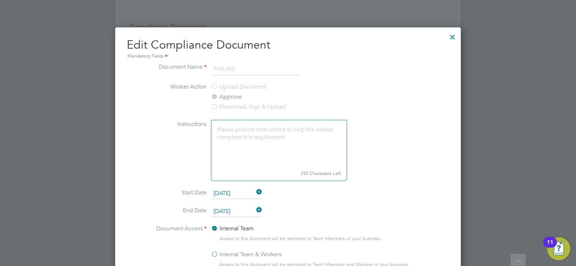
scroll to position [424, 0]
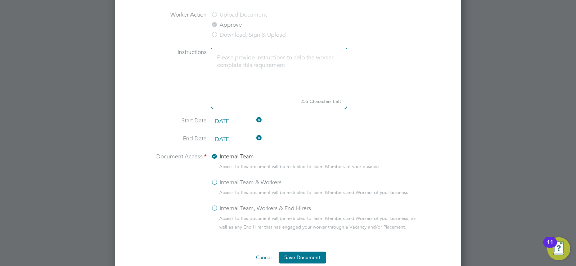
click at [215, 210] on label "Internal Team, Workers & End Hirers" at bounding box center [261, 208] width 100 height 9
click at [0, 0] on input "Internal Team, Workers & End Hirers" at bounding box center [0, 0] width 0 height 0
click at [301, 254] on button "Save Document" at bounding box center [301, 257] width 47 height 12
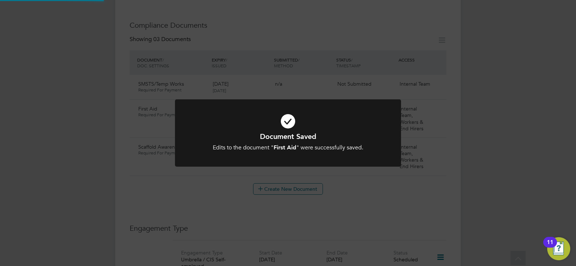
scroll to position [353, 0]
click at [348, 195] on div "Document Saved Edits to the document " First Aid " were successfully saved. Can…" at bounding box center [288, 133] width 576 height 266
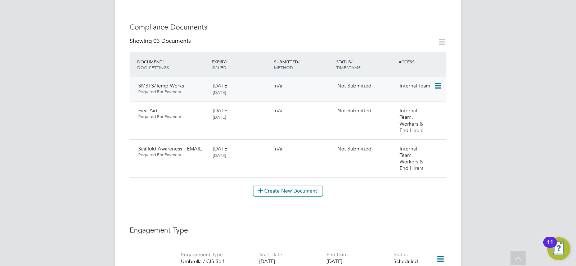
click at [418, 85] on div "SMSTS/Temp Works Required For Payment 31 Mar 2026 13 Oct 2025 n/a Not Submitted…" at bounding box center [287, 89] width 317 height 24
click at [434, 82] on icon at bounding box center [436, 86] width 7 height 9
click at [388, 95] on li "Edit Document" at bounding box center [405, 96] width 72 height 10
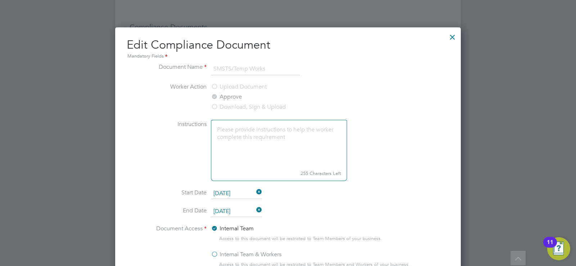
scroll to position [460, 0]
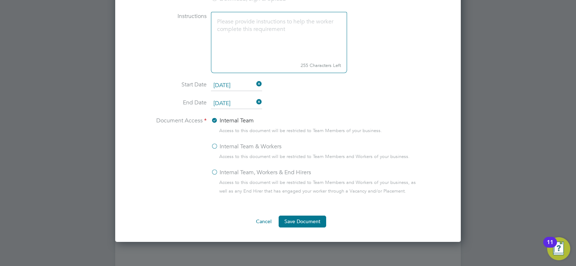
click at [215, 170] on label "Internal Team, Workers & End Hirers" at bounding box center [261, 172] width 100 height 9
click at [0, 0] on input "Internal Team, Workers & End Hirers" at bounding box center [0, 0] width 0 height 0
click at [295, 222] on button "Save Document" at bounding box center [301, 221] width 47 height 12
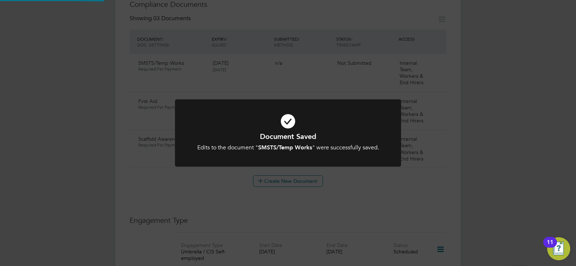
scroll to position [353, 0]
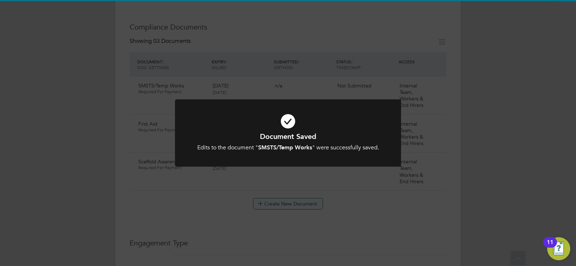
click at [427, 150] on div "Document Saved Edits to the document " SMSTS/Temp Works " were successfully sav…" at bounding box center [288, 133] width 576 height 266
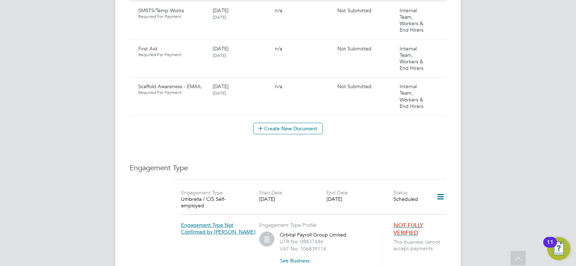
scroll to position [392, 0]
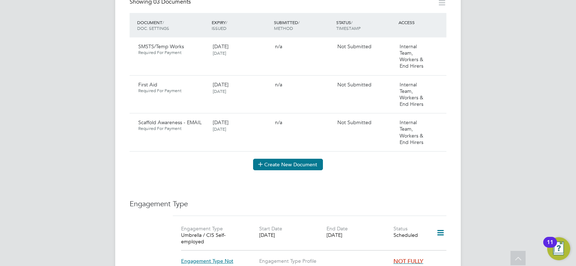
click at [313, 159] on button "Create New Document" at bounding box center [288, 165] width 70 height 12
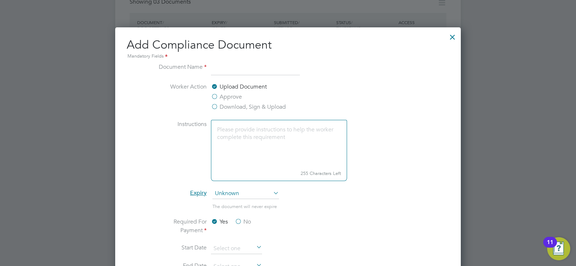
click at [215, 95] on label "Approve" at bounding box center [226, 96] width 31 height 9
click at [0, 0] on input "Approve" at bounding box center [0, 0] width 0 height 0
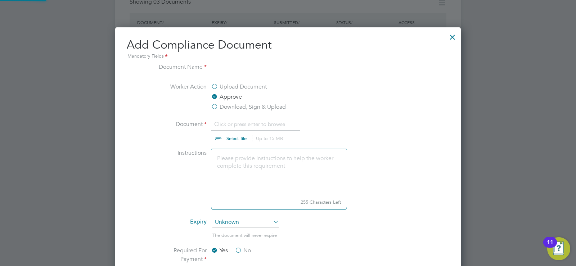
scroll to position [11, 89]
click at [236, 130] on input "file" at bounding box center [243, 131] width 113 height 22
click at [216, 65] on input at bounding box center [255, 69] width 89 height 13
click at [454, 36] on div at bounding box center [452, 35] width 13 height 13
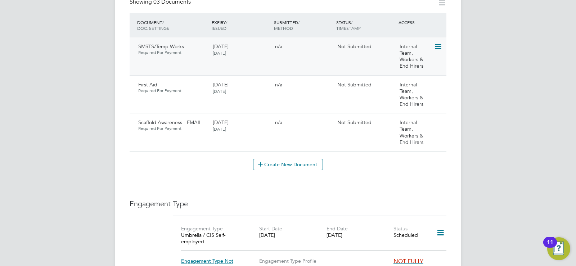
click at [436, 42] on icon at bounding box center [436, 46] width 7 height 9
click at [395, 67] on li "View Requested Document" at bounding box center [405, 67] width 72 height 10
click at [438, 42] on icon at bounding box center [436, 46] width 7 height 9
click at [396, 78] on li "Request Document" at bounding box center [405, 77] width 72 height 10
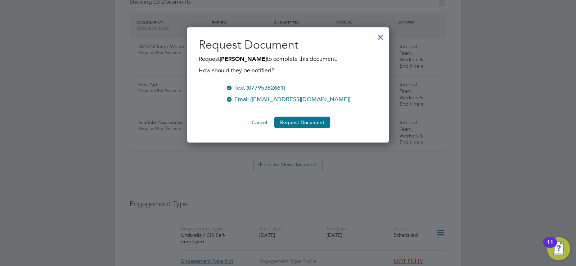
scroll to position [115, 202]
click at [381, 38] on div at bounding box center [380, 35] width 13 height 13
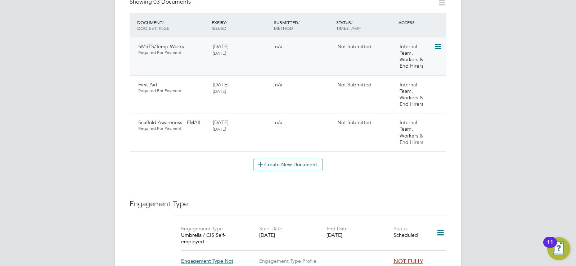
click at [438, 42] on icon at bounding box center [436, 46] width 7 height 9
click at [390, 58] on li "Edit Document" at bounding box center [405, 57] width 72 height 10
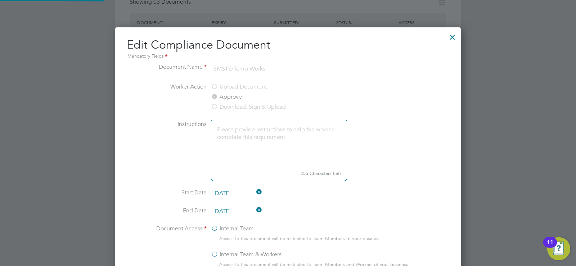
scroll to position [322, 346]
click at [215, 97] on label "Approve" at bounding box center [226, 96] width 31 height 9
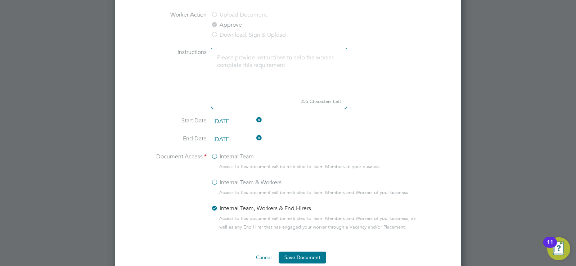
scroll to position [500, 0]
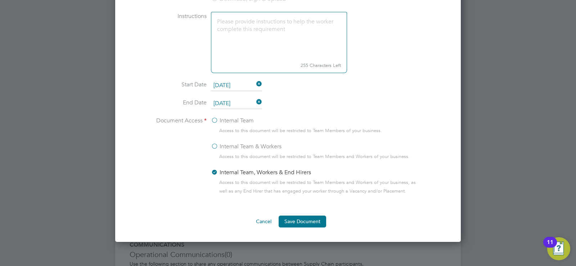
click at [214, 147] on label "Internal Team & Workers" at bounding box center [246, 146] width 71 height 9
click at [0, 0] on input "Internal Team & Workers" at bounding box center [0, 0] width 0 height 0
click at [213, 172] on label "Internal Team, Workers & End Hirers" at bounding box center [261, 172] width 100 height 9
click at [0, 0] on input "Internal Team, Workers & End Hirers" at bounding box center [0, 0] width 0 height 0
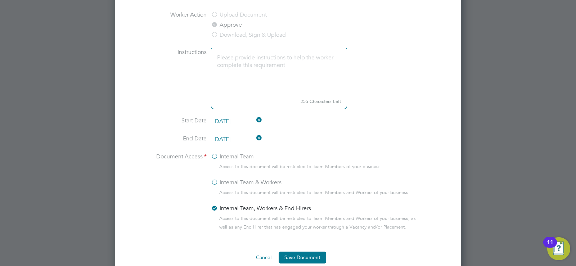
scroll to position [356, 0]
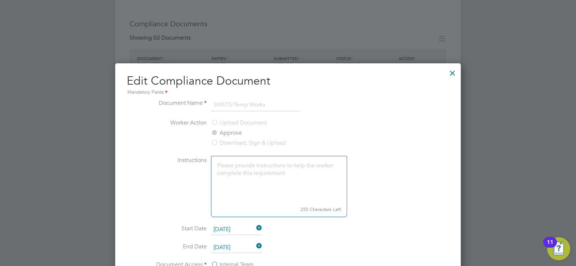
click at [215, 120] on label "Upload Document" at bounding box center [239, 122] width 56 height 9
click at [215, 122] on label "Upload Document" at bounding box center [239, 122] width 56 height 9
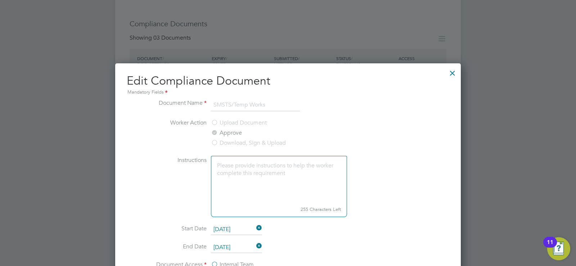
click at [215, 132] on label "Approve" at bounding box center [226, 132] width 31 height 9
click at [214, 122] on label "Upload Document" at bounding box center [239, 122] width 56 height 9
click at [453, 74] on div at bounding box center [452, 71] width 13 height 13
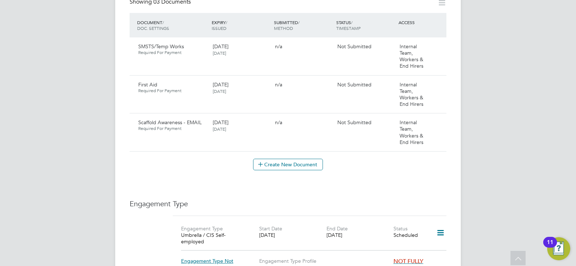
scroll to position [320, 0]
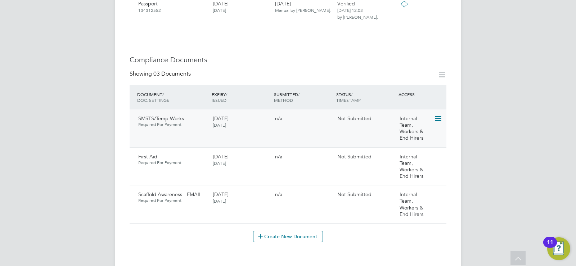
click at [439, 114] on icon at bounding box center [436, 118] width 7 height 9
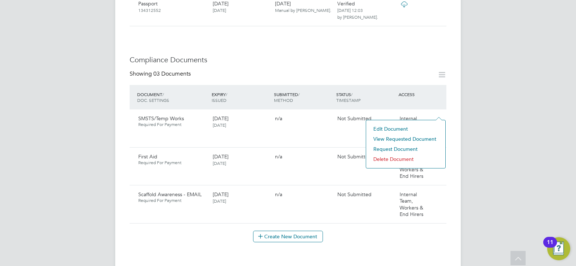
click at [401, 126] on li "Edit Document" at bounding box center [405, 129] width 72 height 10
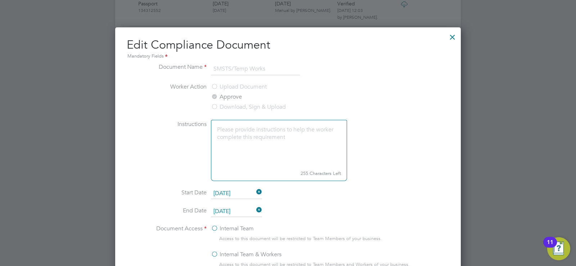
click at [215, 105] on label "Download, Sign & Upload" at bounding box center [248, 107] width 75 height 9
click at [450, 37] on div at bounding box center [452, 35] width 13 height 13
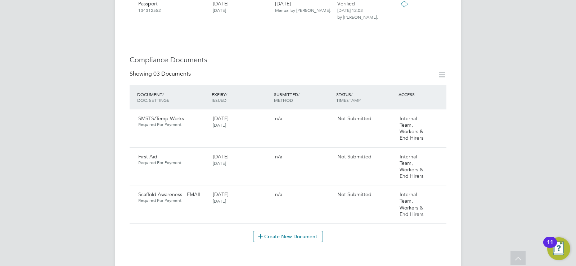
click at [440, 70] on icon at bounding box center [441, 74] width 9 height 9
click at [426, 88] on div "ACCESS" at bounding box center [421, 94] width 50 height 13
click at [441, 70] on icon at bounding box center [441, 74] width 9 height 9
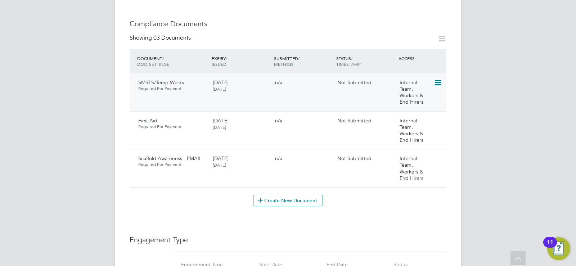
click at [435, 80] on icon at bounding box center [436, 82] width 7 height 9
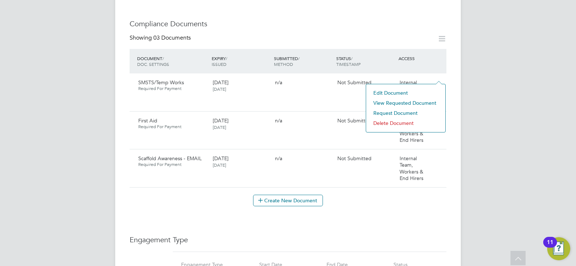
click at [394, 124] on li "Delete Document" at bounding box center [405, 123] width 72 height 10
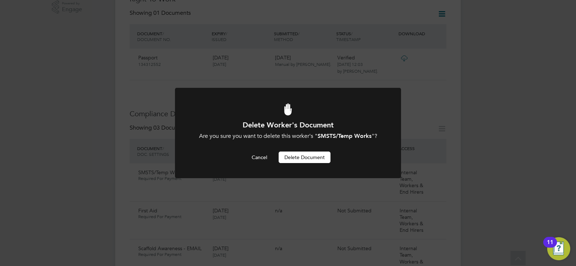
scroll to position [0, 0]
click at [308, 158] on button "Delete Document" at bounding box center [304, 157] width 52 height 12
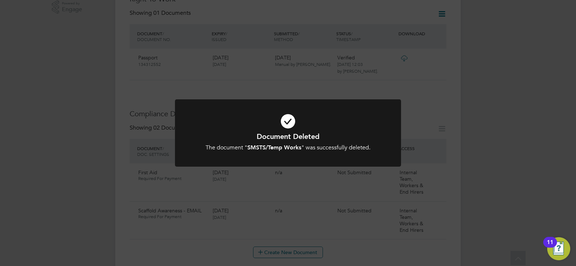
scroll to position [302, 0]
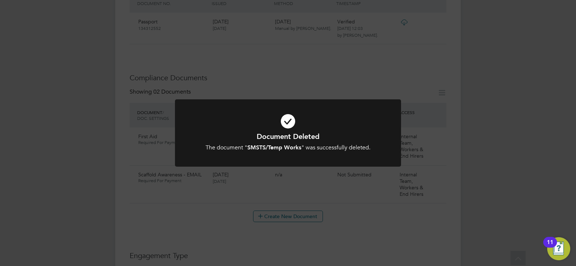
click at [442, 138] on div "Document Deleted The document " SMSTS/Temp Works " was successfully deleted. Ca…" at bounding box center [288, 133] width 576 height 266
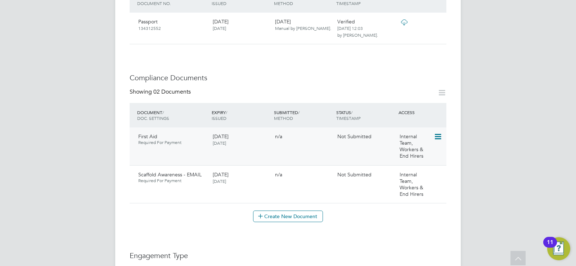
click at [438, 132] on icon at bounding box center [436, 136] width 7 height 9
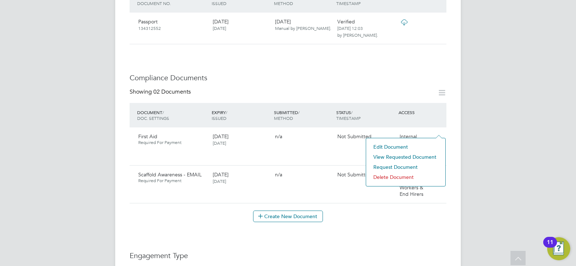
click at [393, 176] on li "Delete Document" at bounding box center [405, 177] width 72 height 10
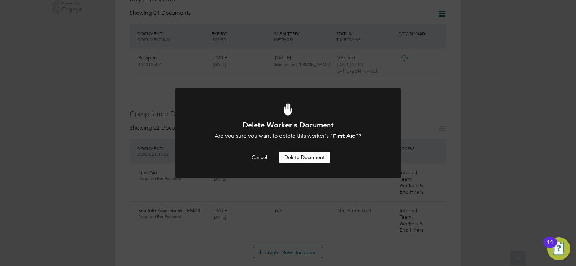
scroll to position [0, 0]
click at [313, 155] on button "Delete Document" at bounding box center [304, 157] width 52 height 12
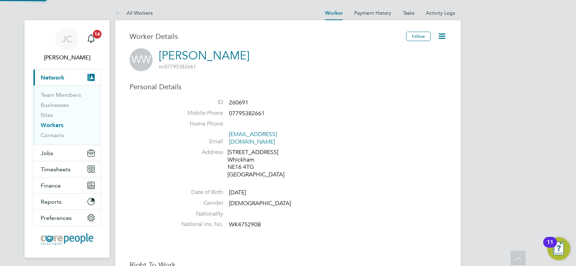
scroll to position [266, 0]
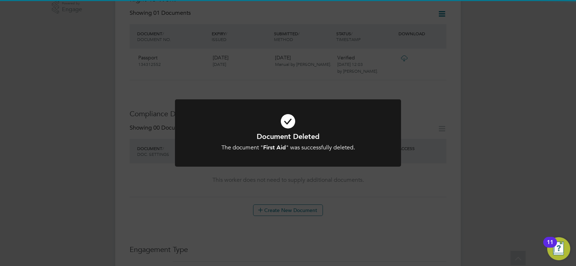
click at [377, 171] on div "Document Deleted The document " First Aid " was successfully deleted. Cancel Ok…" at bounding box center [288, 137] width 226 height 76
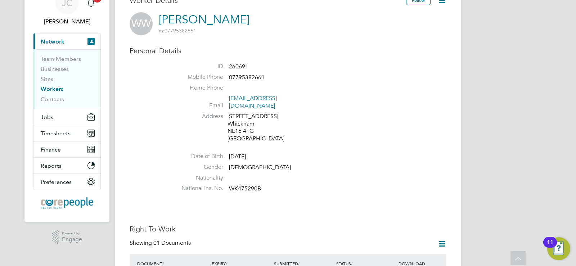
scroll to position [0, 0]
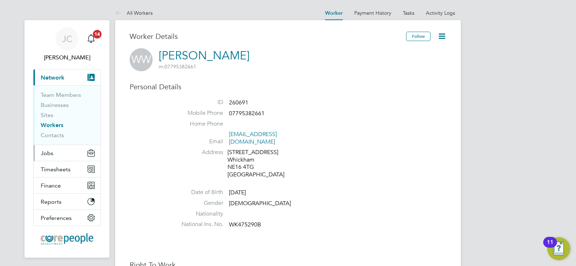
click at [46, 148] on button "Jobs" at bounding box center [66, 153] width 67 height 16
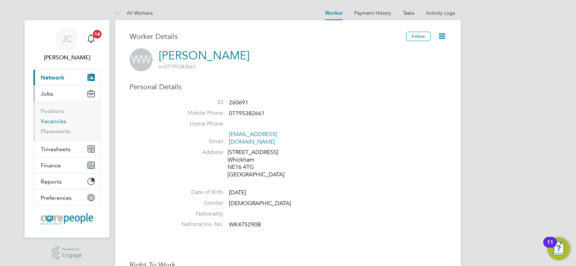
click at [54, 124] on link "Vacancies" at bounding box center [54, 121] width 26 height 7
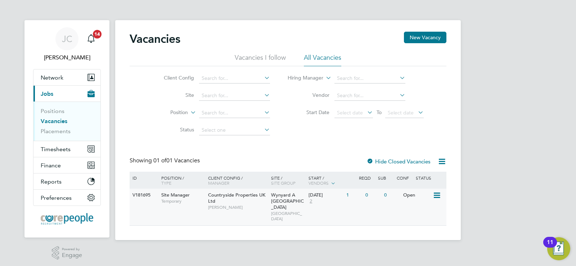
click at [322, 198] on div "[DATE]" at bounding box center [325, 195] width 34 height 6
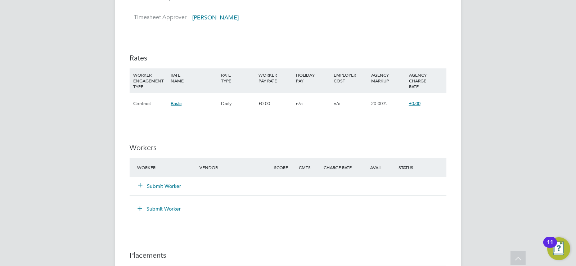
scroll to position [647, 0]
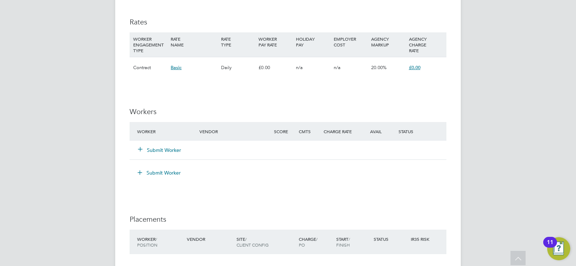
click at [165, 147] on button "Submit Worker" at bounding box center [159, 149] width 43 height 7
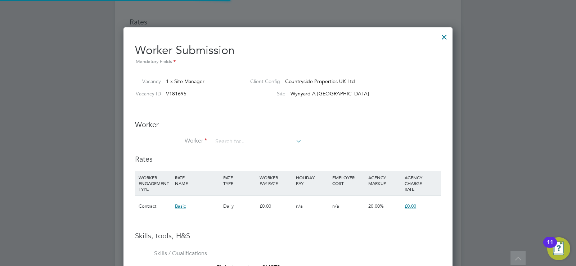
scroll to position [466, 329]
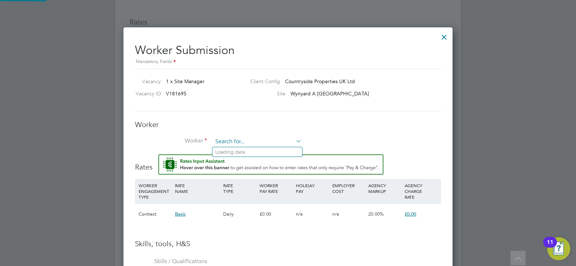
click at [229, 142] on input at bounding box center [257, 141] width 89 height 11
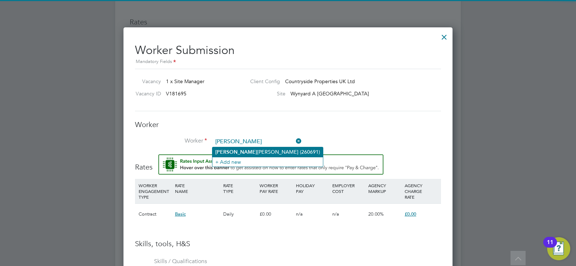
click at [233, 149] on li "[PERSON_NAME] (260691)" at bounding box center [267, 152] width 110 height 10
type input "[PERSON_NAME] (260691)"
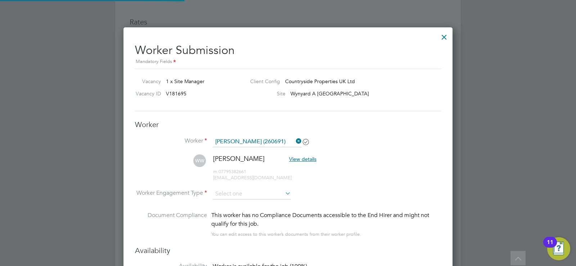
scroll to position [4, 4]
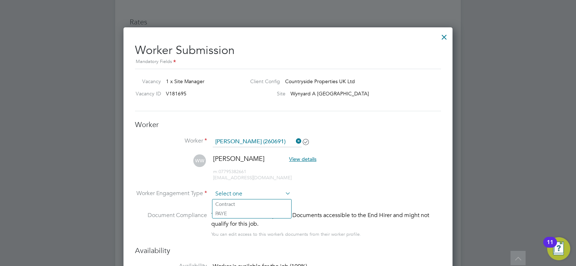
click at [269, 189] on input at bounding box center [252, 193] width 78 height 11
click at [220, 203] on li "Contract" at bounding box center [251, 203] width 79 height 9
type input "Contract"
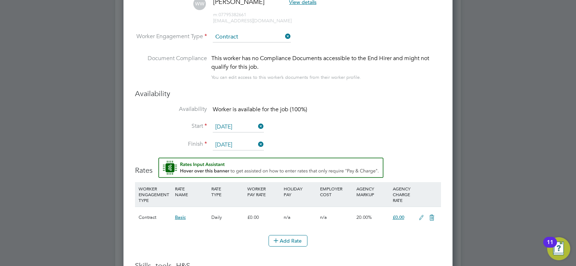
click at [244, 127] on input "[DATE]" at bounding box center [238, 127] width 51 height 11
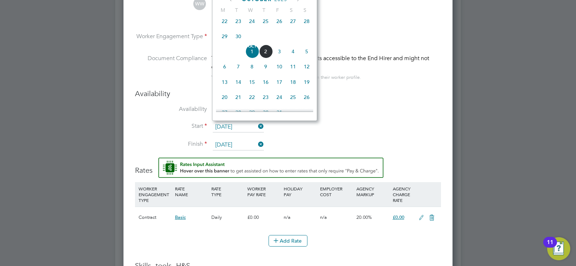
click at [223, 86] on span "13" at bounding box center [225, 82] width 14 height 14
type input "[DATE]"
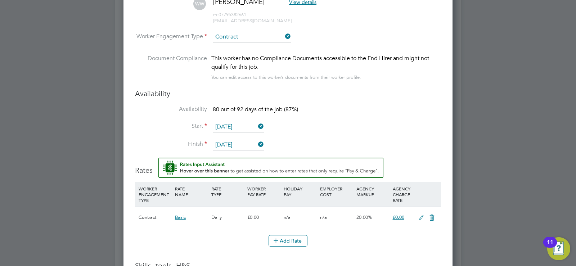
click at [235, 143] on input "[DATE]" at bounding box center [238, 145] width 51 height 11
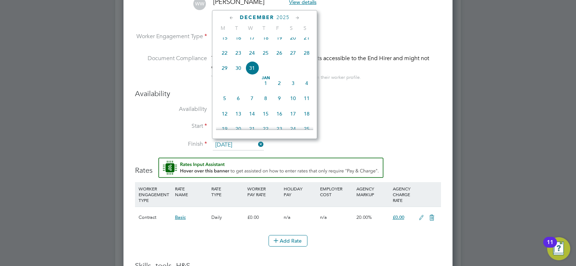
click at [297, 14] on icon at bounding box center [297, 18] width 7 height 8
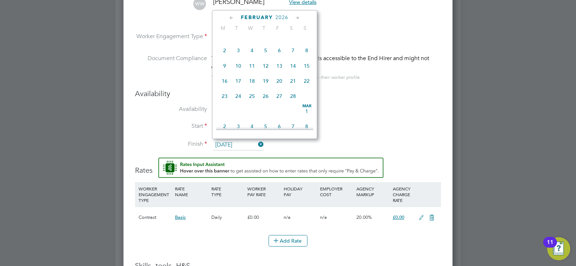
click at [297, 14] on icon at bounding box center [297, 18] width 7 height 8
click at [277, 101] on span "27" at bounding box center [279, 94] width 14 height 14
type input "[DATE]"
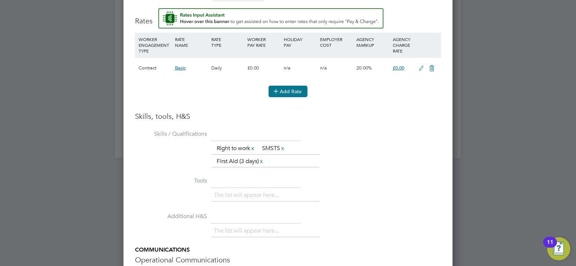
click at [297, 92] on button "Add Rate" at bounding box center [287, 92] width 39 height 12
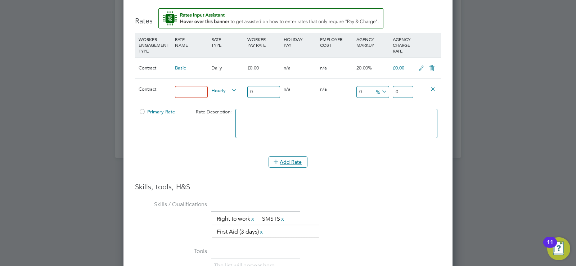
click at [188, 92] on input at bounding box center [191, 92] width 33 height 12
click at [194, 92] on input at bounding box center [191, 92] width 33 height 12
type input "240"
click at [257, 94] on input "0" at bounding box center [263, 92] width 33 height 12
type input "2"
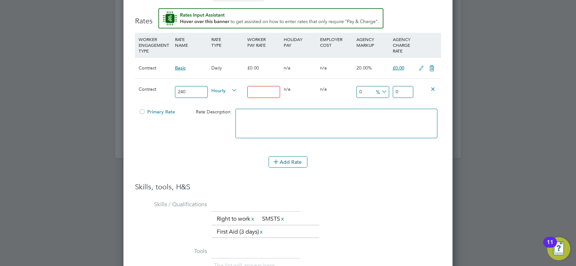
type input "2"
type input "28"
type input "280"
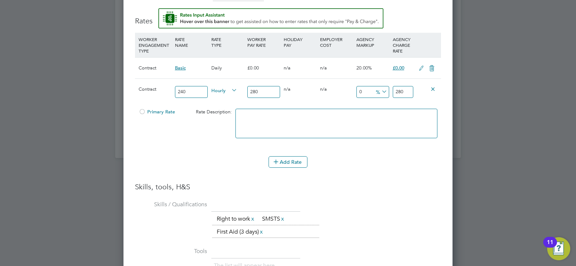
type input "280"
click at [206, 133] on div "Primary Rate Rate Description:" at bounding box center [288, 127] width 306 height 44
click at [361, 94] on input "0" at bounding box center [372, 92] width 33 height 12
click at [380, 92] on icon at bounding box center [380, 92] width 0 height 10
click at [377, 108] on li "£" at bounding box center [381, 109] width 17 height 9
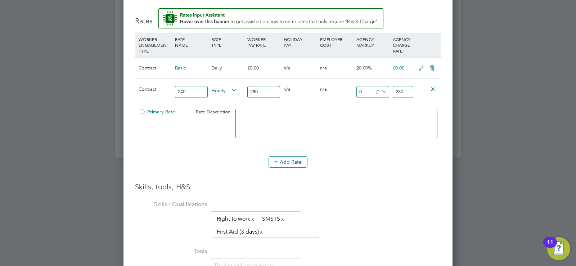
click at [380, 93] on icon at bounding box center [380, 92] width 0 height 10
click at [376, 103] on li "%" at bounding box center [381, 99] width 16 height 9
click at [365, 93] on input "0" at bounding box center [372, 92] width 33 height 12
type input "0"
click at [433, 90] on icon at bounding box center [432, 88] width 5 height 5
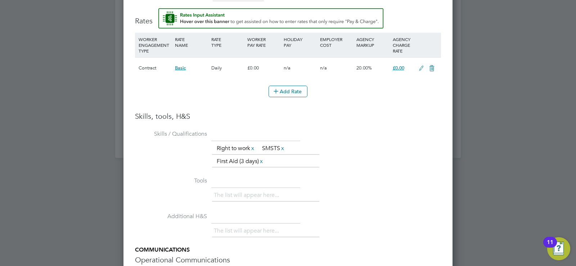
click at [402, 68] on span "£0.00" at bounding box center [398, 68] width 12 height 6
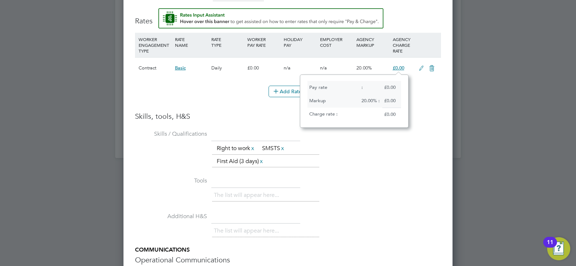
click at [370, 103] on div "20.00% :" at bounding box center [370, 100] width 22 height 13
click at [403, 78] on div "Pay rate : £0.00 Markup 20.00% : £0.00 Charge rate : £0.00" at bounding box center [354, 100] width 109 height 53
click at [187, 70] on div "Basic" at bounding box center [191, 68] width 36 height 21
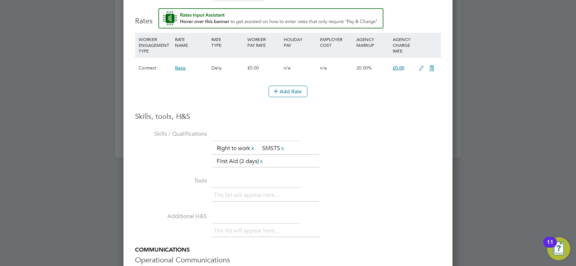
click at [182, 67] on span "Basic" at bounding box center [180, 68] width 11 height 6
click at [432, 69] on icon at bounding box center [431, 68] width 9 height 6
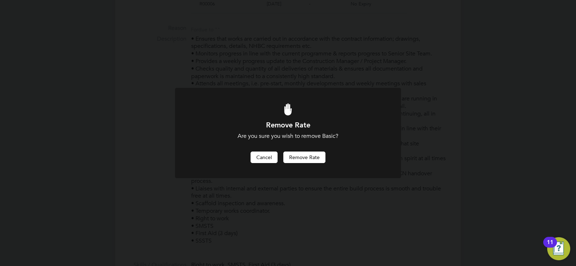
click at [267, 157] on button "Cancel" at bounding box center [263, 157] width 27 height 12
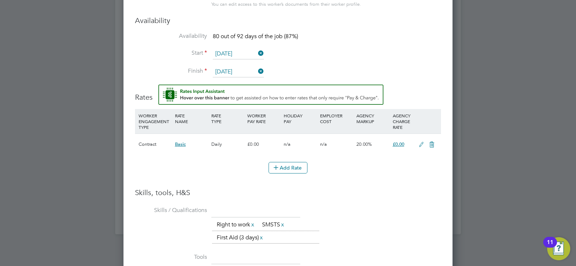
click at [419, 142] on icon at bounding box center [421, 145] width 9 height 6
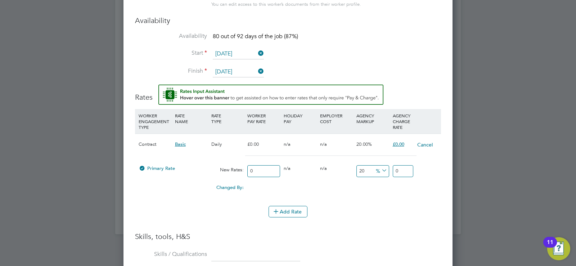
click at [263, 172] on input "0" at bounding box center [263, 171] width 33 height 12
type input "2"
type input "2.4"
type input "24"
type input "28.8"
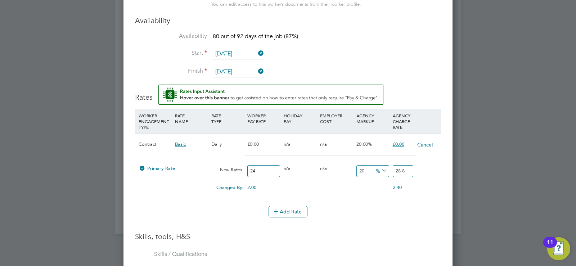
type input "240"
type input "288"
type input "240"
click at [368, 168] on input "20" at bounding box center [372, 171] width 33 height 12
type input "2"
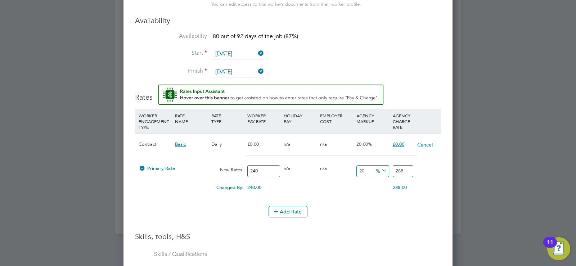
type input "244.8"
type input "1"
type input "242.4"
type input "18"
type input "283.2"
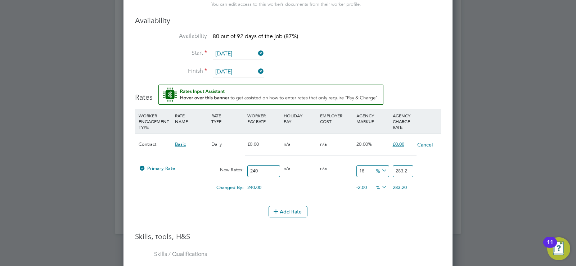
type input "1"
type input "242.4"
type input "17"
type input "280.8"
type input "1"
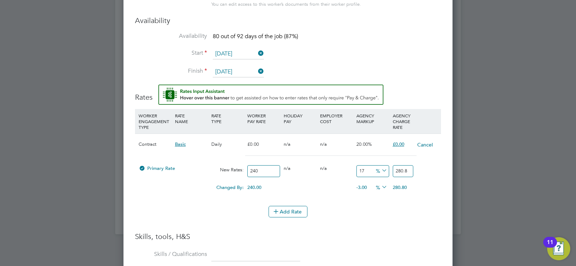
type input "242.4"
type input "16"
type input "278.4"
type input "16.8"
type input "280.32"
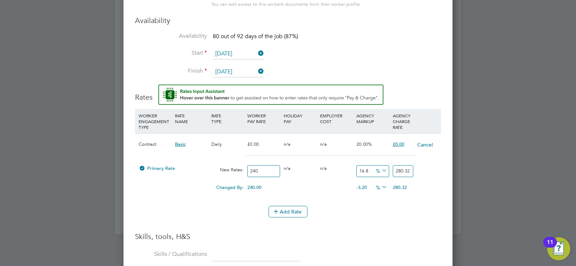
type input "16"
type input "278.4"
type input "16.2"
type input "278.88"
type input "16"
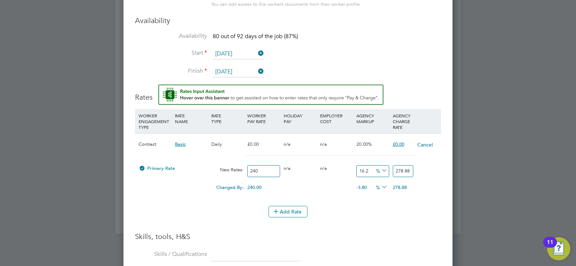
type input "278.4"
type input "16.2"
type input "278.88"
type input "16.23"
type input "278.952"
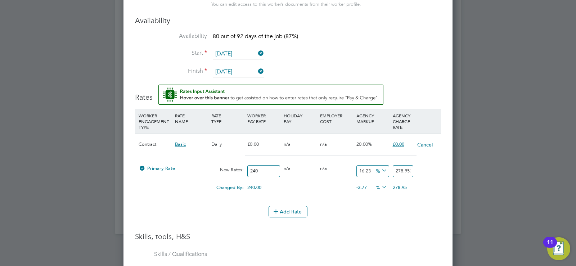
type input "16.2"
type input "278.88"
type input "16.22"
type input "278.928"
type input "16.224"
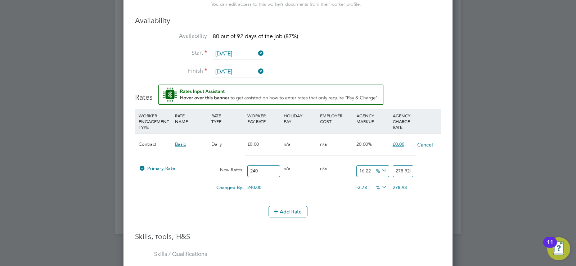
type input "278.9376"
type input "16.22"
type input "278.928"
type input "16.2"
type input "278.88"
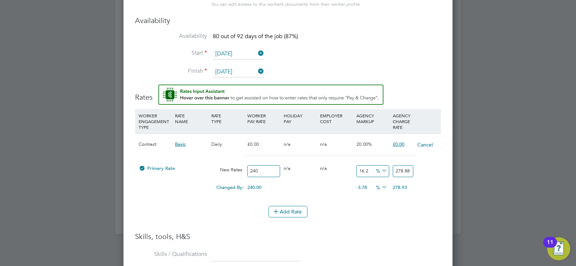
type input "16.24"
type input "278.976"
type input "16.2"
type input "278.88"
type input "16.25"
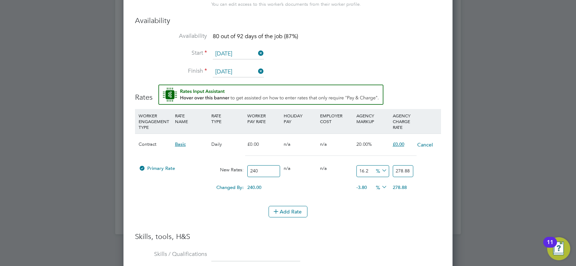
type input "279"
type input "16.2"
type input "278.88"
type input "16.26"
type input "279.024"
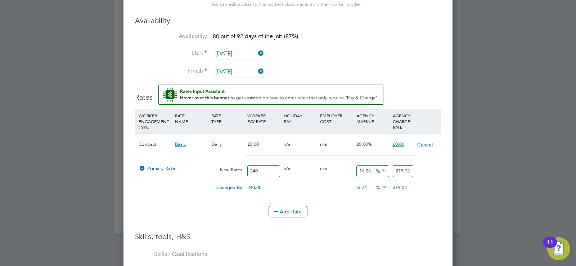
type input "16.2"
type input "278.88"
type input "16.28"
type input "279.072"
type input "16.2"
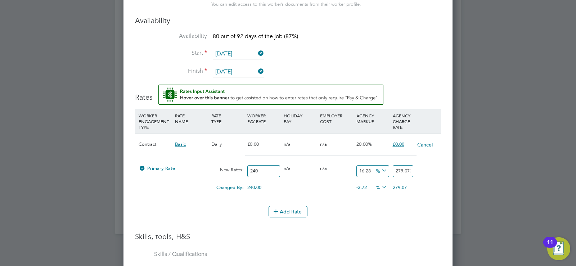
type input "278.88"
type input "16"
type input "278.4"
type input "16.3"
type input "279.12"
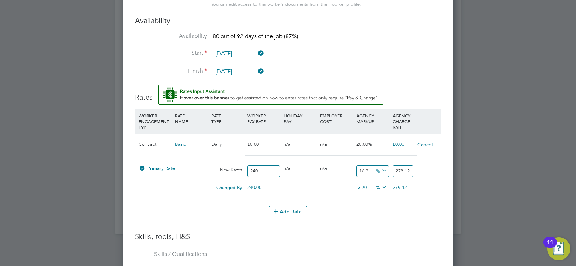
type input "16.35"
type input "279.24"
type input "16.3"
type input "279.12"
type input "16.36"
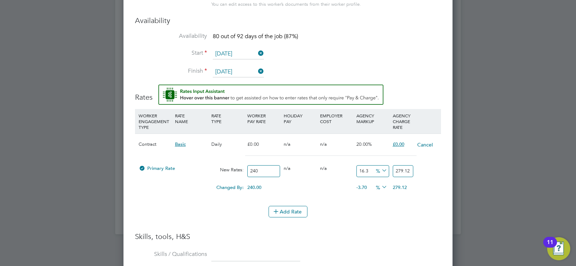
type input "279.264"
type input "16.3"
type input "279.12"
type input "16.37"
type input "279.288"
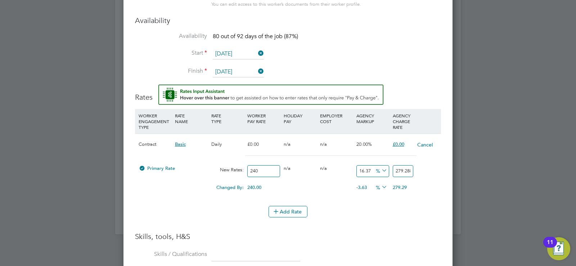
type input "16.3"
type input "279.12"
type input "16.38"
type input "279.312"
type input "16.3"
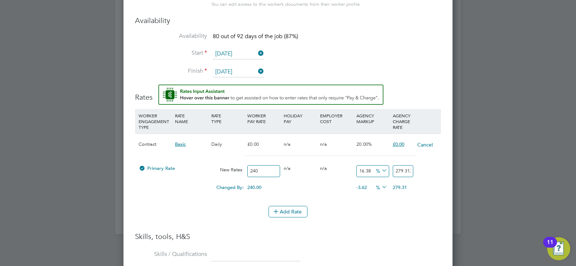
type input "279.12"
type input "16"
type input "278.4"
type input "16.4"
type input "279.36"
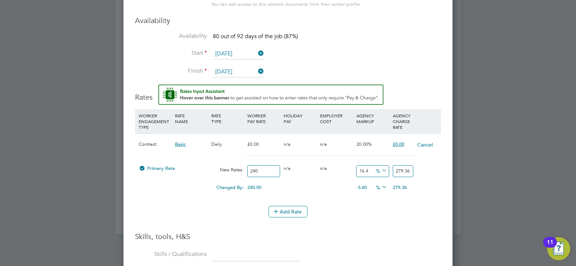
type input "16.45"
type input "279.48"
type input "16.4"
type input "279.36"
type input "16.46"
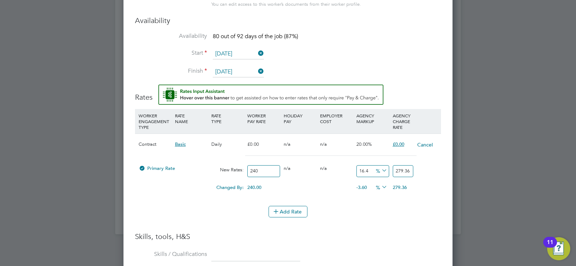
type input "279.504"
type input "16.4"
type input "279.36"
type input "16"
type input "278.4"
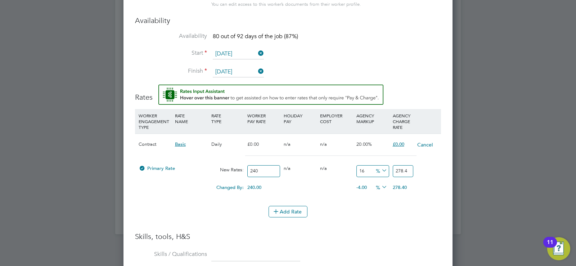
type input "16.5"
type input "279.6"
type input "16.55"
type input "279.72"
type input "16.5"
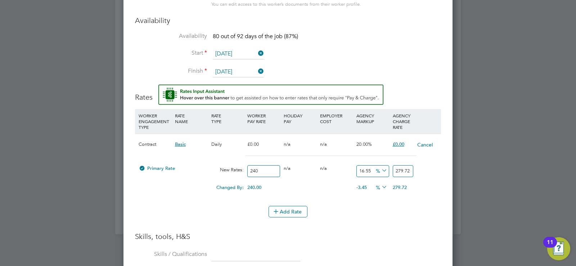
type input "279.6"
type input "16.56"
type input "279.744"
type input "16.5"
type input "279.6"
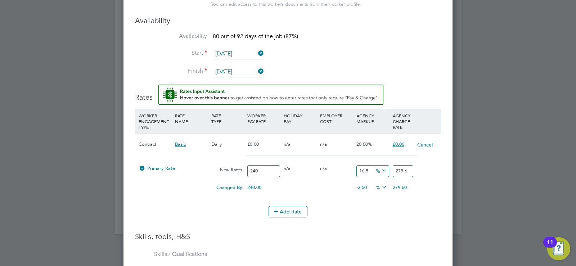
type input "16.58"
type input "279.792"
type input "16.5"
type input "279.6"
type input "16"
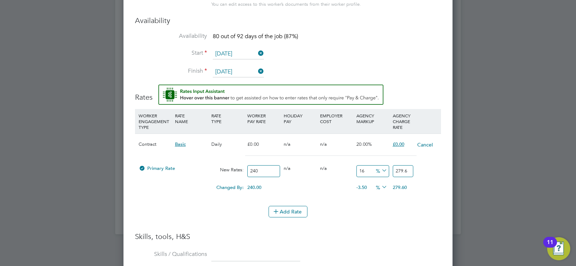
type input "278.4"
type input "16.6"
type input "279.84"
type input "16"
type input "278.4"
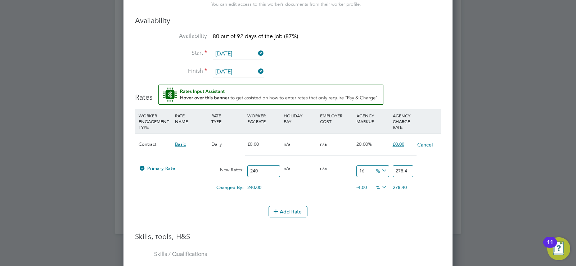
type input "16.8"
type input "280.32"
type input "16"
type input "278.4"
type input "16.7"
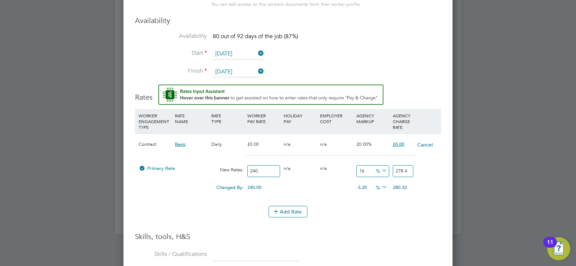
type input "280.08"
type input "16"
type input "278.4"
type input "16.6"
type input "279.84"
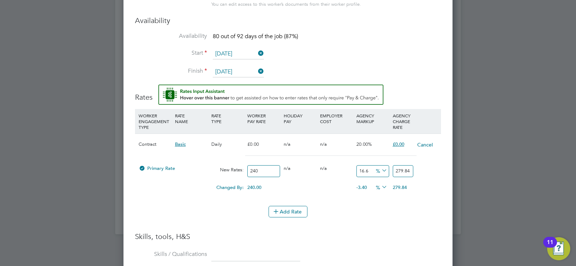
type input "16.68"
type input "280.032"
type input "16.6"
type input "279.84"
type input "16.67"
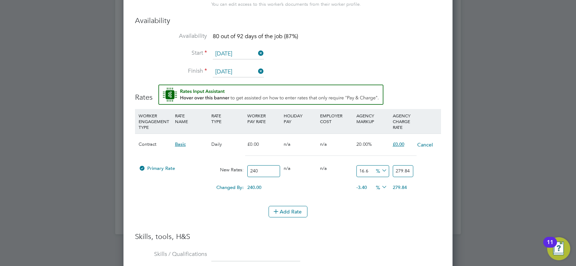
type input "280.008"
click at [380, 187] on icon at bounding box center [380, 187] width 0 height 10
click at [381, 204] on li "£" at bounding box center [381, 204] width 17 height 9
click at [370, 170] on input "16.67" at bounding box center [372, 171] width 33 height 12
click at [435, 216] on div "Add Rate" at bounding box center [288, 212] width 306 height 12
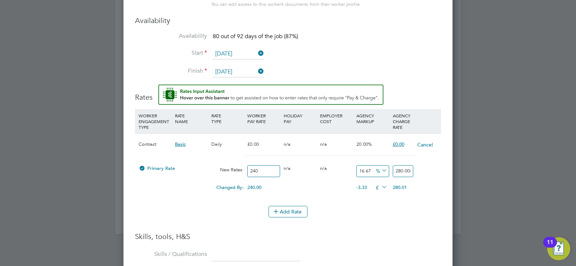
click at [406, 176] on input "280.008" at bounding box center [402, 171] width 21 height 12
drag, startPoint x: 410, startPoint y: 172, endPoint x: 368, endPoint y: 174, distance: 42.5
click at [368, 174] on div "Primary Rate New Rates: 240 0 n/a 0 n/a 16.67 40.008 % 280.008" at bounding box center [288, 171] width 306 height 19
type input "-96.66666666666667"
type input "8"
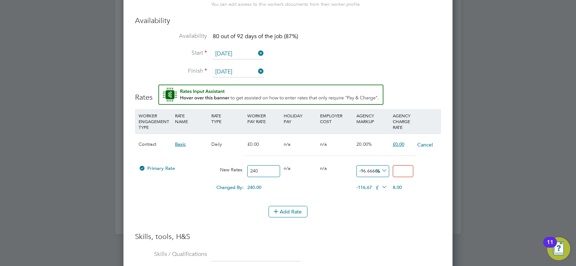
type input "-99.16666666666667"
type input "2"
type input "-88.33333333333333"
type input "28"
type input "16.666666666666668"
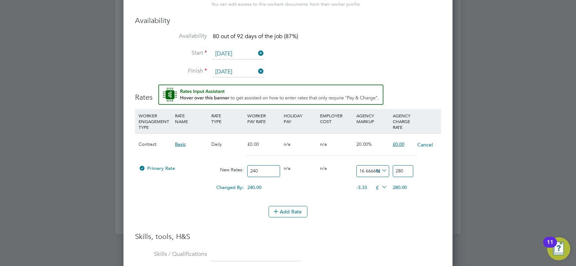
type input "280"
click at [372, 203] on li "WORKER ENGAGEMENT TYPE RATE NAME RATE TYPE WORKER PAY RATE HOLIDAY PAY EMPLOYER…" at bounding box center [288, 157] width 306 height 97
click at [376, 204] on li "WORKER ENGAGEMENT TYPE RATE NAME RATE TYPE WORKER PAY RATE HOLIDAY PAY EMPLOYER…" at bounding box center [288, 157] width 306 height 97
click at [380, 184] on icon at bounding box center [380, 187] width 0 height 10
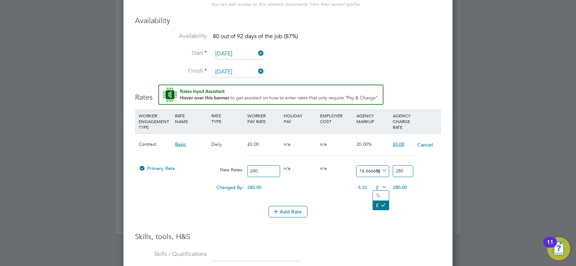
click at [374, 205] on li "£" at bounding box center [381, 204] width 16 height 9
click at [360, 209] on div "Add Rate" at bounding box center [288, 212] width 306 height 12
click at [365, 189] on span "-3.33" at bounding box center [361, 187] width 10 height 6
click at [375, 173] on span "%" at bounding box center [380, 170] width 15 height 8
click at [379, 178] on li "%" at bounding box center [381, 178] width 17 height 9
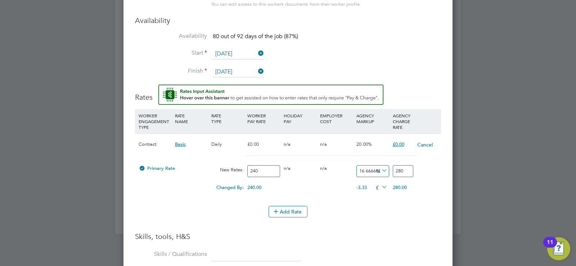
click at [380, 171] on icon at bounding box center [380, 170] width 0 height 10
click at [381, 190] on li "£" at bounding box center [381, 188] width 17 height 9
click at [375, 206] on div "Add Rate" at bounding box center [288, 212] width 306 height 12
drag, startPoint x: 366, startPoint y: 166, endPoint x: 368, endPoint y: 172, distance: 6.0
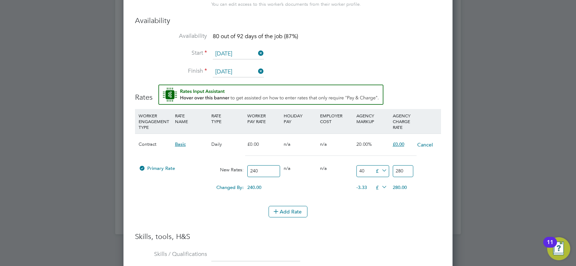
click at [368, 172] on input "40" at bounding box center [372, 171] width 33 height 12
click at [369, 175] on input "40" at bounding box center [372, 171] width 33 height 12
click at [363, 224] on li "Add Rate" at bounding box center [288, 215] width 306 height 19
drag, startPoint x: 356, startPoint y: 187, endPoint x: 369, endPoint y: 186, distance: 13.0
click at [372, 185] on div "-3.33 40 £" at bounding box center [372, 188] width 36 height 14
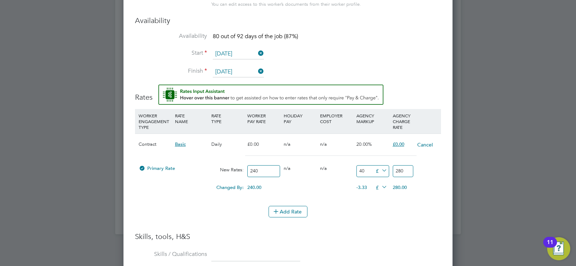
click at [362, 218] on li "Add Rate" at bounding box center [288, 215] width 306 height 19
click at [296, 214] on button "Add Rate" at bounding box center [287, 212] width 39 height 12
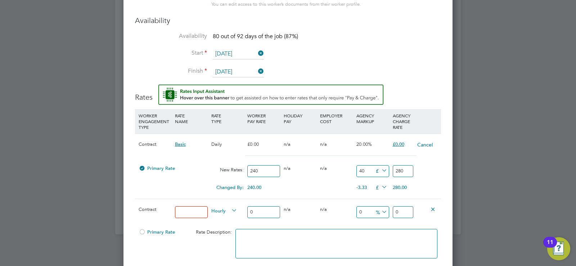
click at [432, 209] on icon at bounding box center [432, 208] width 5 height 5
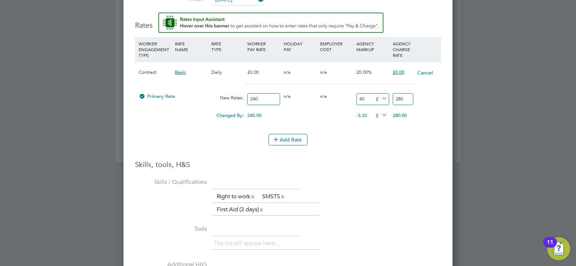
scroll to position [985, 0]
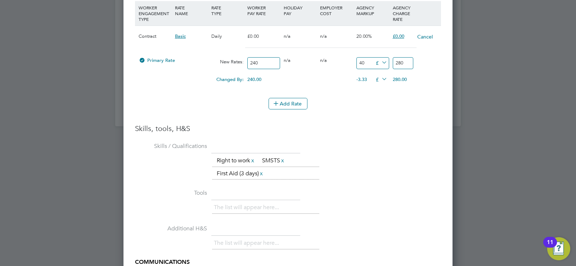
click at [401, 64] on input "280" at bounding box center [402, 63] width 21 height 12
click at [359, 63] on input "40" at bounding box center [372, 63] width 33 height 12
click at [409, 115] on li "Add Rate" at bounding box center [288, 107] width 306 height 19
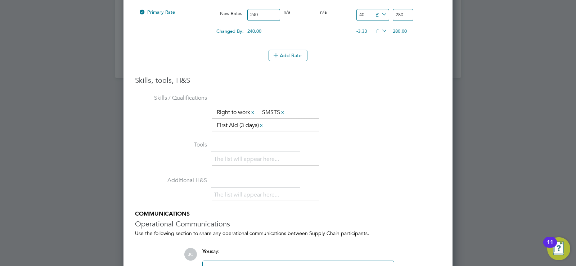
scroll to position [1105, 0]
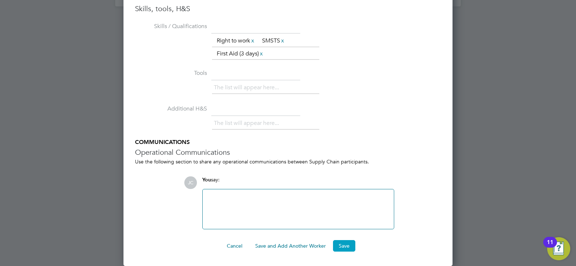
click at [344, 247] on button "Save" at bounding box center [344, 246] width 22 height 12
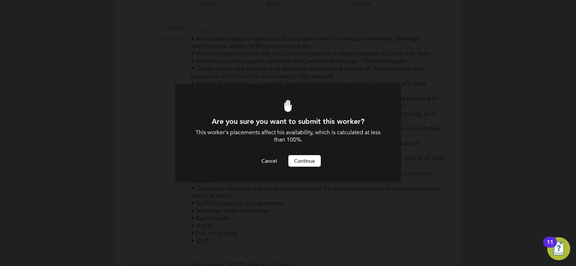
click at [307, 153] on div "Are you sure you want to submit this worker? This worker's placements affect hi…" at bounding box center [287, 142] width 187 height 50
click at [305, 159] on button "Continue" at bounding box center [304, 161] width 32 height 12
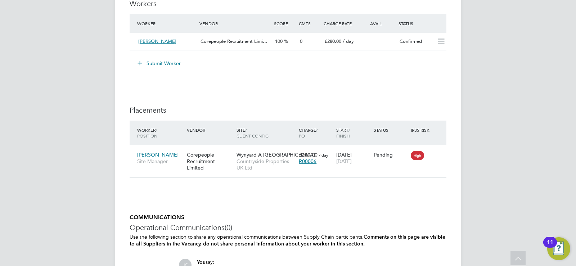
scroll to position [791, 0]
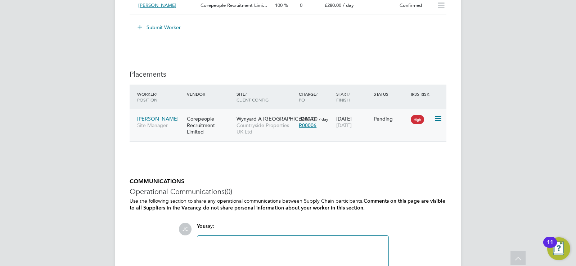
click at [434, 119] on icon at bounding box center [436, 118] width 7 height 9
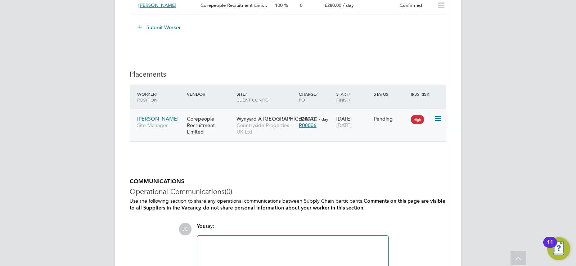
click at [160, 118] on span "[PERSON_NAME]" at bounding box center [157, 118] width 41 height 6
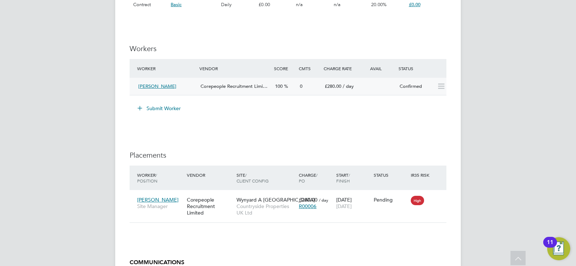
click at [154, 87] on span "[PERSON_NAME]" at bounding box center [157, 86] width 38 height 6
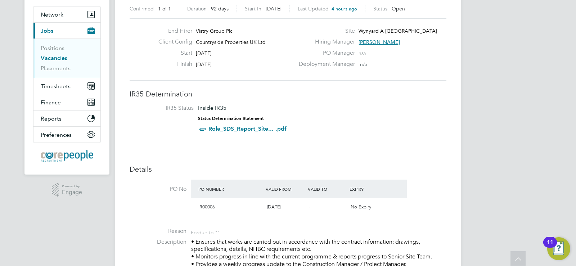
scroll to position [0, 0]
